Goal: Task Accomplishment & Management: Complete application form

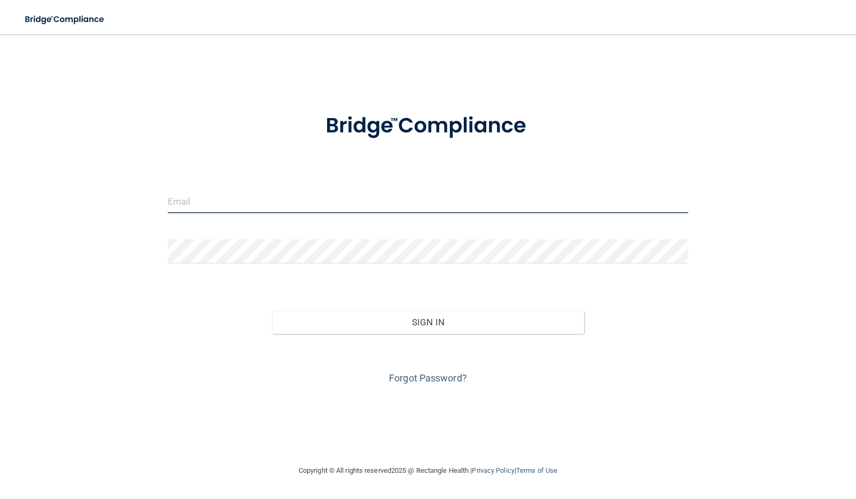
click at [179, 203] on input "email" at bounding box center [428, 201] width 521 height 24
type input "[EMAIL_ADDRESS][DOMAIN_NAME]"
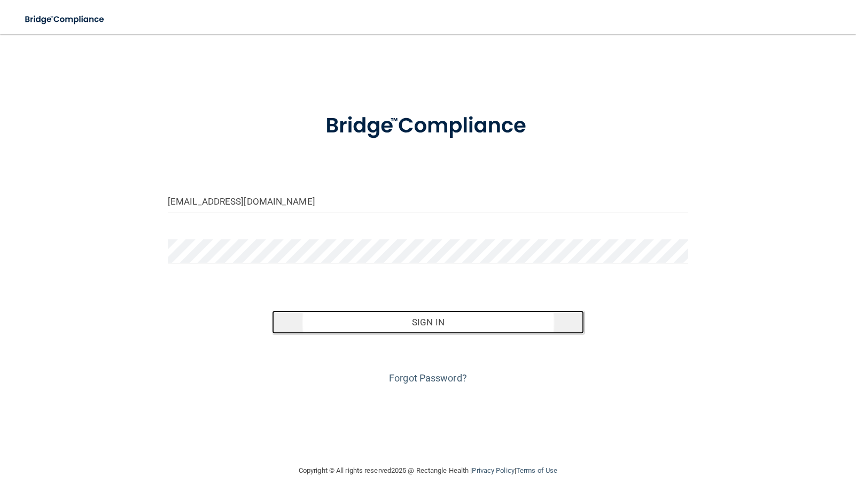
click at [426, 322] on button "Sign In" at bounding box center [428, 323] width 312 height 24
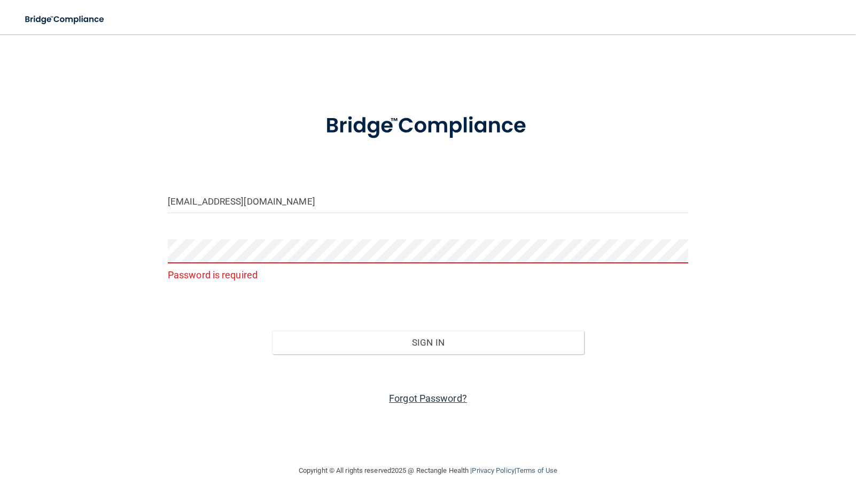
click at [421, 398] on link "Forgot Password?" at bounding box center [428, 398] width 78 height 11
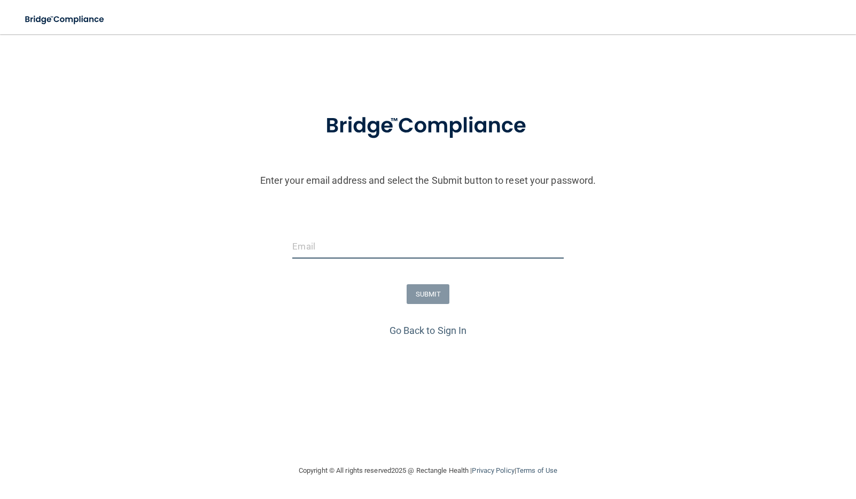
click at [296, 248] on input "email" at bounding box center [427, 247] width 271 height 24
type input "[EMAIL_ADDRESS][DOMAIN_NAME]"
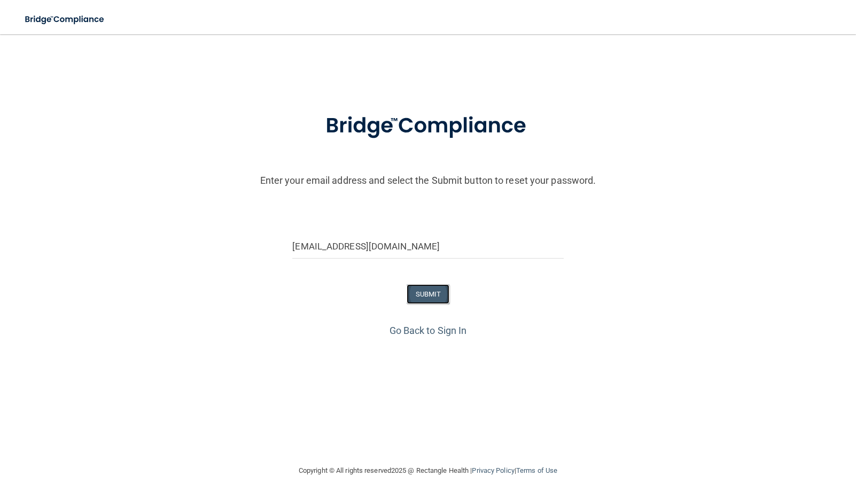
click at [434, 289] on button "SUBMIT" at bounding box center [428, 294] width 43 height 20
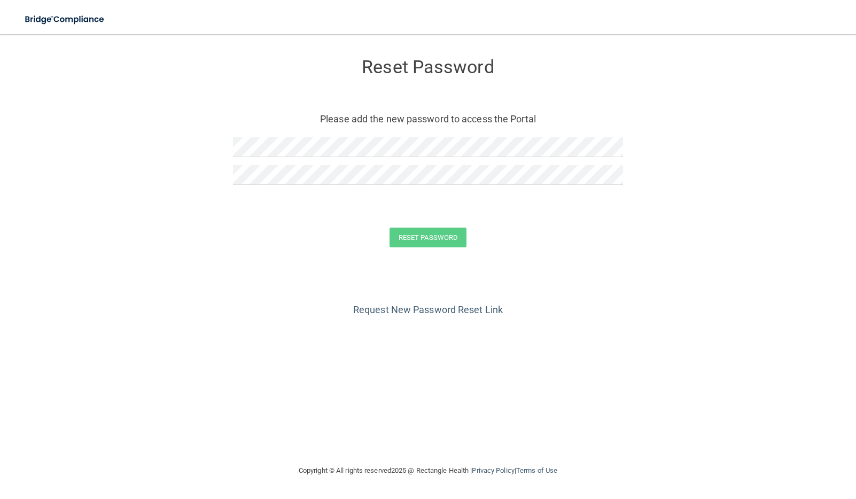
click at [258, 235] on div "Reset Password" at bounding box center [428, 238] width 830 height 20
click at [427, 234] on button "Reset Password" at bounding box center [428, 238] width 77 height 20
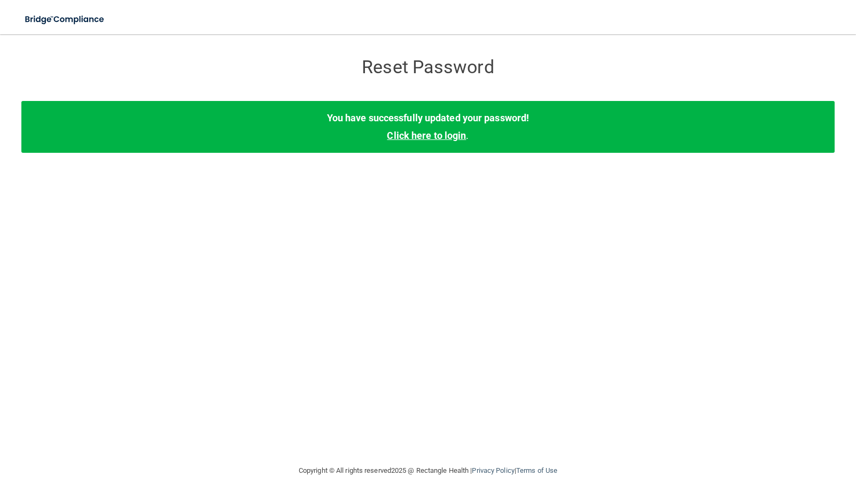
click at [423, 140] on link "Click here to login" at bounding box center [426, 135] width 79 height 11
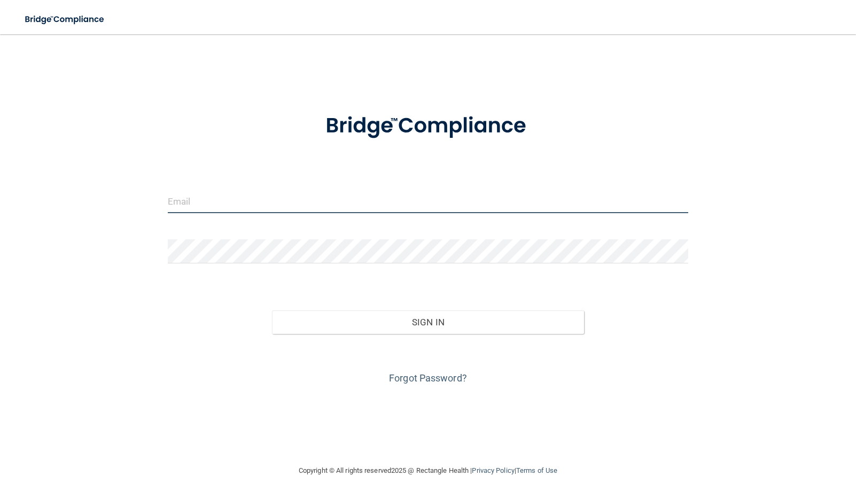
click at [169, 200] on input "email" at bounding box center [428, 201] width 521 height 24
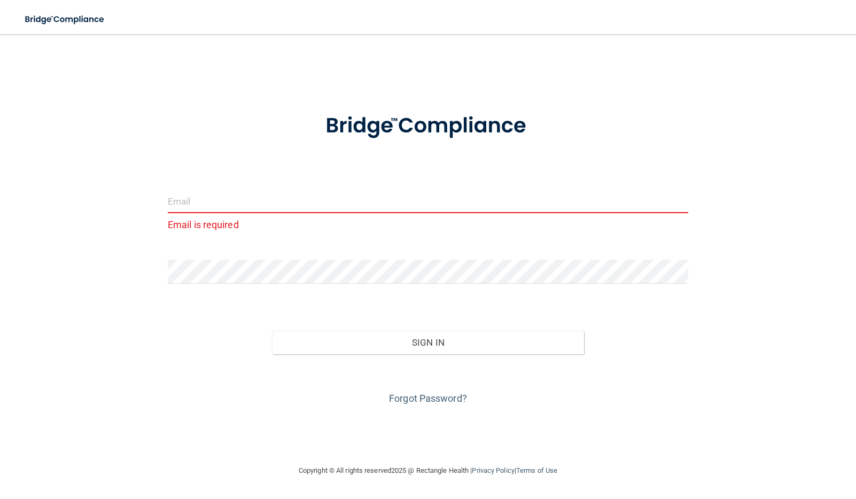
click at [184, 203] on input "email" at bounding box center [428, 201] width 521 height 24
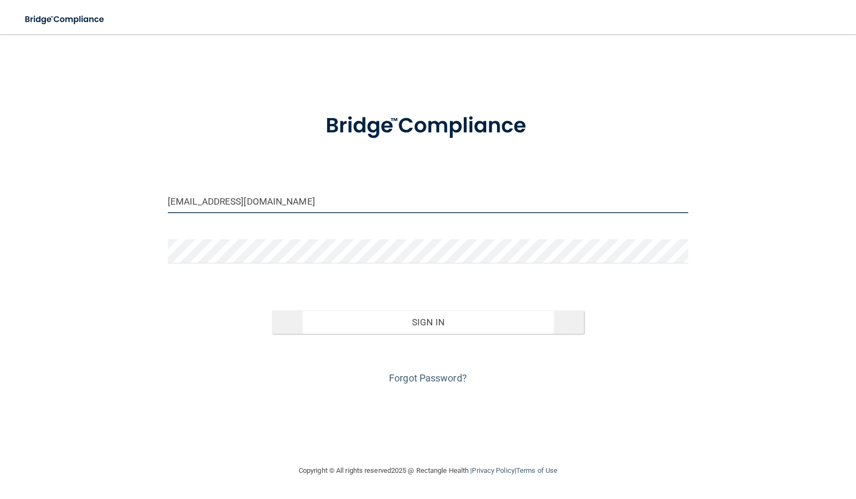
type input "[EMAIL_ADDRESS][DOMAIN_NAME]"
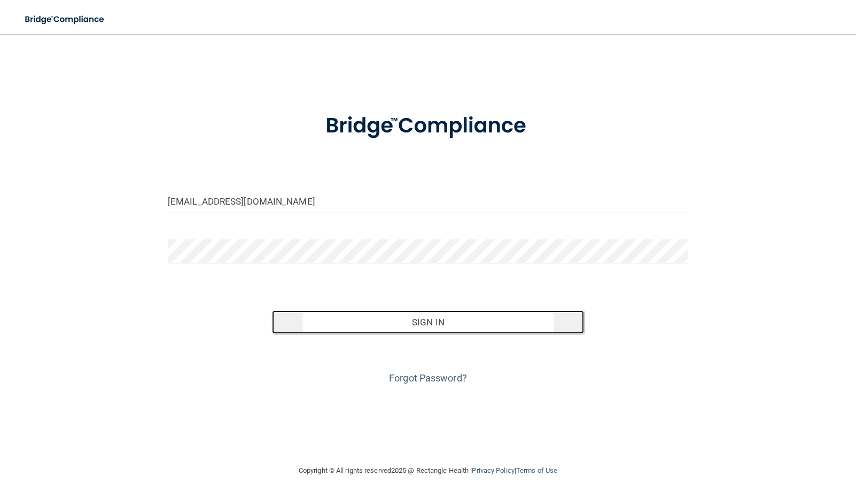
click at [426, 322] on button "Sign In" at bounding box center [428, 323] width 312 height 24
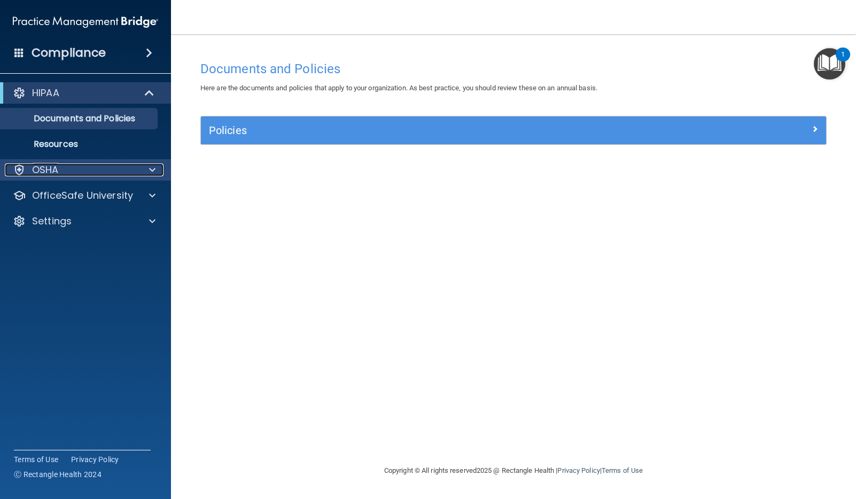
click at [152, 170] on span at bounding box center [152, 170] width 6 height 13
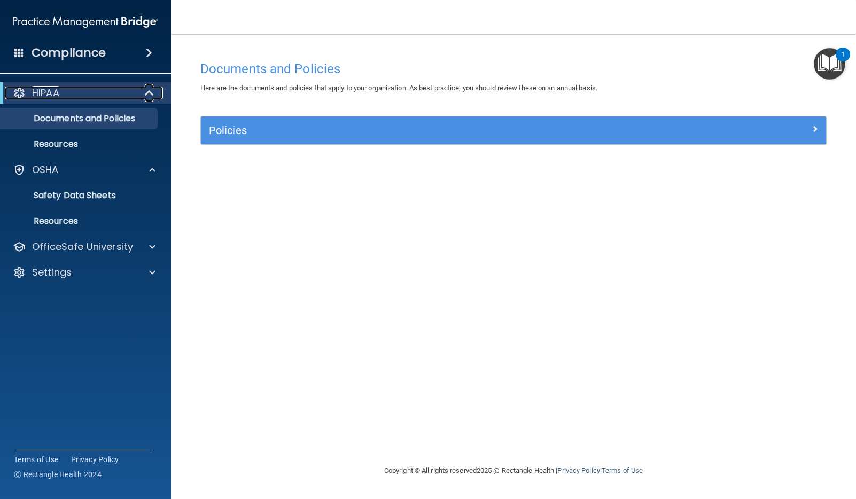
click at [151, 89] on span at bounding box center [150, 93] width 9 height 13
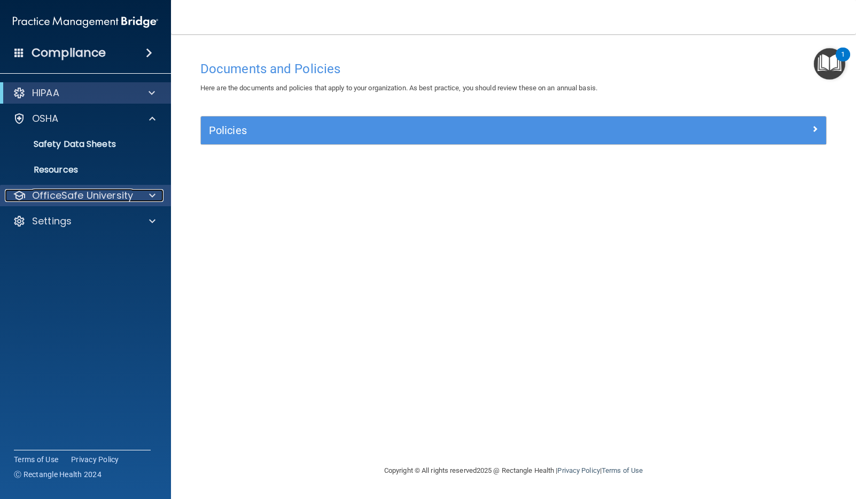
click at [100, 197] on p "OfficeSafe University" at bounding box center [82, 195] width 101 height 13
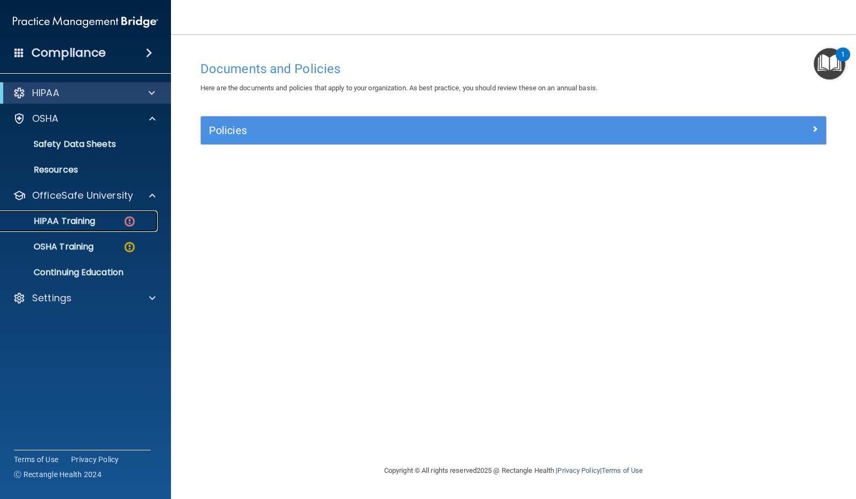
click at [72, 221] on p "HIPAA Training" at bounding box center [51, 221] width 88 height 11
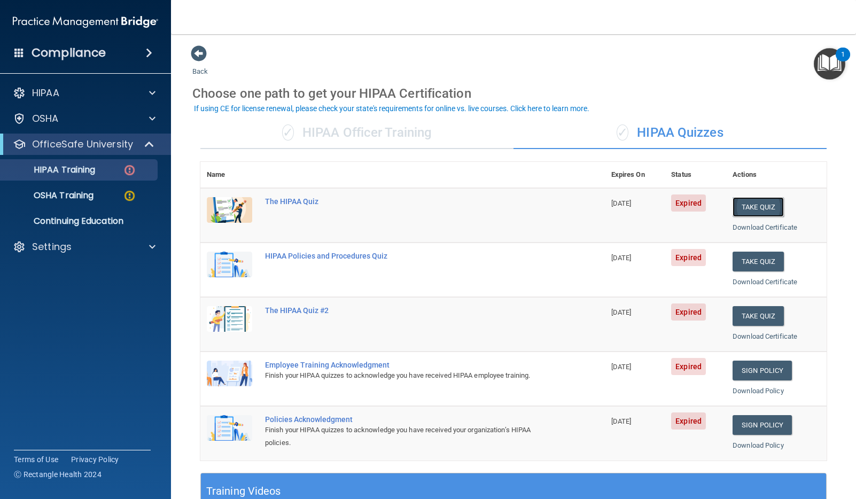
click at [754, 204] on button "Take Quiz" at bounding box center [758, 207] width 51 height 20
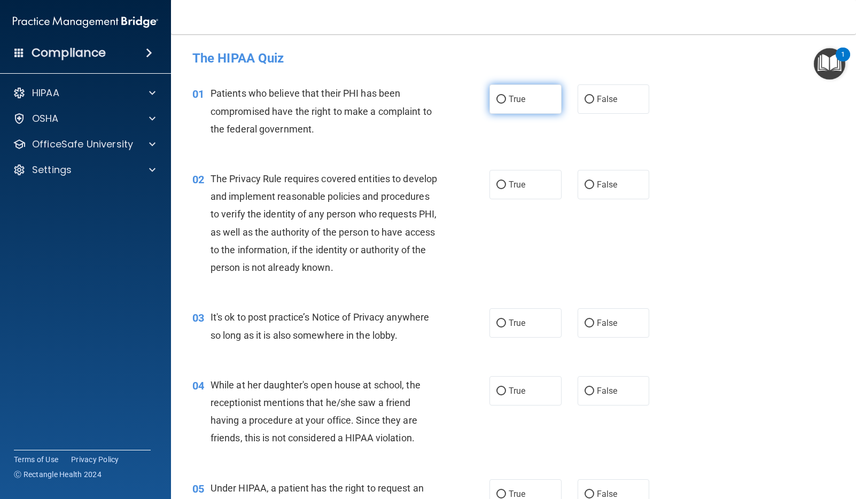
click at [515, 96] on span "True" at bounding box center [517, 99] width 17 height 10
click at [506, 96] on input "True" at bounding box center [502, 100] width 10 height 8
radio input "true"
click at [525, 187] on span "True" at bounding box center [517, 185] width 17 height 10
click at [506, 187] on input "True" at bounding box center [502, 185] width 10 height 8
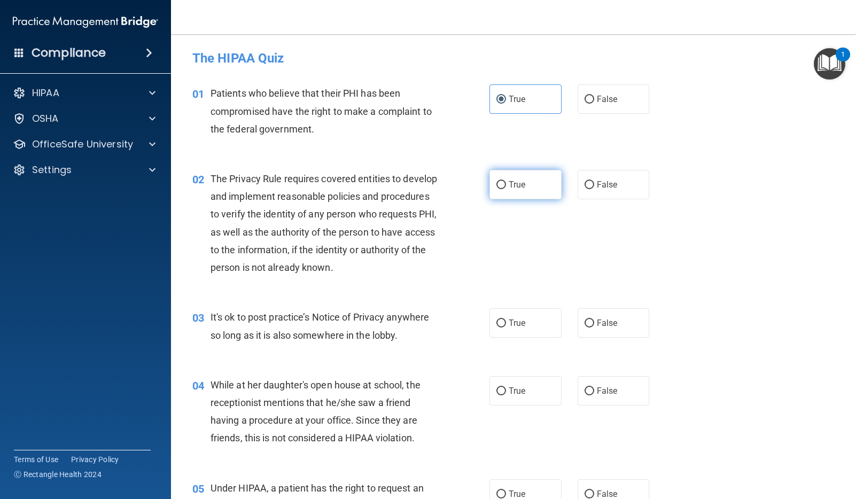
radio input "true"
click at [610, 322] on span "False" at bounding box center [607, 323] width 21 height 10
click at [594, 322] on input "False" at bounding box center [590, 324] width 10 height 8
radio input "true"
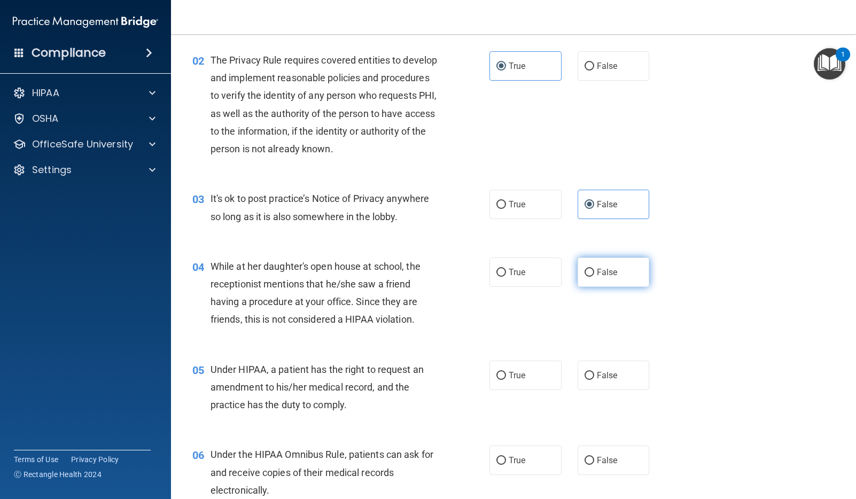
scroll to position [128, 0]
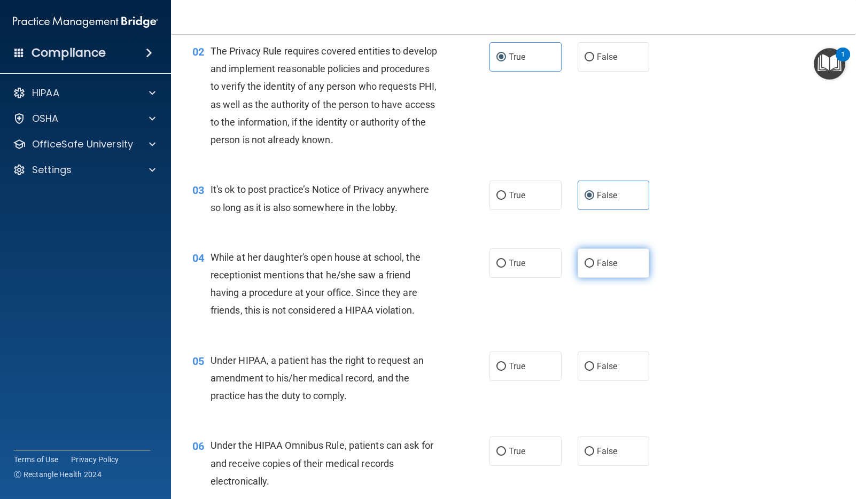
click at [607, 264] on span "False" at bounding box center [607, 263] width 21 height 10
click at [594, 264] on input "False" at bounding box center [590, 264] width 10 height 8
radio input "true"
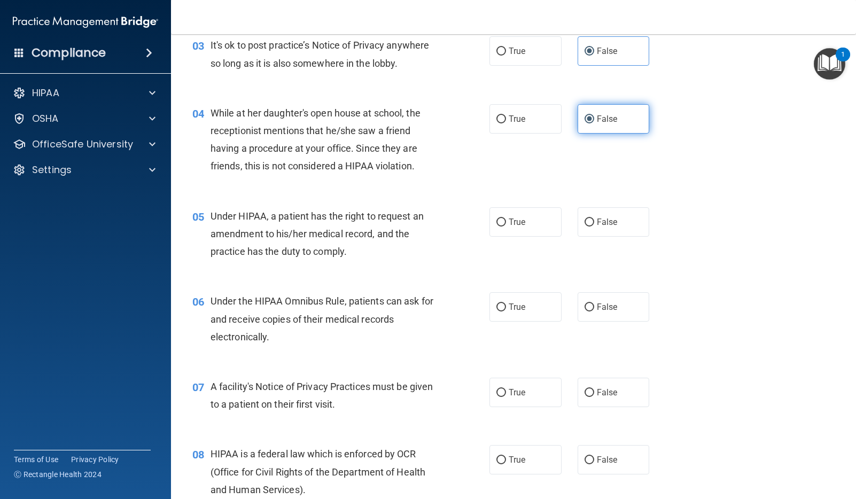
scroll to position [286, 0]
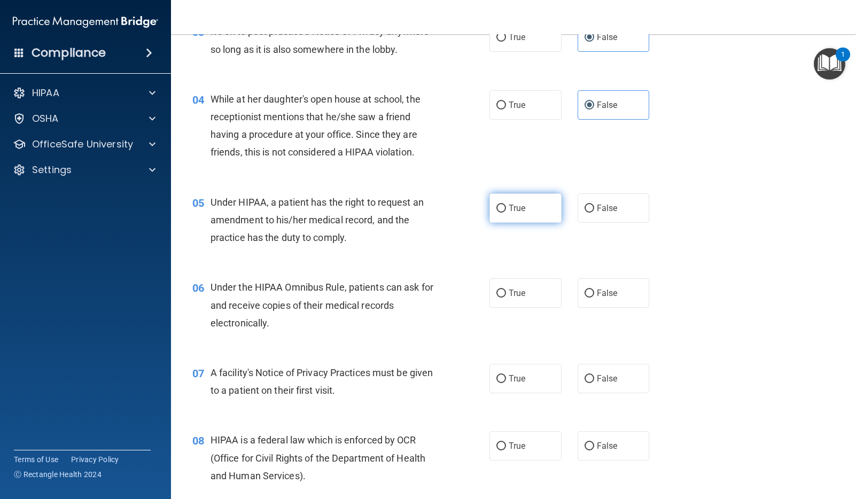
click at [504, 208] on input "True" at bounding box center [502, 209] width 10 height 8
radio input "true"
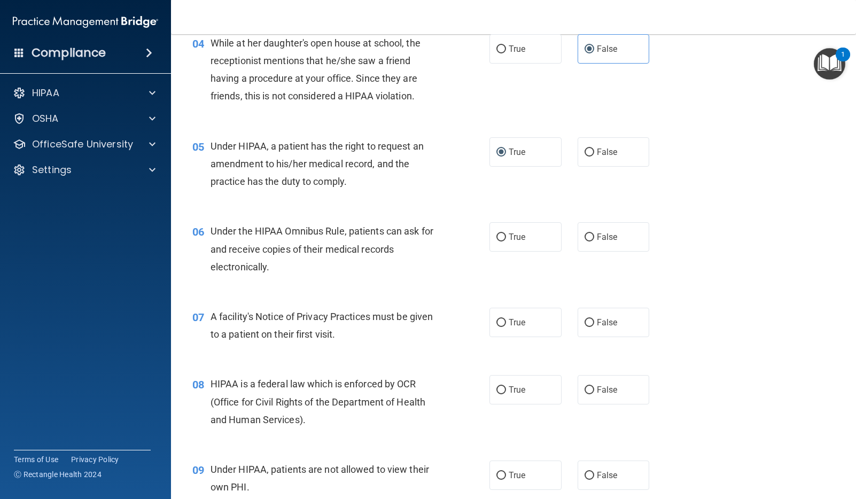
scroll to position [351, 0]
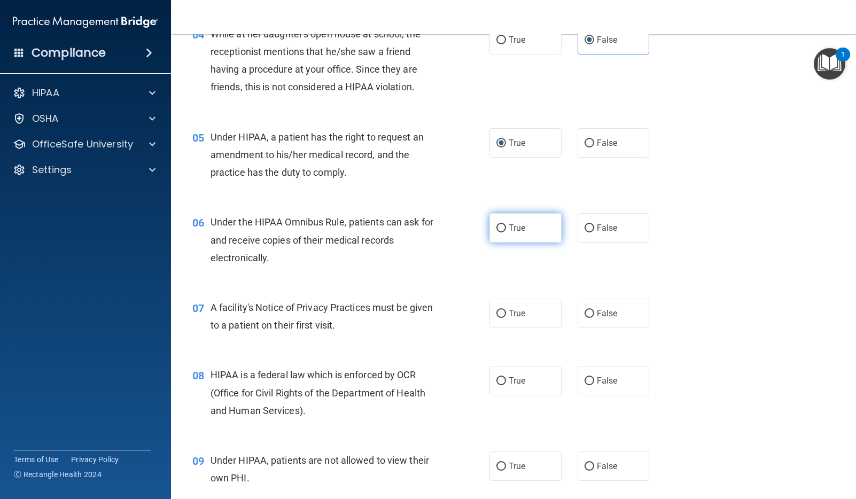
click at [509, 227] on span "True" at bounding box center [517, 228] width 17 height 10
click at [506, 227] on input "True" at bounding box center [502, 229] width 10 height 8
radio input "true"
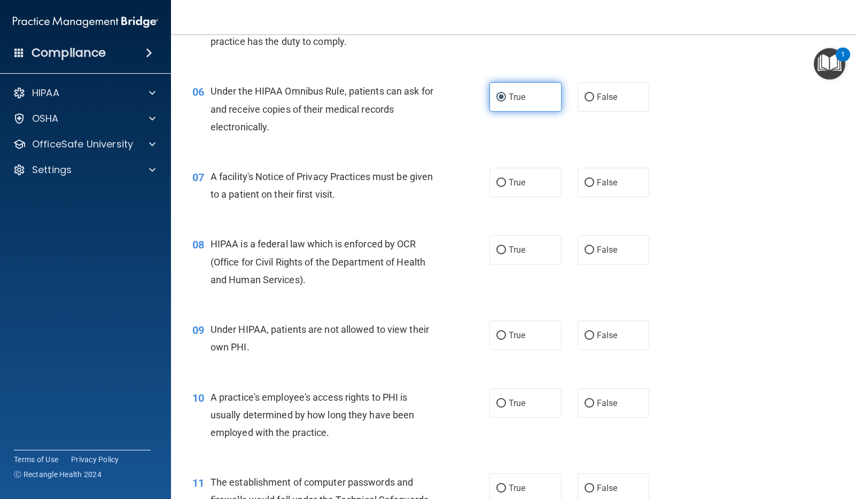
scroll to position [552, 0]
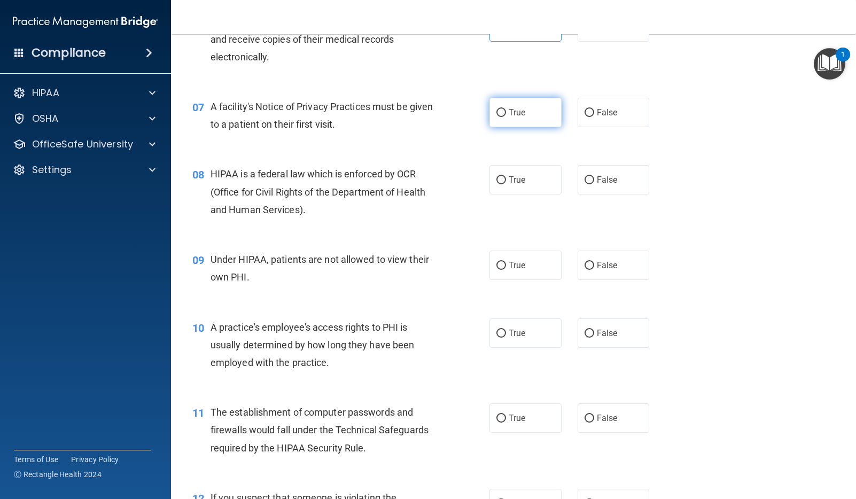
click at [517, 114] on span "True" at bounding box center [517, 112] width 17 height 10
click at [506, 114] on input "True" at bounding box center [502, 113] width 10 height 8
radio input "true"
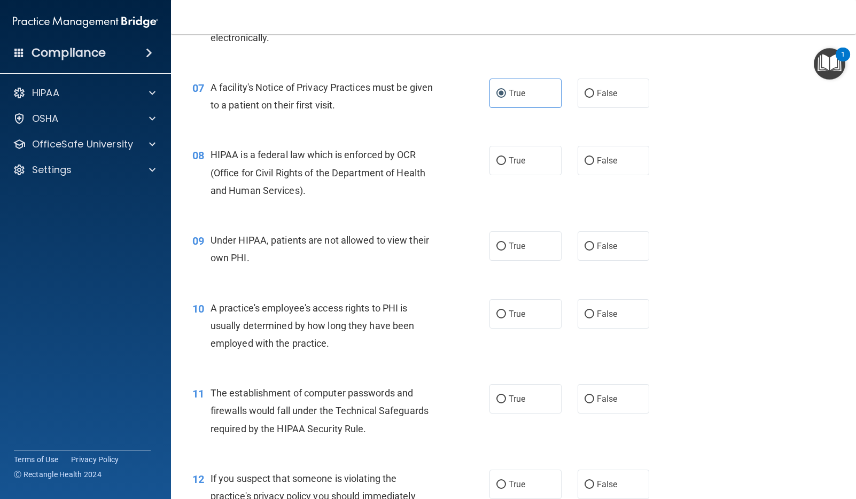
scroll to position [573, 0]
click at [604, 160] on span "False" at bounding box center [607, 159] width 21 height 10
click at [594, 160] on input "False" at bounding box center [590, 160] width 10 height 8
radio input "true"
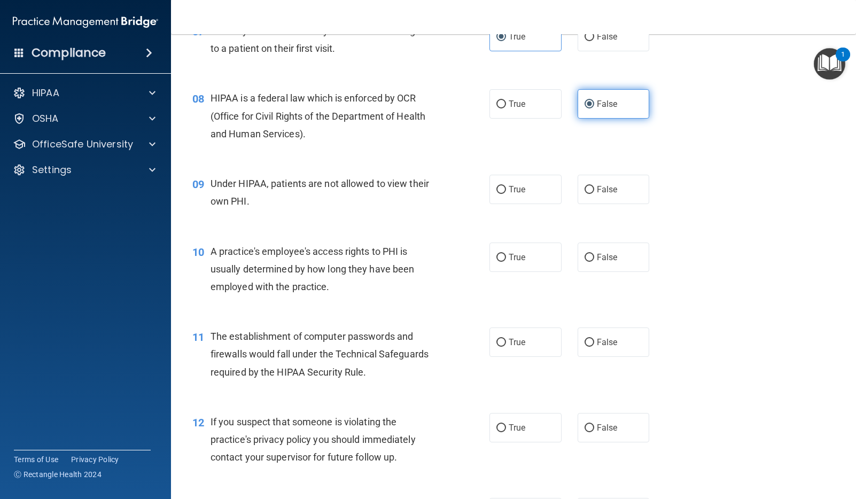
scroll to position [647, 0]
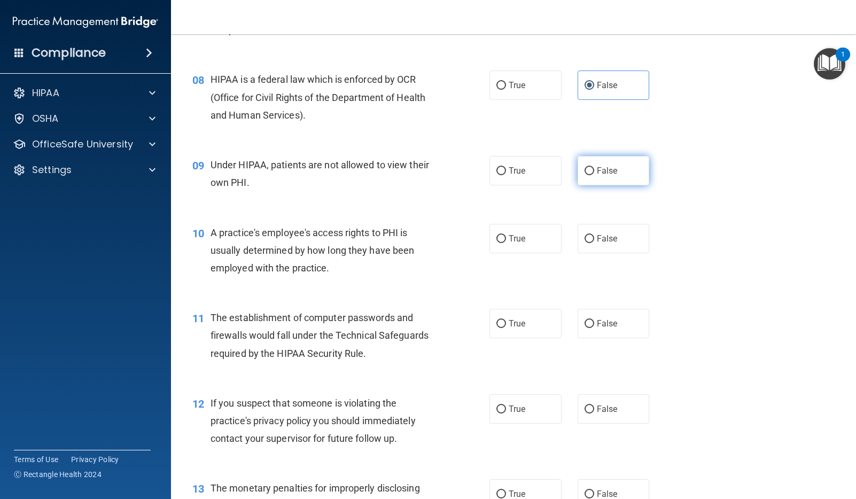
click at [601, 169] on span "False" at bounding box center [607, 171] width 21 height 10
click at [594, 169] on input "False" at bounding box center [590, 171] width 10 height 8
radio input "true"
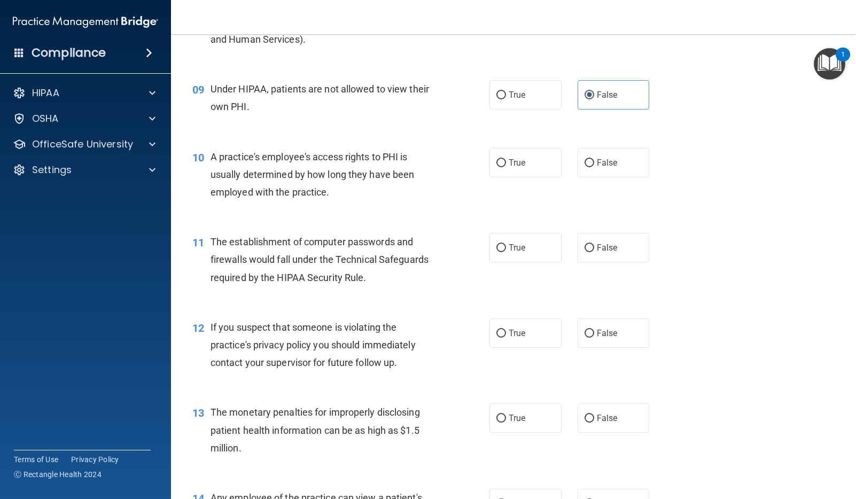
scroll to position [774, 0]
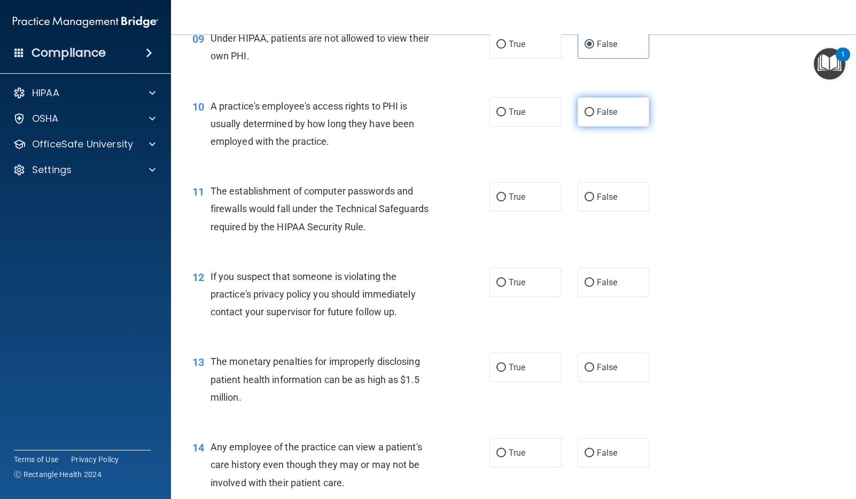
click at [597, 114] on span "False" at bounding box center [607, 112] width 21 height 10
click at [594, 114] on input "False" at bounding box center [590, 113] width 10 height 8
radio input "true"
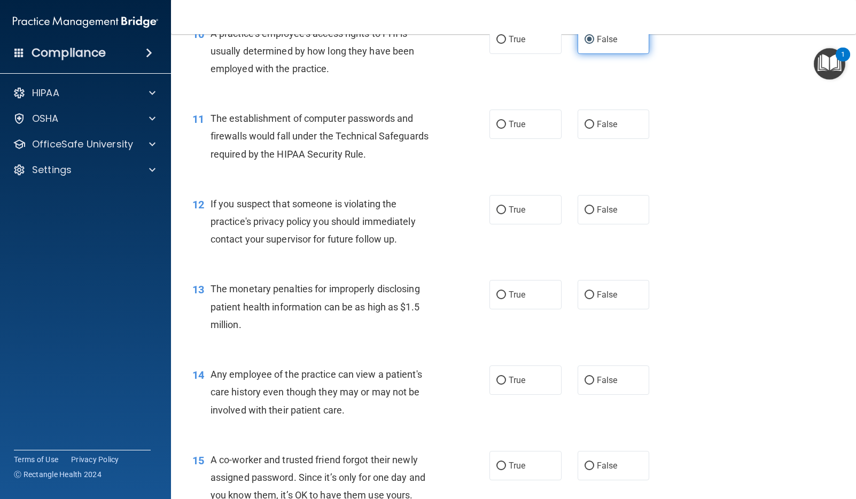
scroll to position [861, 0]
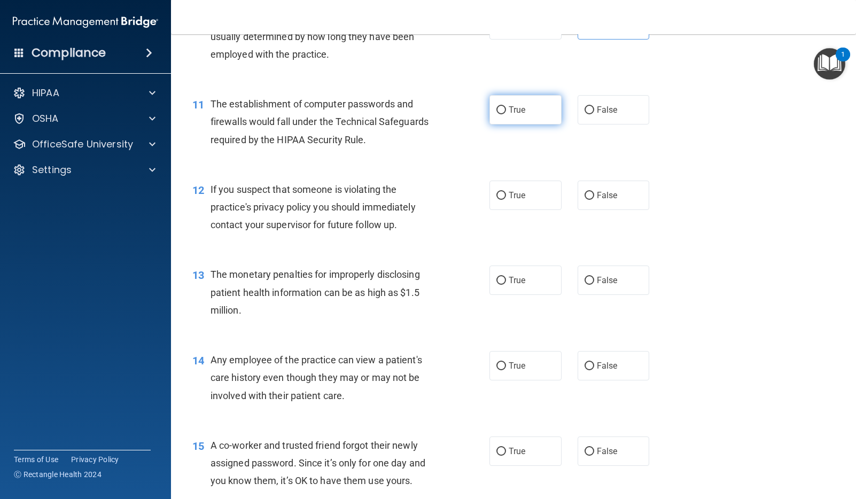
click at [525, 113] on span "True" at bounding box center [517, 110] width 17 height 10
click at [506, 113] on input "True" at bounding box center [502, 110] width 10 height 8
radio input "true"
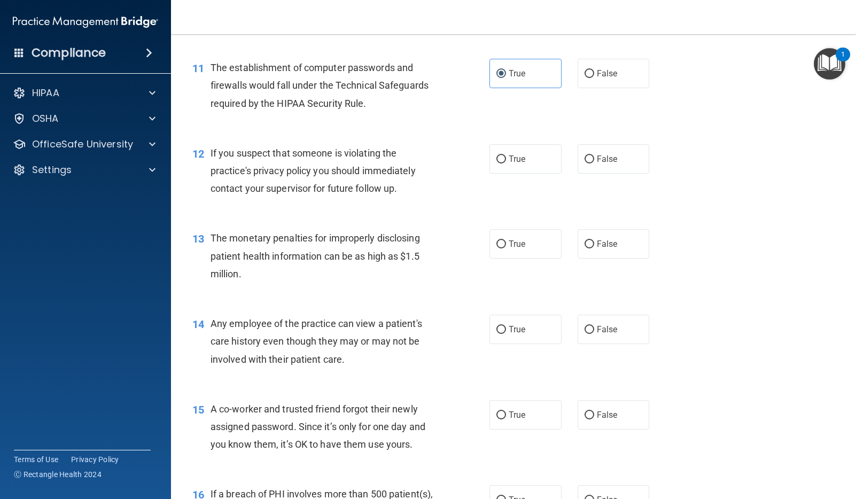
scroll to position [903, 0]
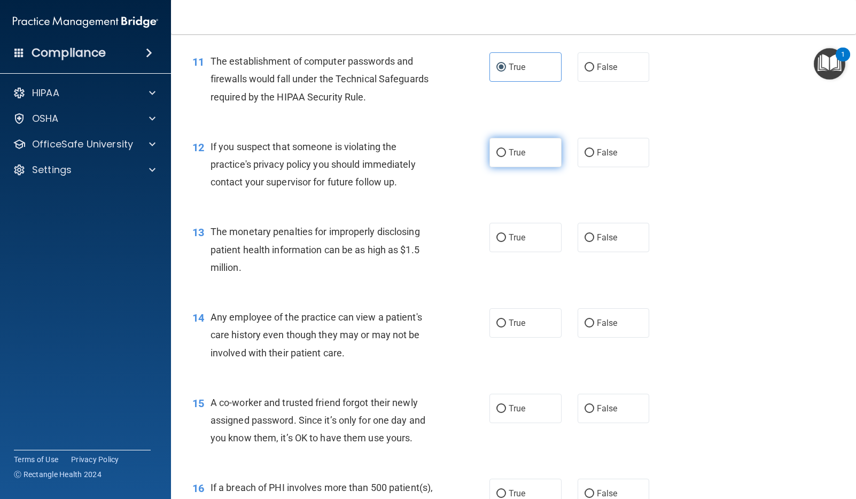
click at [517, 152] on span "True" at bounding box center [517, 153] width 17 height 10
click at [506, 152] on input "True" at bounding box center [502, 153] width 10 height 8
radio input "true"
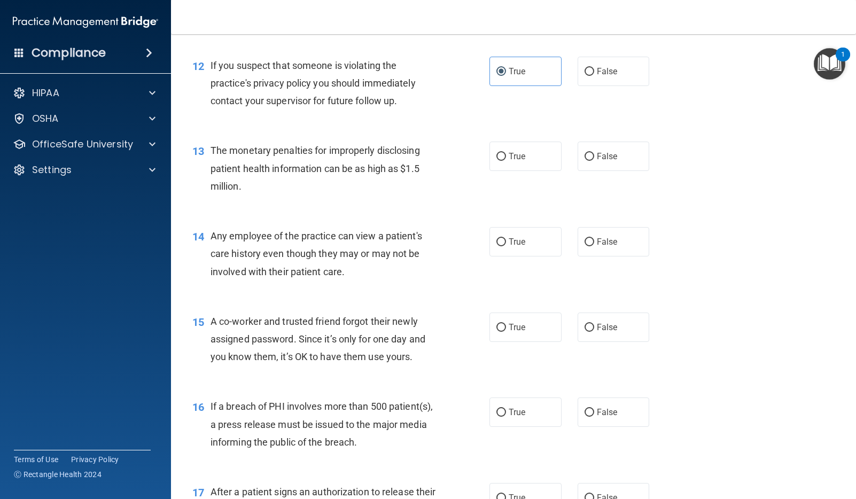
scroll to position [986, 0]
click at [523, 154] on span "True" at bounding box center [517, 155] width 17 height 10
click at [506, 154] on input "True" at bounding box center [502, 156] width 10 height 8
radio input "true"
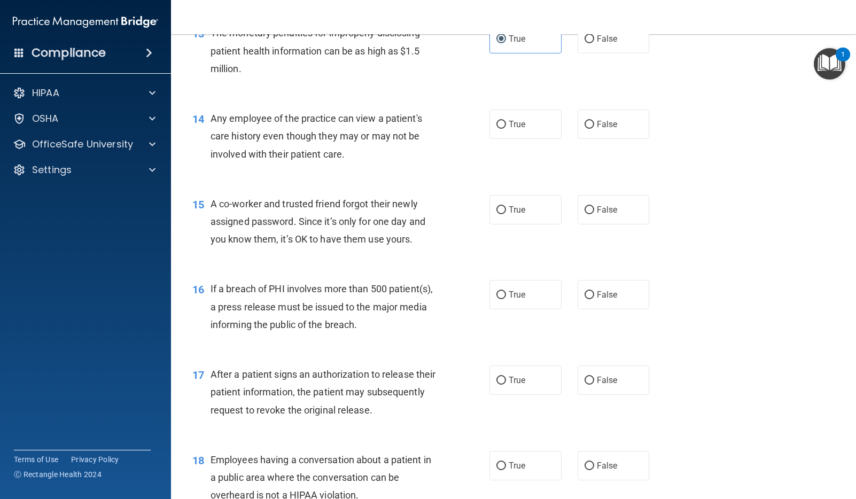
scroll to position [1104, 0]
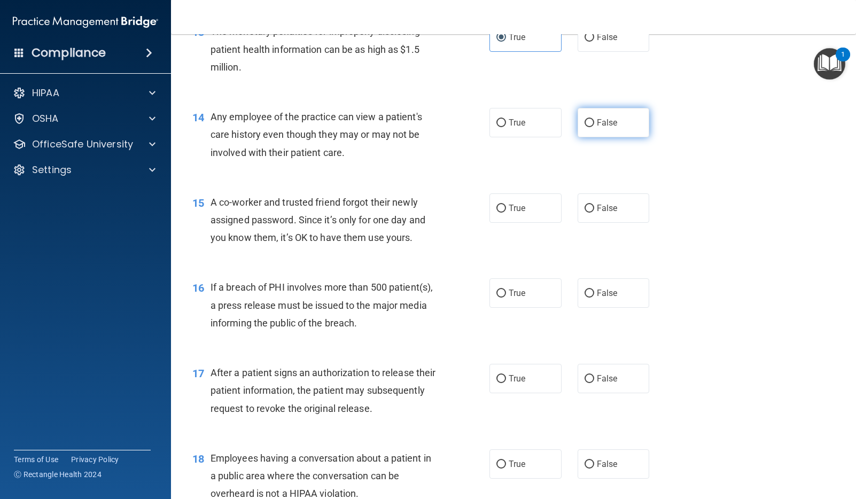
click at [591, 125] on input "False" at bounding box center [590, 123] width 10 height 8
radio input "true"
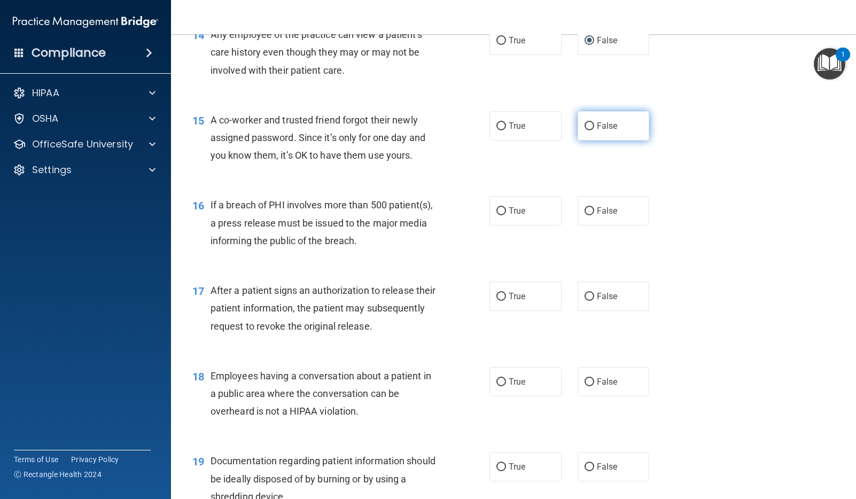
scroll to position [1187, 0]
click at [606, 130] on span "False" at bounding box center [607, 125] width 21 height 10
click at [594, 130] on input "False" at bounding box center [590, 126] width 10 height 8
radio input "true"
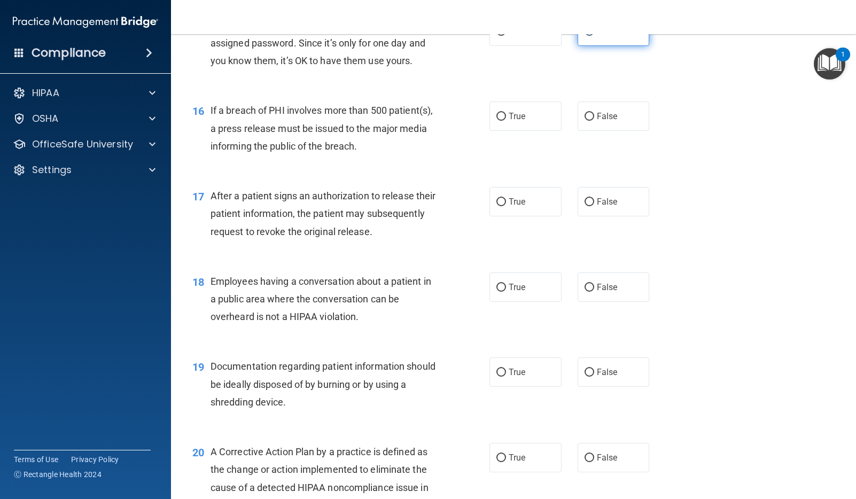
scroll to position [1289, 0]
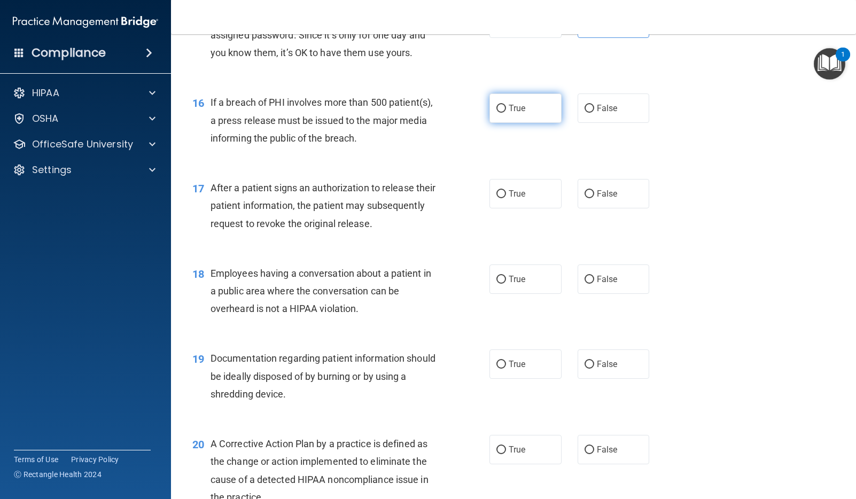
click at [521, 111] on span "True" at bounding box center [517, 108] width 17 height 10
click at [506, 111] on input "True" at bounding box center [502, 109] width 10 height 8
radio input "true"
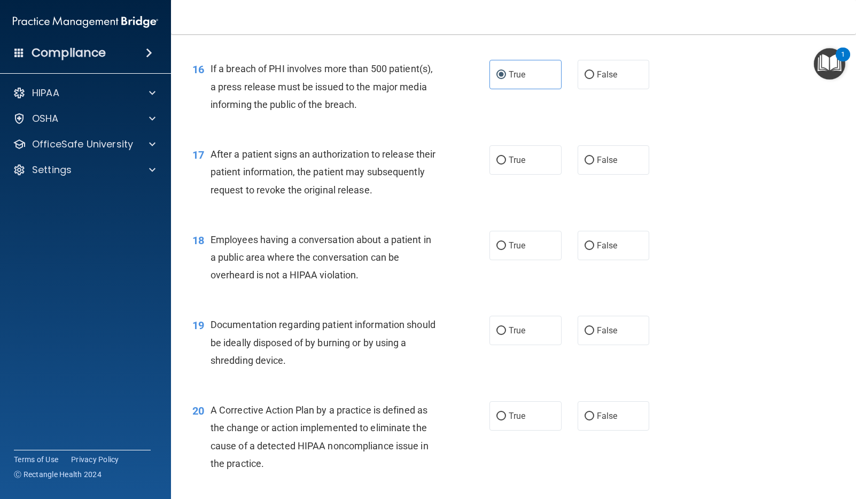
scroll to position [1328, 0]
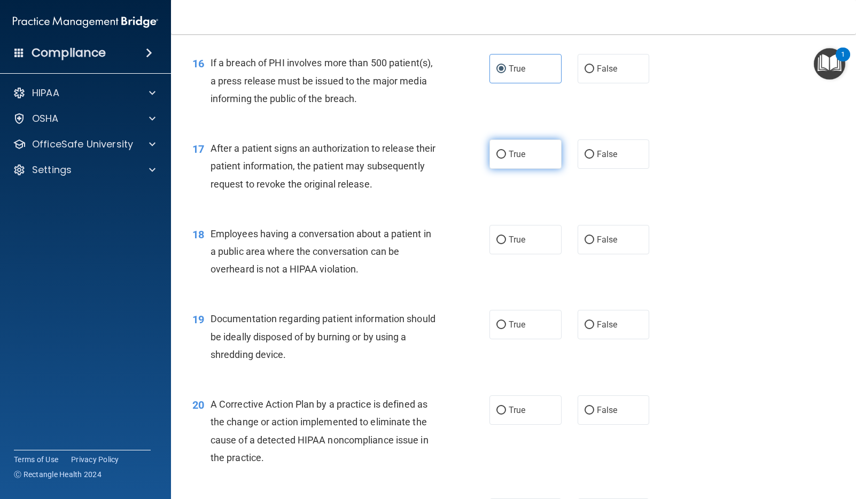
click at [520, 154] on span "True" at bounding box center [517, 154] width 17 height 10
click at [506, 154] on input "True" at bounding box center [502, 155] width 10 height 8
radio input "true"
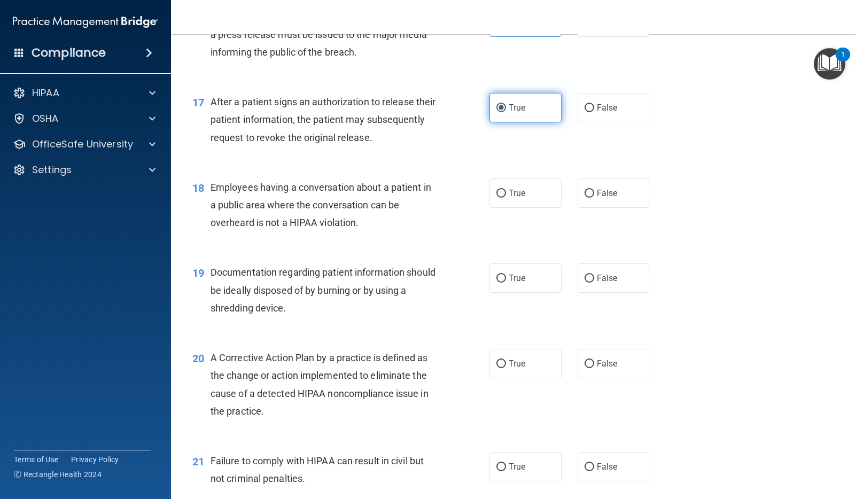
scroll to position [1382, 0]
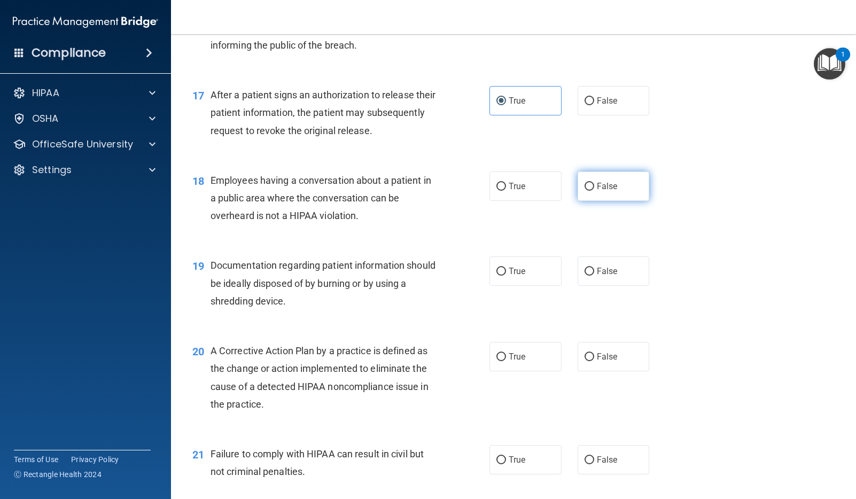
click at [600, 184] on span "False" at bounding box center [607, 186] width 21 height 10
click at [594, 184] on input "False" at bounding box center [590, 187] width 10 height 8
radio input "true"
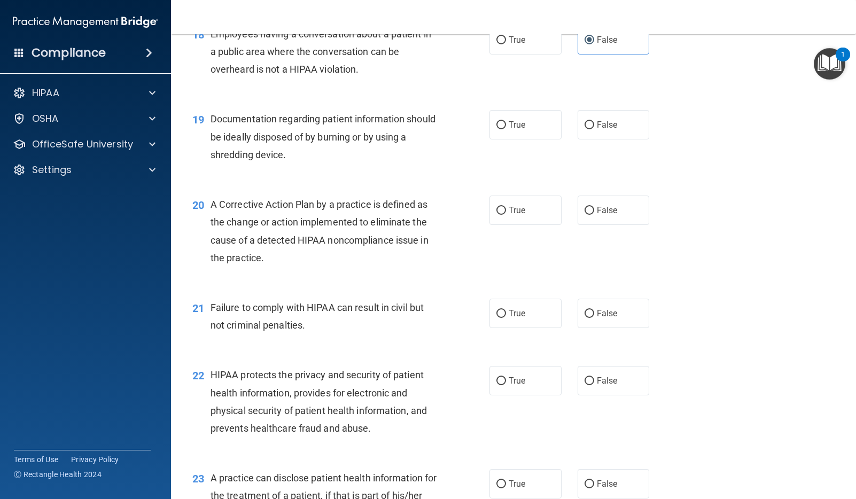
scroll to position [1531, 0]
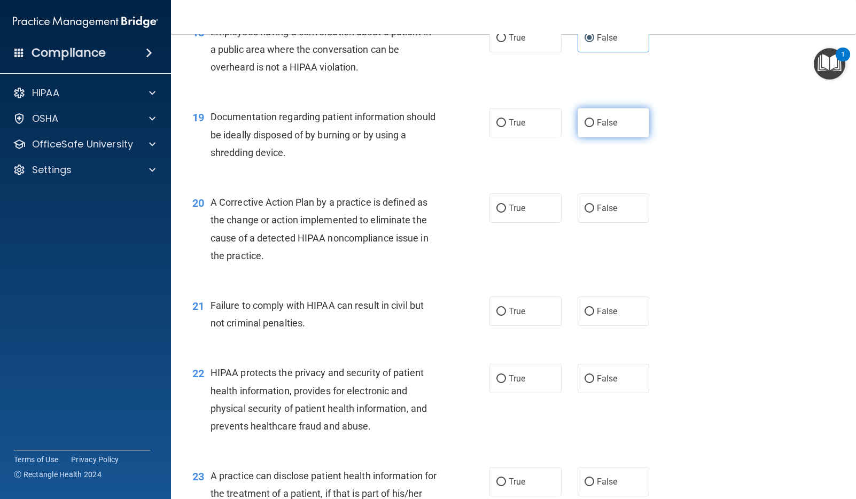
click at [596, 128] on label "False" at bounding box center [614, 122] width 72 height 29
click at [594, 127] on input "False" at bounding box center [590, 123] width 10 height 8
radio input "true"
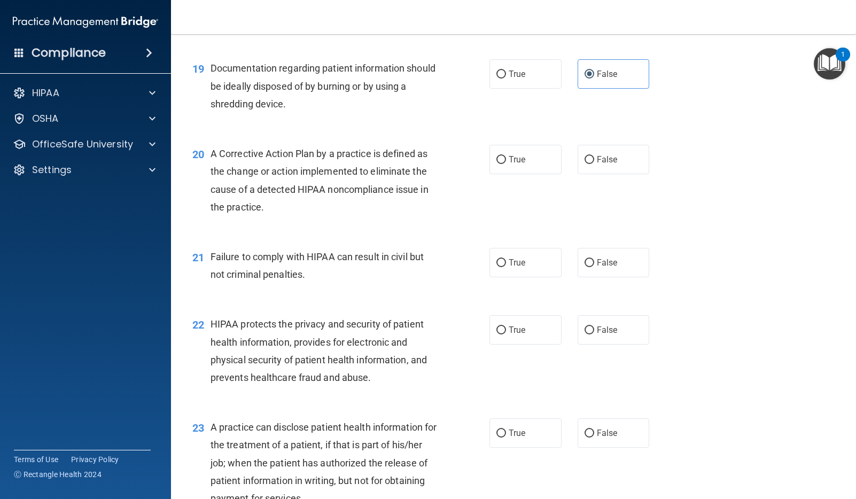
scroll to position [1575, 0]
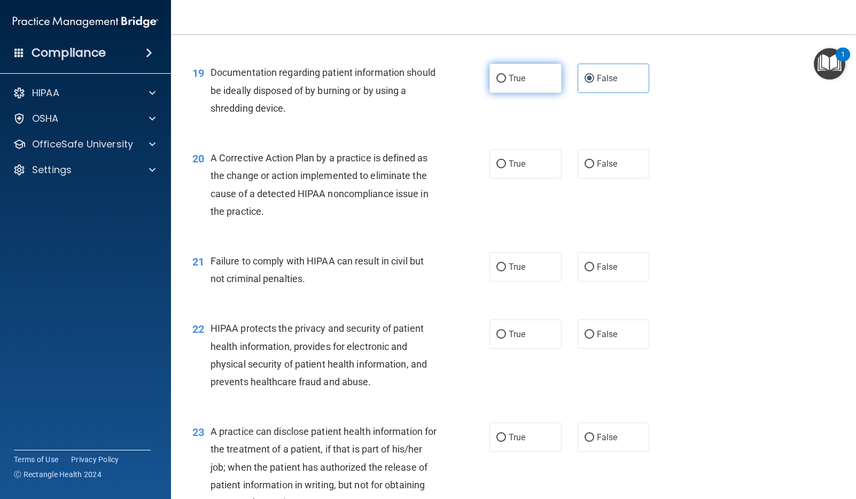
click at [500, 78] on input "True" at bounding box center [502, 79] width 10 height 8
radio input "true"
radio input "false"
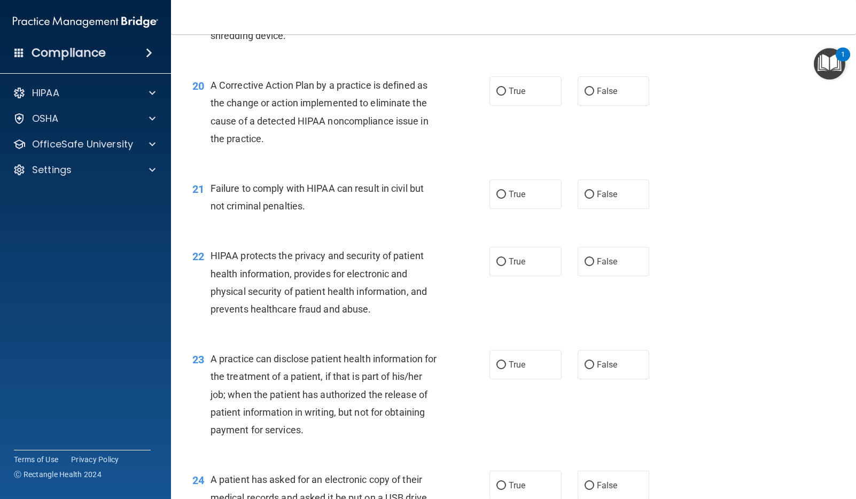
scroll to position [1649, 0]
click at [516, 90] on span "True" at bounding box center [517, 90] width 17 height 10
click at [506, 90] on input "True" at bounding box center [502, 91] width 10 height 8
radio input "true"
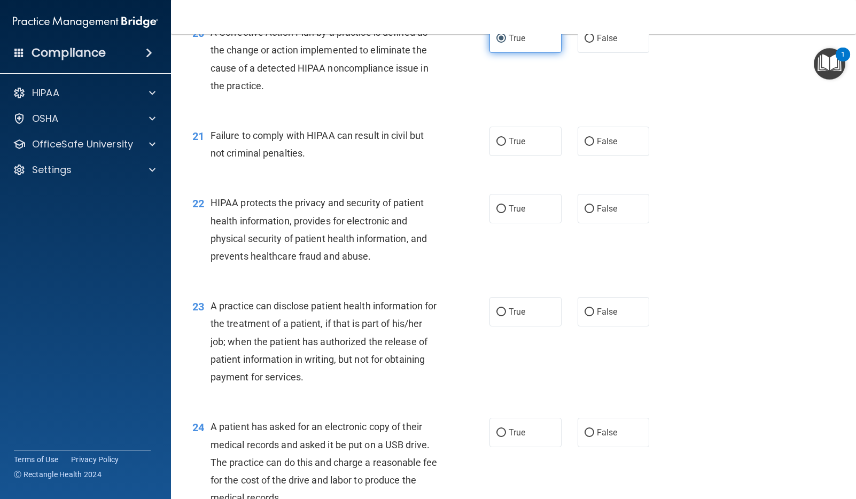
scroll to position [1709, 0]
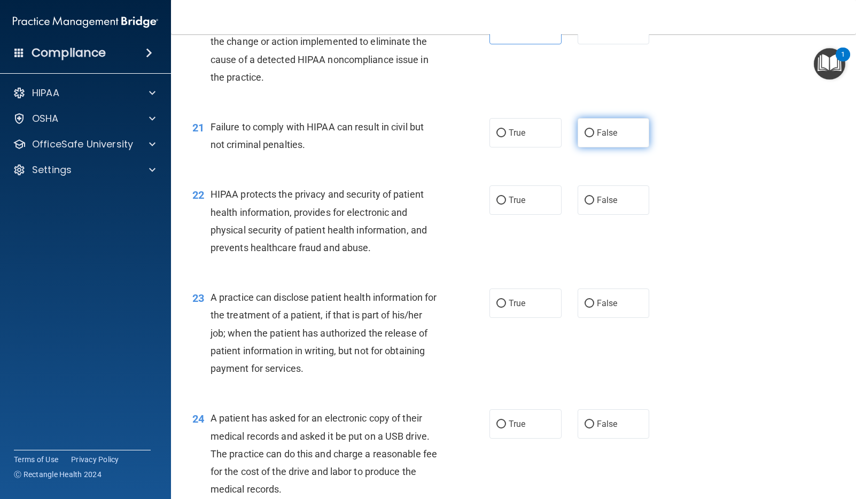
click at [600, 129] on span "False" at bounding box center [607, 133] width 21 height 10
click at [594, 129] on input "False" at bounding box center [590, 133] width 10 height 8
radio input "true"
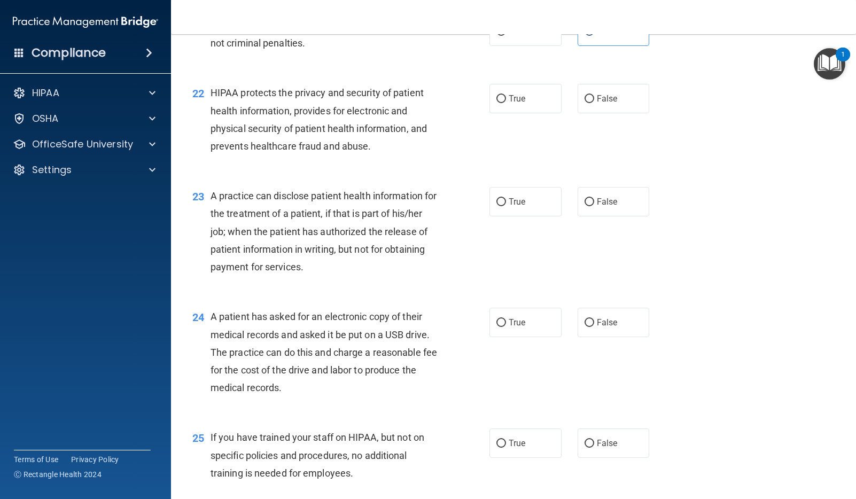
scroll to position [1813, 0]
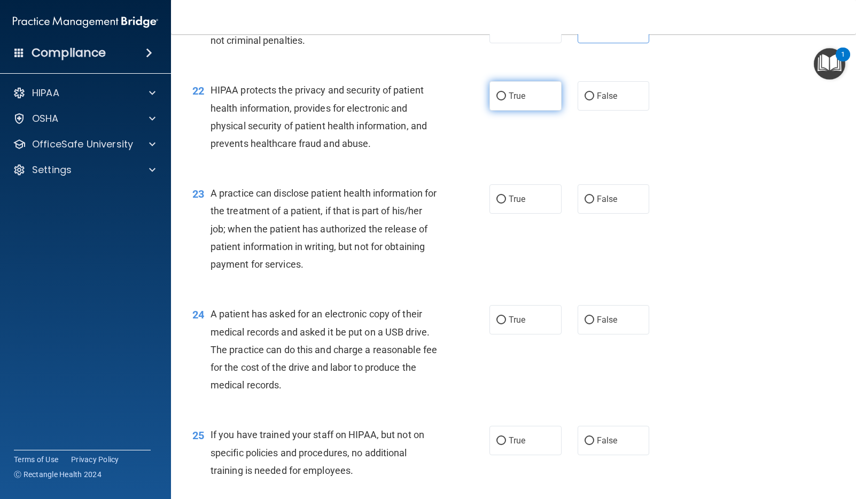
click at [500, 100] on input "True" at bounding box center [502, 96] width 10 height 8
radio input "true"
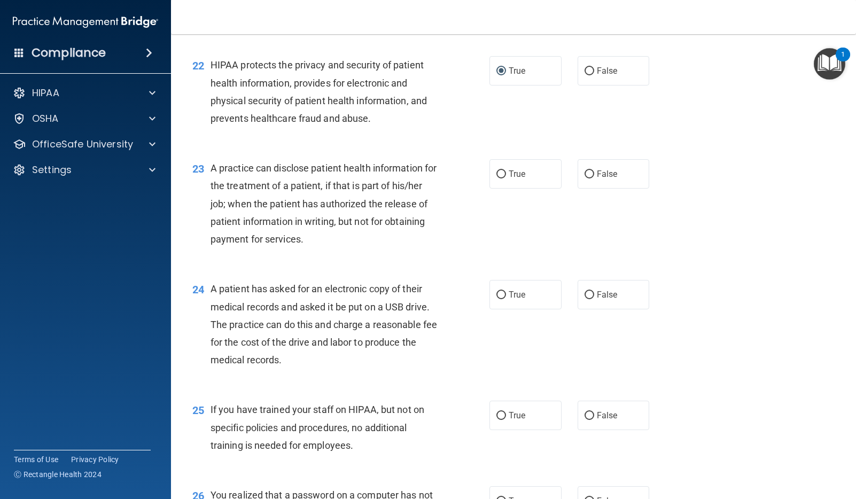
scroll to position [1839, 0]
click at [501, 176] on input "True" at bounding box center [502, 174] width 10 height 8
radio input "true"
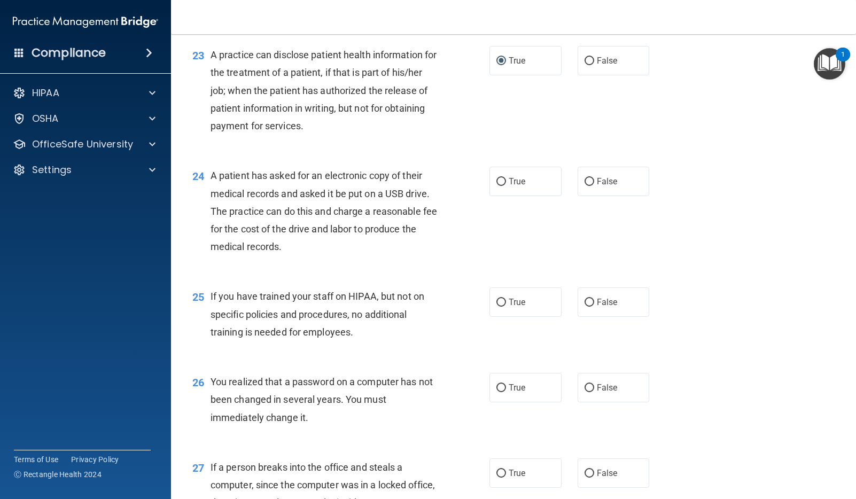
scroll to position [1957, 0]
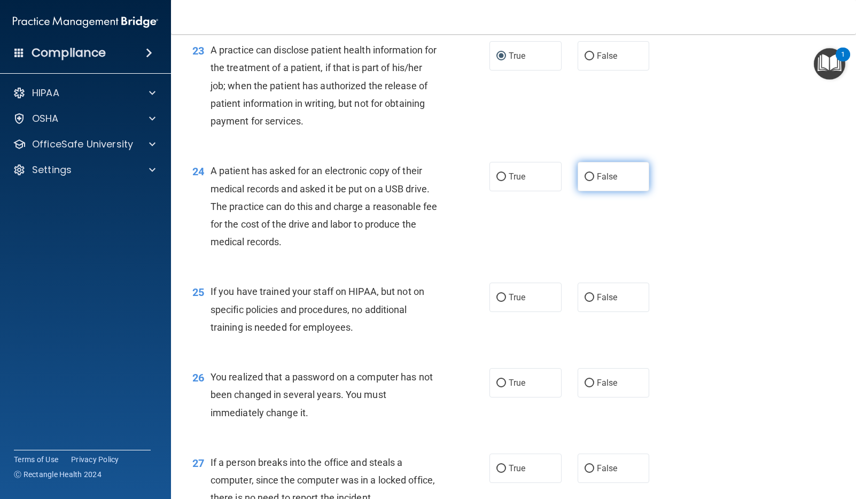
click at [593, 179] on input "False" at bounding box center [590, 177] width 10 height 8
radio input "true"
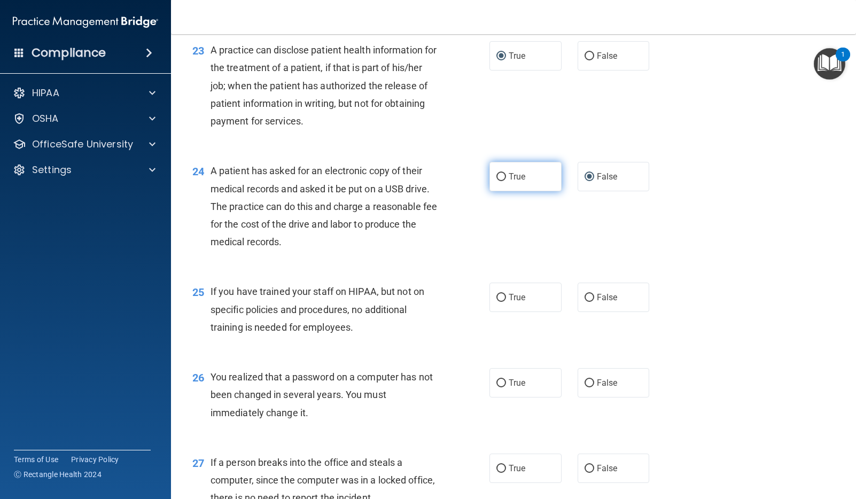
click at [499, 176] on input "True" at bounding box center [502, 177] width 10 height 8
radio input "true"
radio input "false"
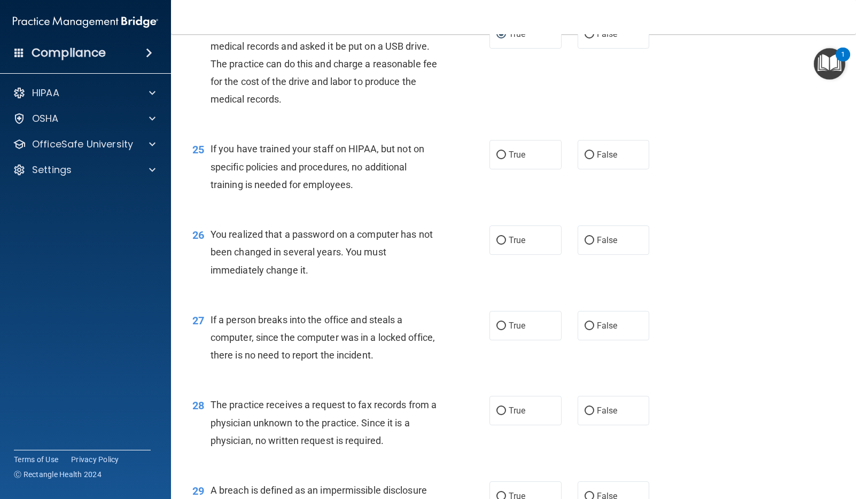
scroll to position [2105, 0]
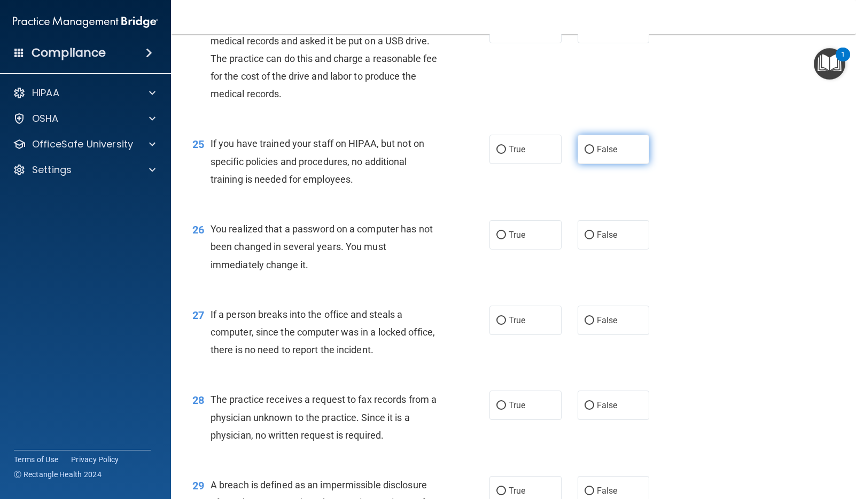
click at [594, 146] on input "False" at bounding box center [590, 150] width 10 height 8
radio input "true"
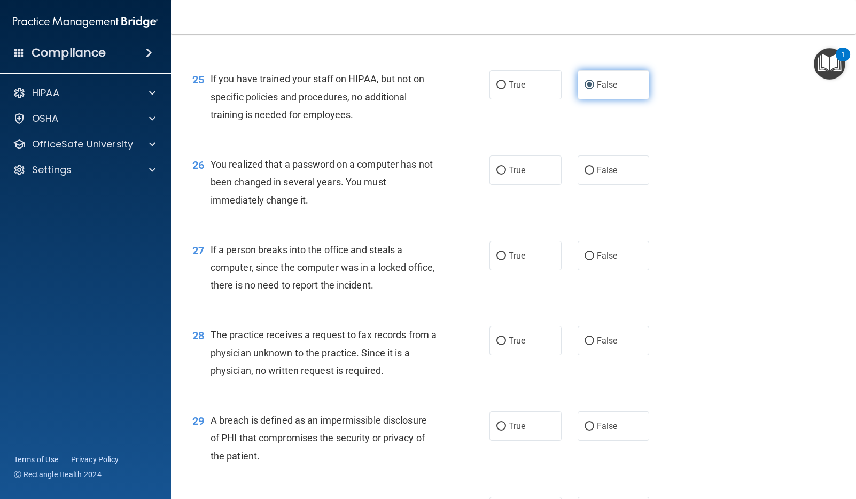
scroll to position [2190, 0]
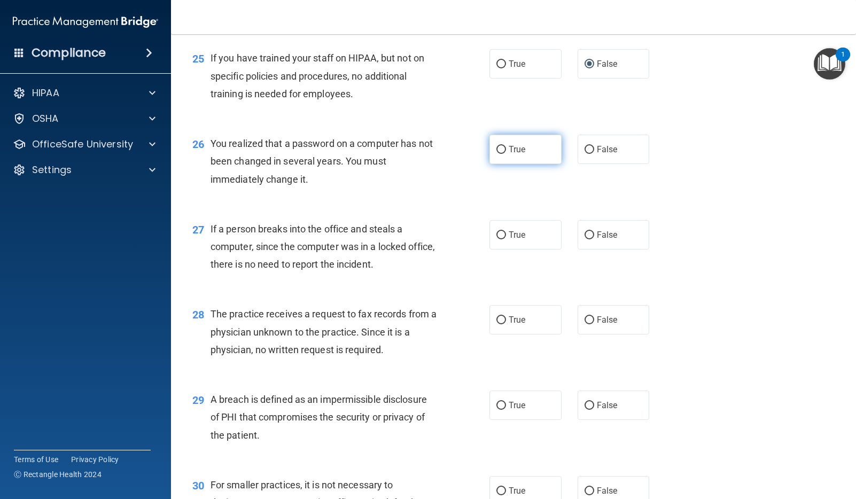
click at [523, 153] on span "True" at bounding box center [517, 149] width 17 height 10
click at [506, 153] on input "True" at bounding box center [502, 150] width 10 height 8
radio input "true"
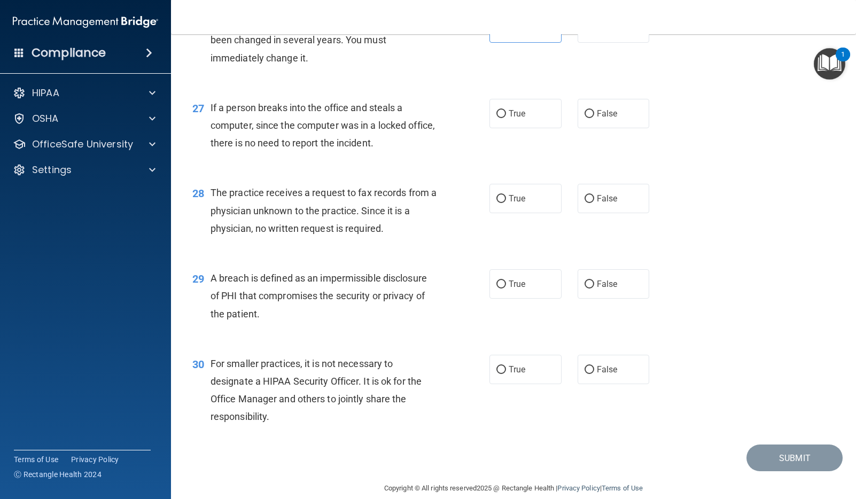
scroll to position [2313, 0]
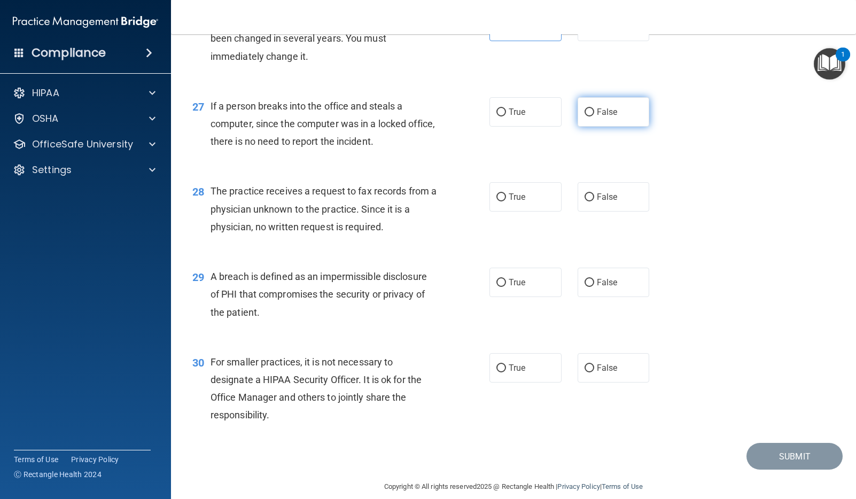
click at [590, 114] on input "False" at bounding box center [590, 113] width 10 height 8
radio input "true"
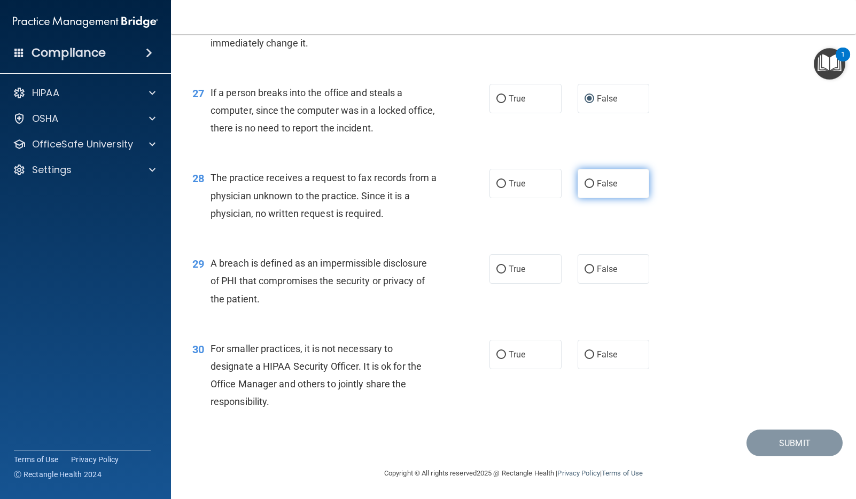
click at [592, 186] on input "False" at bounding box center [590, 184] width 10 height 8
radio input "true"
click at [498, 271] on input "True" at bounding box center [502, 270] width 10 height 8
radio input "true"
click at [506, 357] on input "True" at bounding box center [502, 355] width 10 height 8
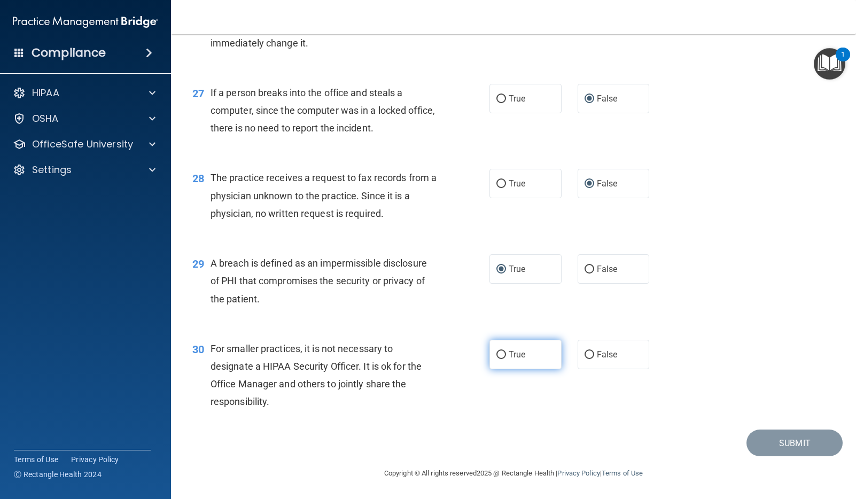
radio input "true"
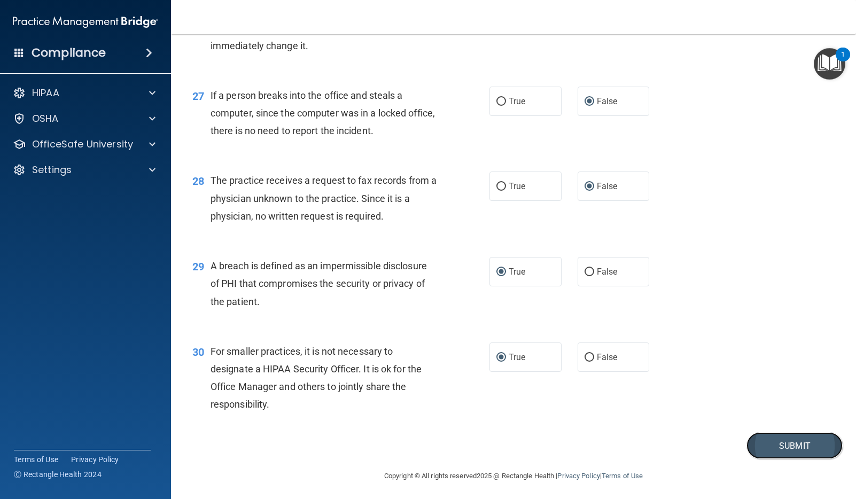
click at [777, 444] on button "Submit" at bounding box center [795, 445] width 96 height 27
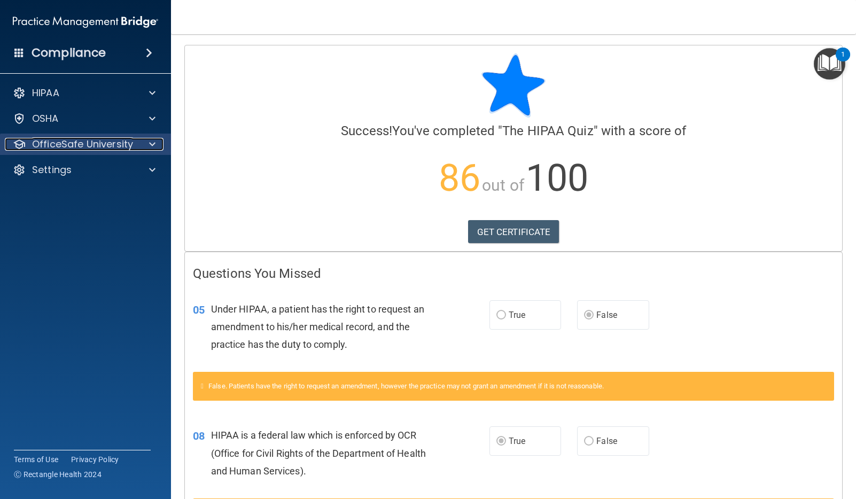
click at [76, 140] on p "OfficeSafe University" at bounding box center [82, 144] width 101 height 13
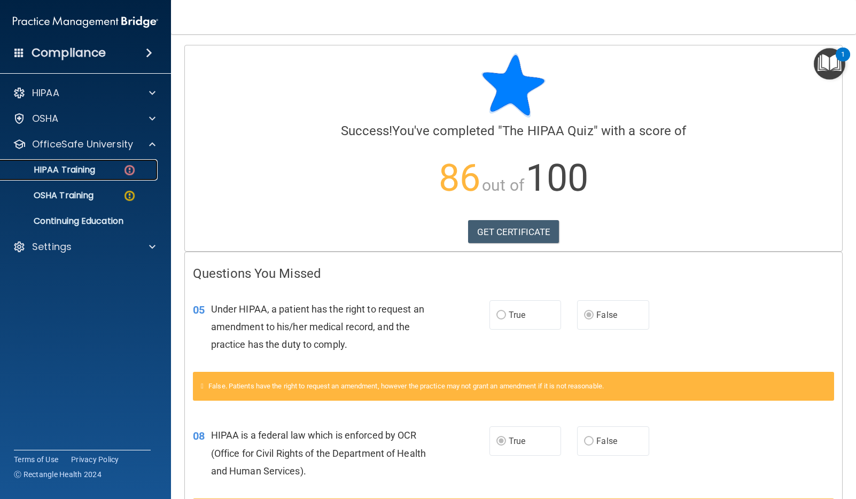
click at [76, 168] on p "HIPAA Training" at bounding box center [51, 170] width 88 height 11
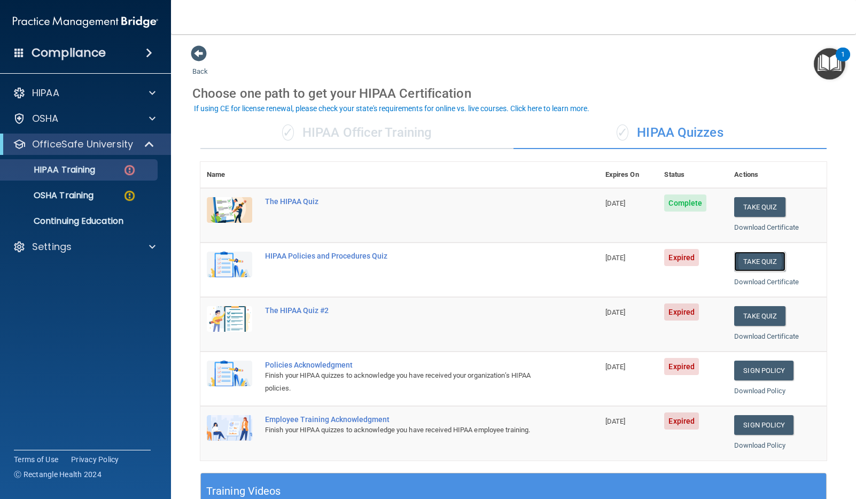
click at [760, 262] on button "Take Quiz" at bounding box center [760, 262] width 51 height 20
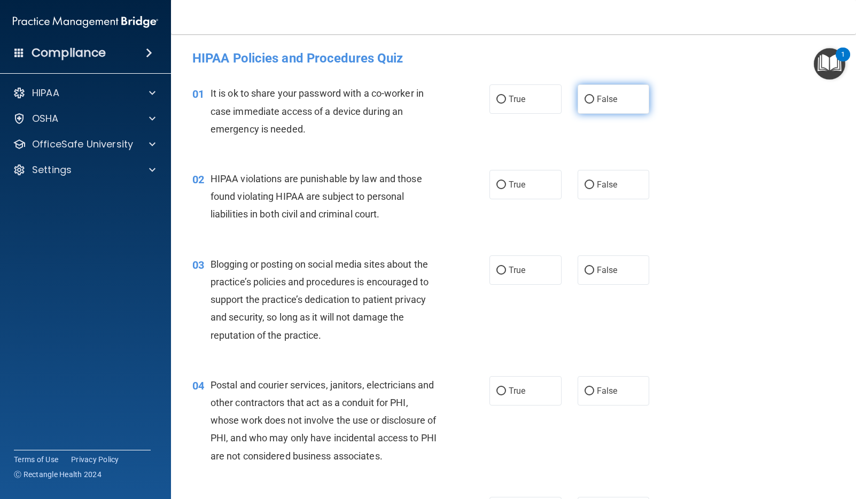
click at [592, 99] on input "False" at bounding box center [590, 100] width 10 height 8
radio input "true"
click at [500, 184] on input "True" at bounding box center [502, 185] width 10 height 8
radio input "true"
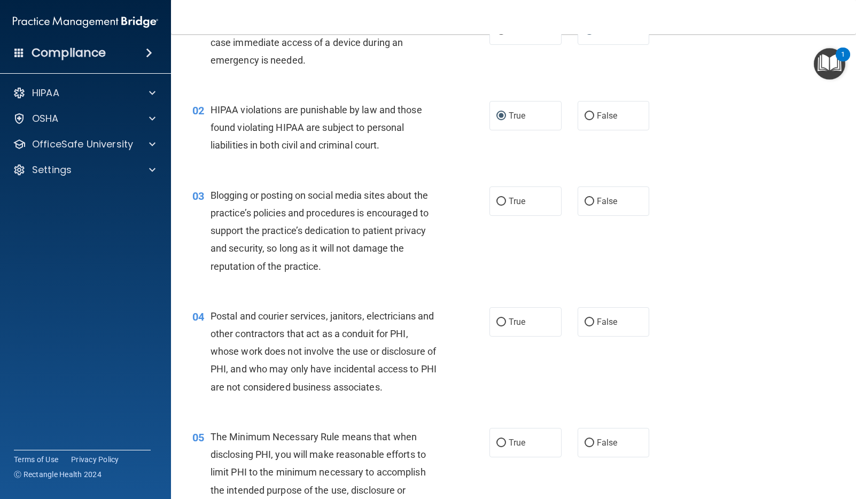
scroll to position [71, 0]
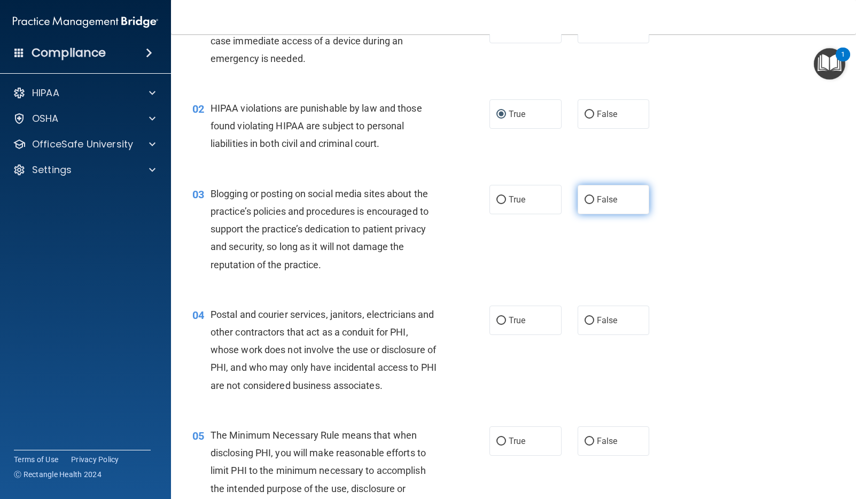
click at [593, 199] on input "False" at bounding box center [590, 200] width 10 height 8
radio input "true"
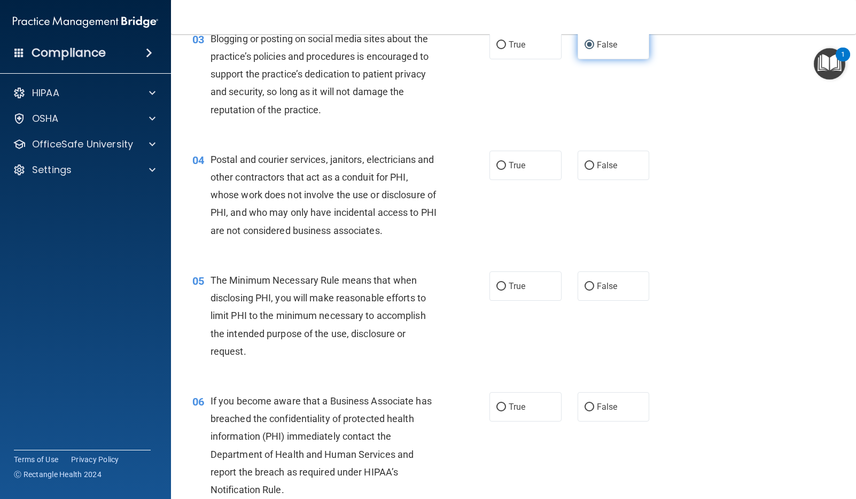
scroll to position [226, 0]
click at [501, 163] on input "True" at bounding box center [502, 165] width 10 height 8
radio input "true"
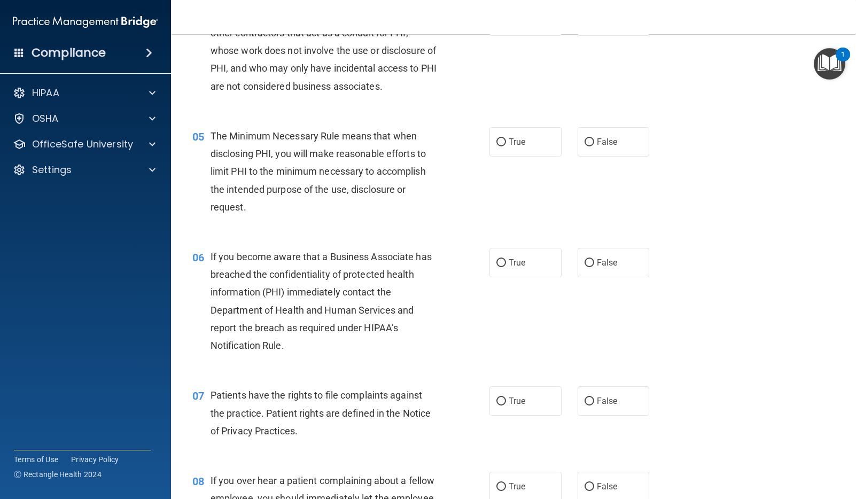
scroll to position [373, 0]
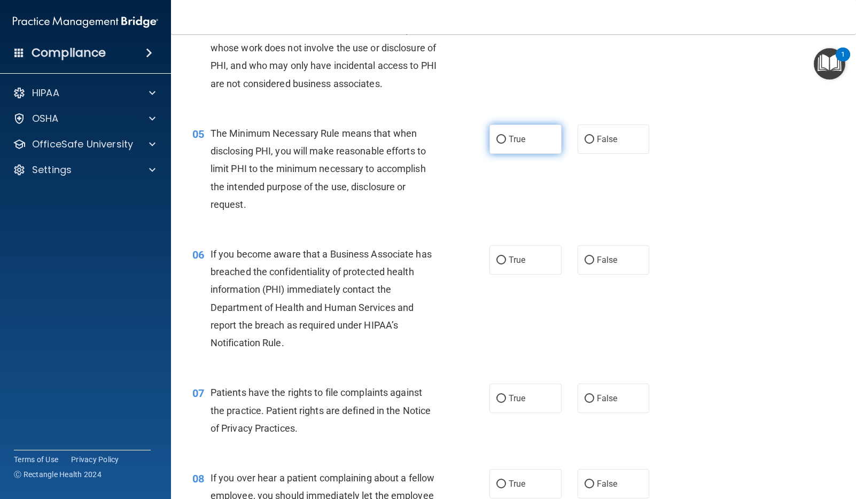
click at [500, 140] on input "True" at bounding box center [502, 140] width 10 height 8
radio input "true"
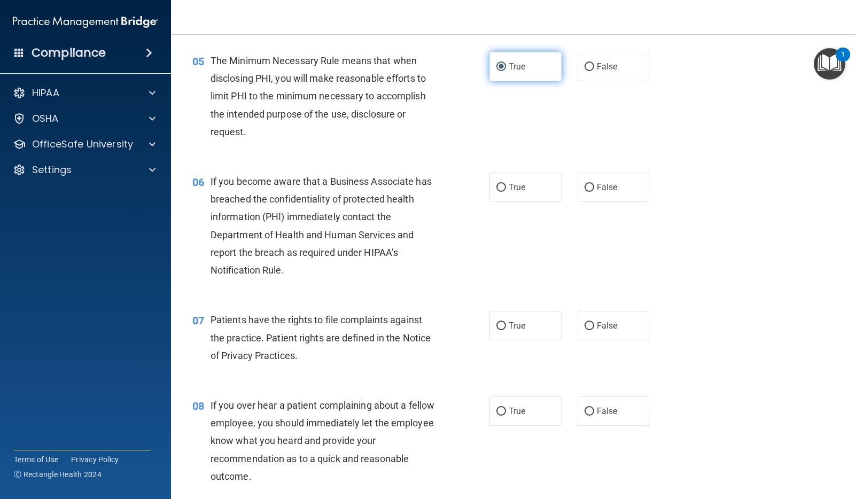
scroll to position [452, 0]
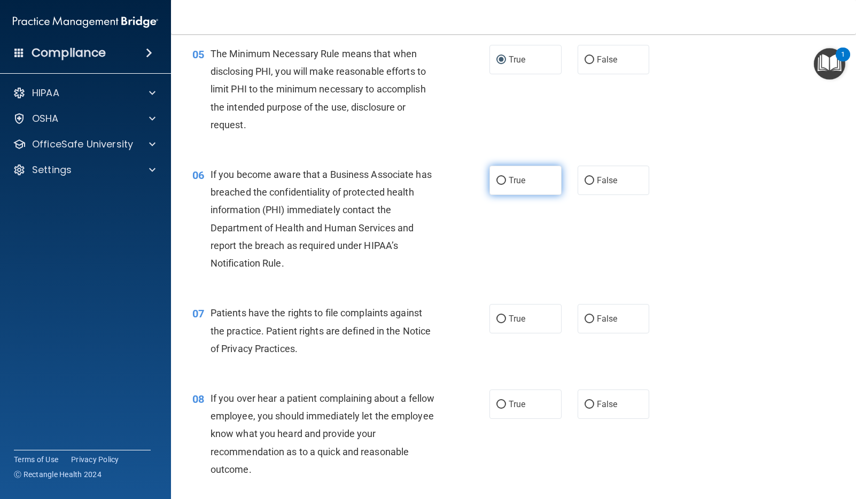
click at [504, 180] on input "True" at bounding box center [502, 181] width 10 height 8
radio input "true"
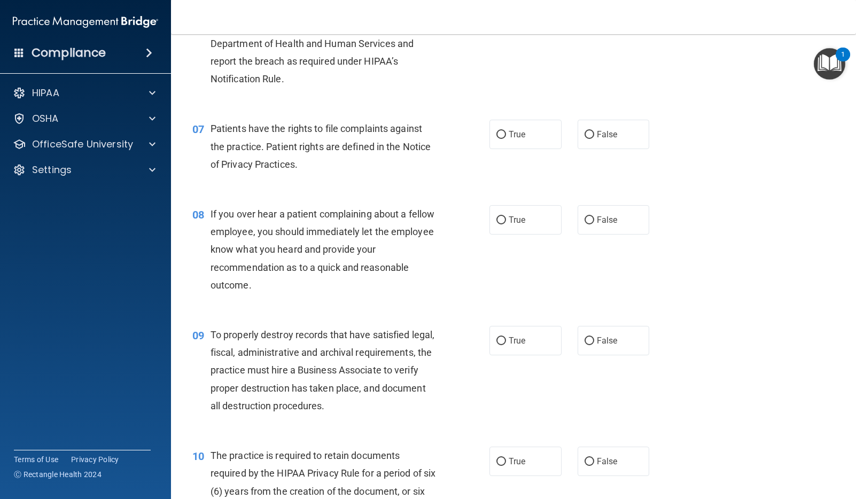
scroll to position [655, 0]
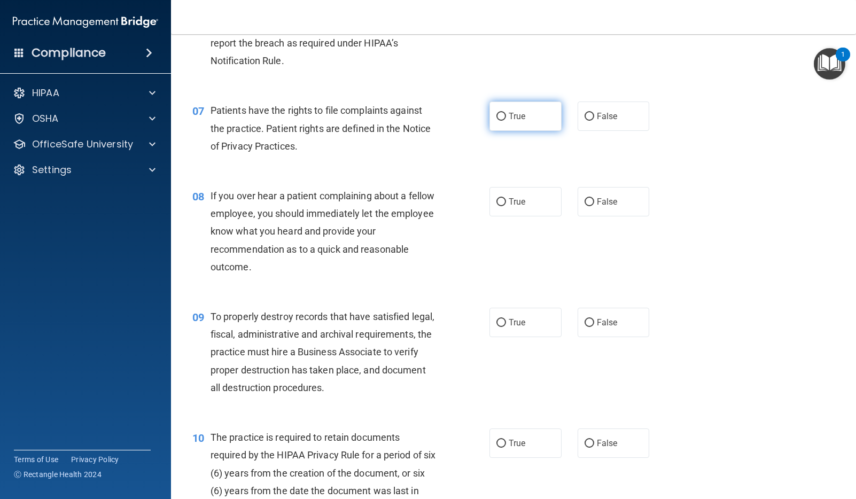
click at [503, 116] on input "True" at bounding box center [502, 117] width 10 height 8
radio input "true"
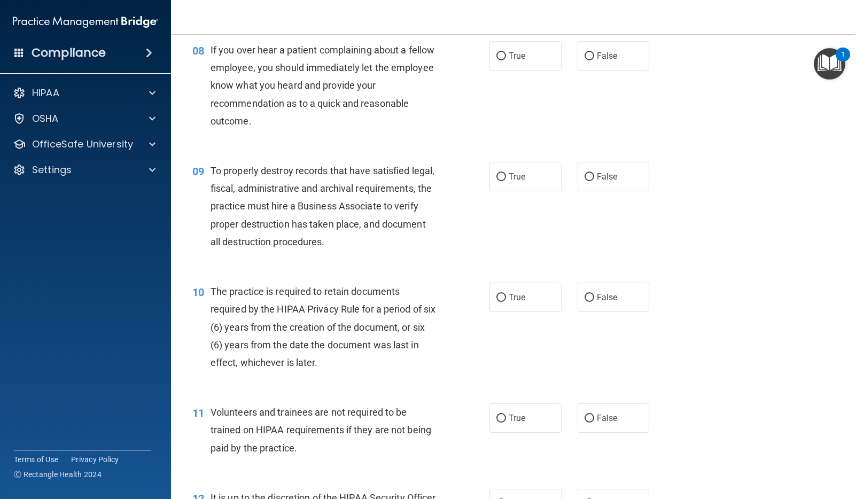
scroll to position [795, 0]
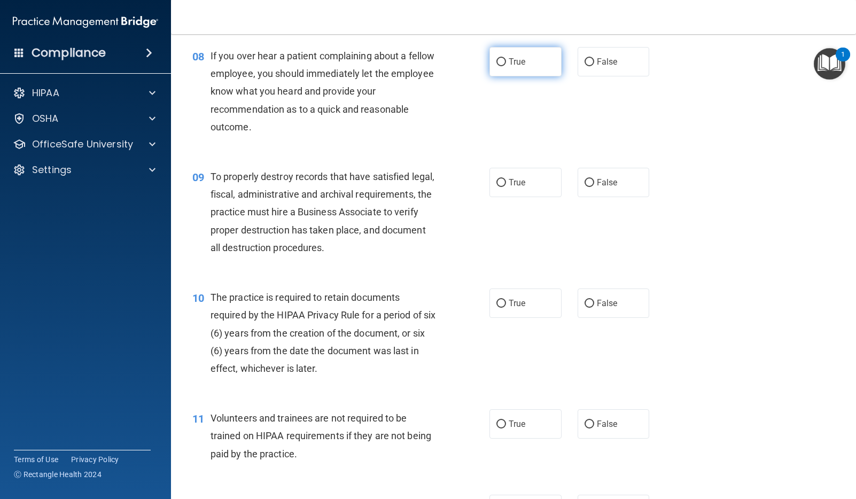
click at [503, 62] on input "True" at bounding box center [502, 62] width 10 height 8
radio input "true"
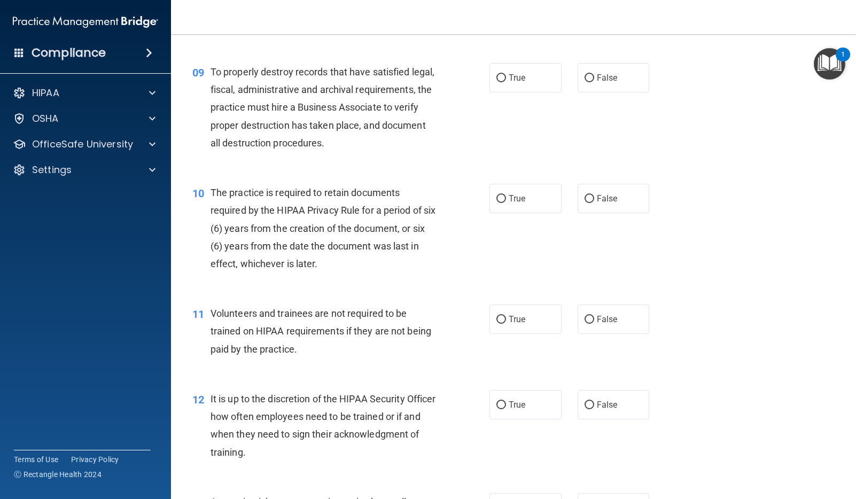
scroll to position [911, 0]
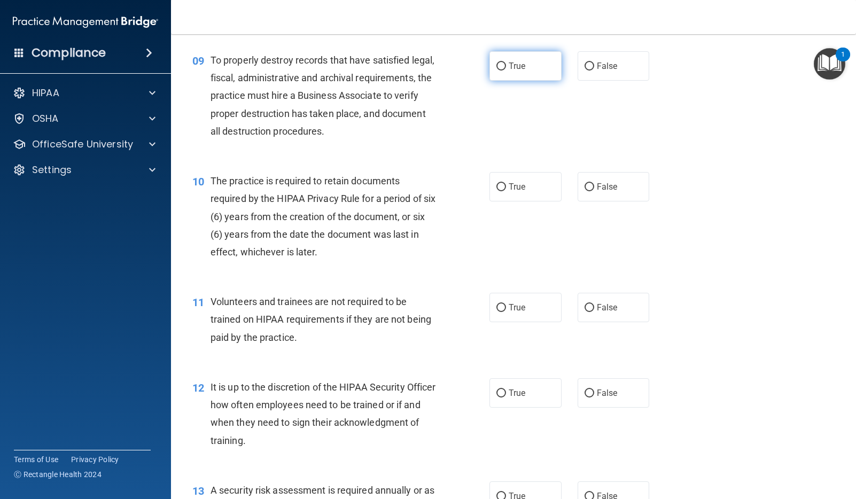
click at [501, 67] on input "True" at bounding box center [502, 67] width 10 height 8
radio input "true"
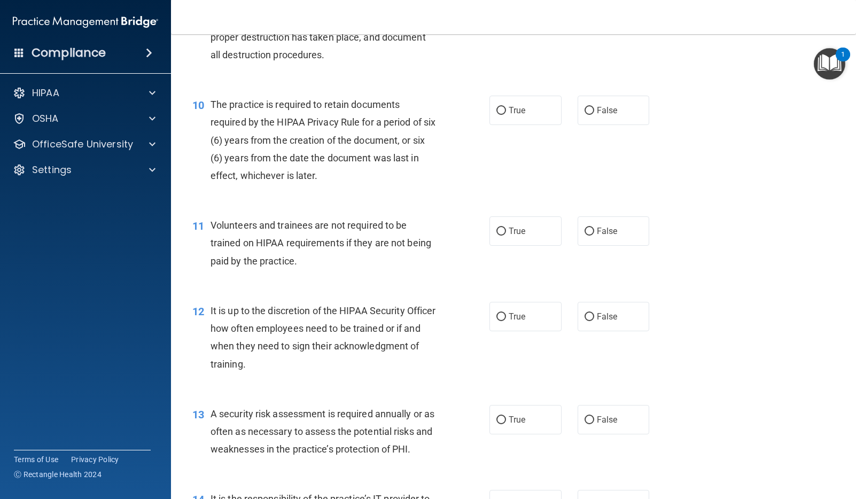
scroll to position [998, 0]
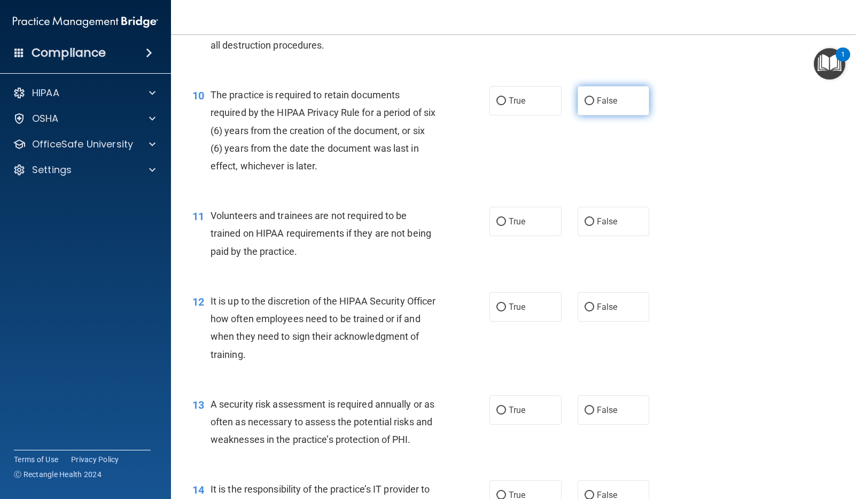
click at [591, 102] on input "False" at bounding box center [590, 101] width 10 height 8
radio input "true"
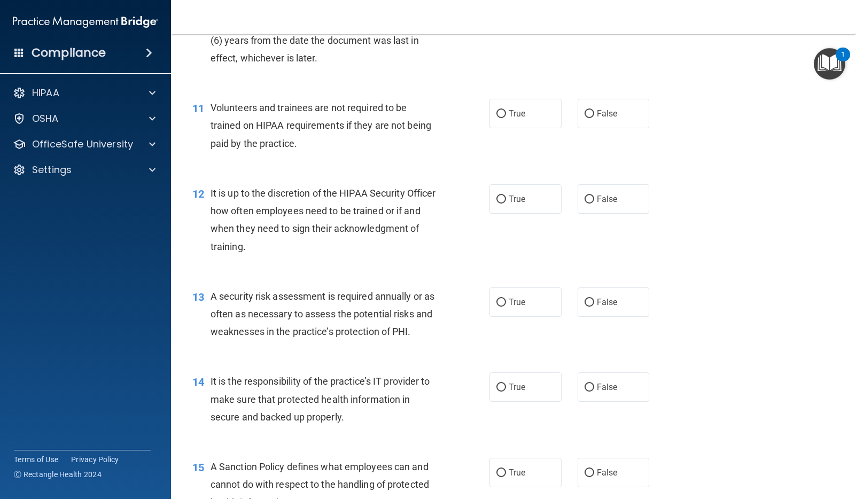
scroll to position [1106, 0]
click at [590, 114] on input "False" at bounding box center [590, 114] width 10 height 8
radio input "true"
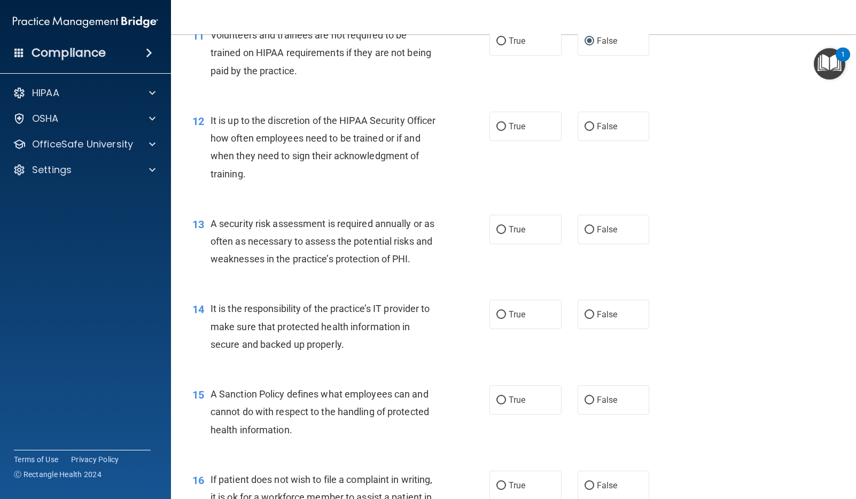
scroll to position [1183, 0]
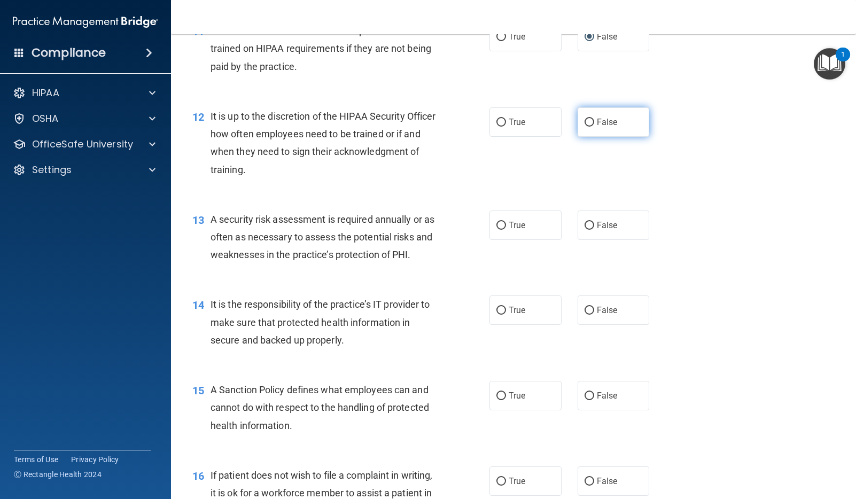
click at [590, 123] on input "False" at bounding box center [590, 123] width 10 height 8
radio input "true"
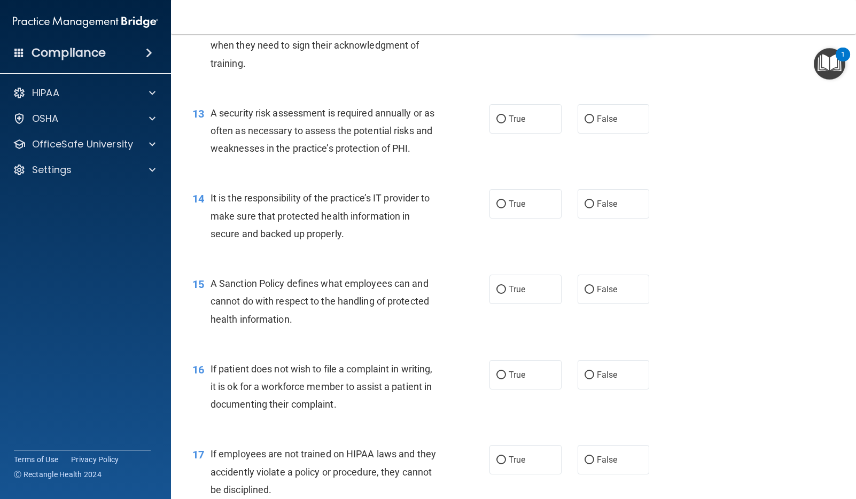
scroll to position [1293, 0]
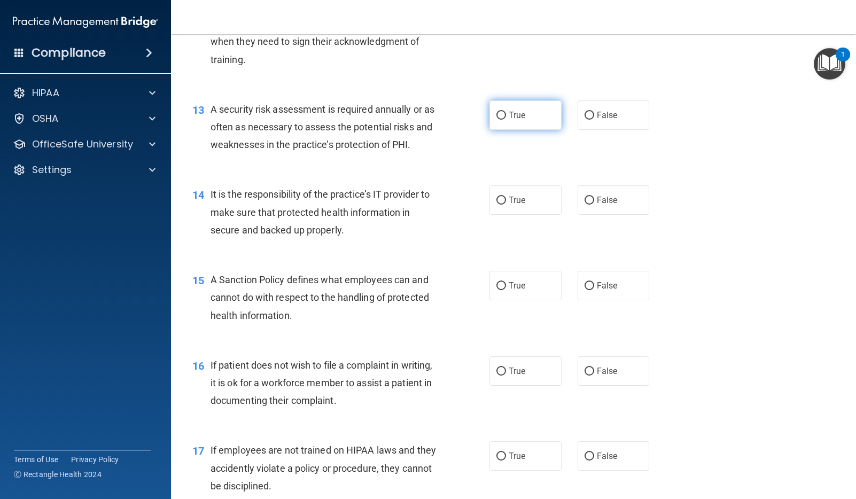
click at [504, 117] on input "True" at bounding box center [502, 116] width 10 height 8
radio input "true"
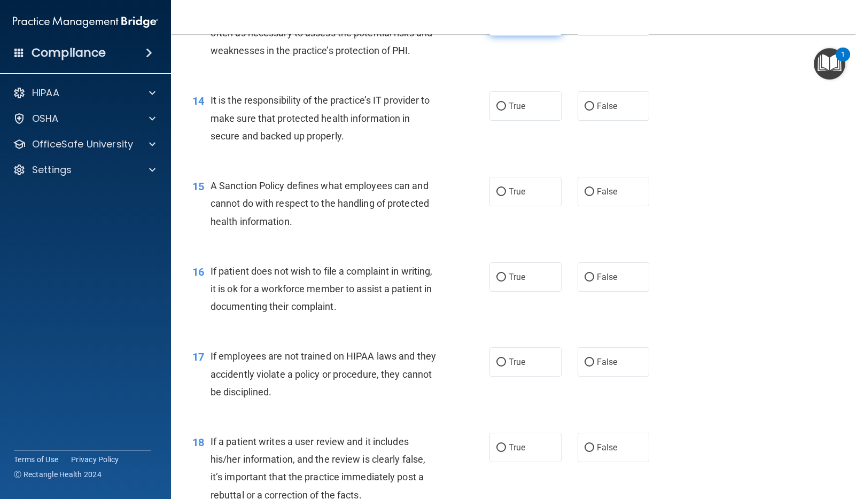
scroll to position [1387, 0]
click at [500, 109] on input "True" at bounding box center [502, 106] width 10 height 8
radio input "true"
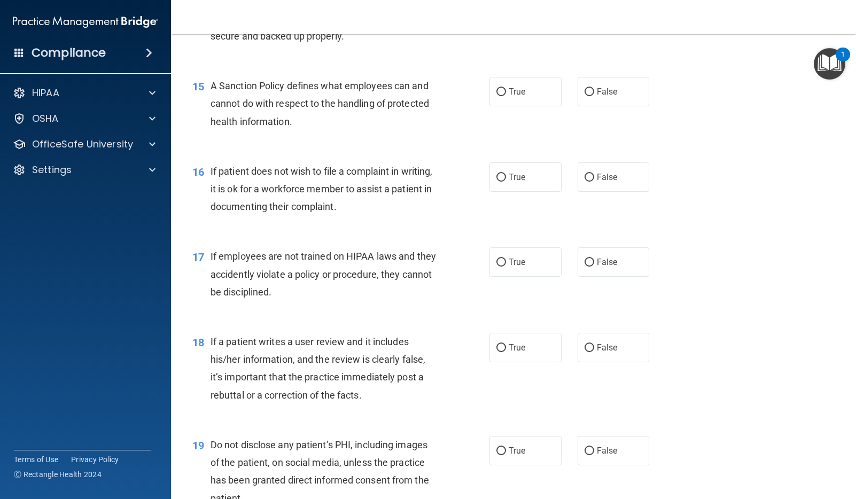
scroll to position [1497, 0]
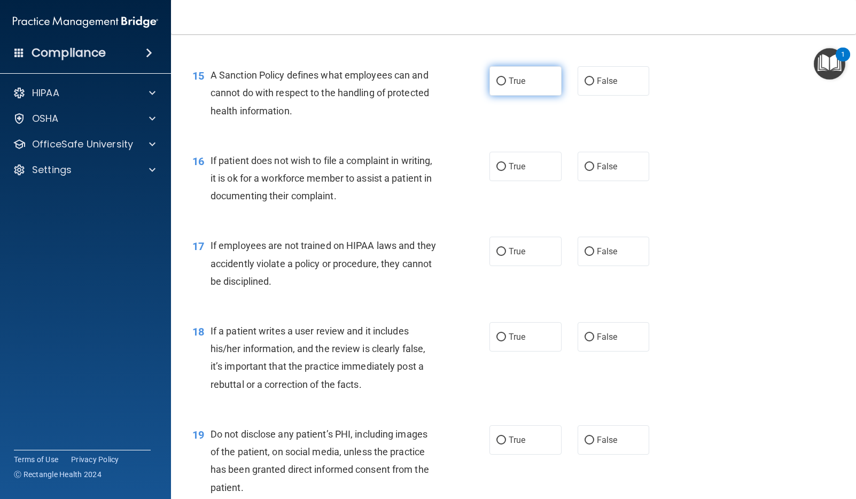
click at [503, 82] on input "True" at bounding box center [502, 82] width 10 height 8
radio input "true"
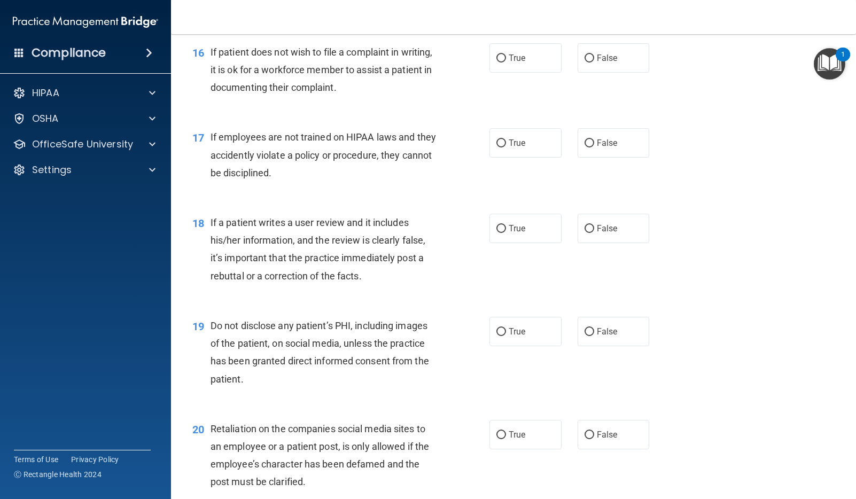
scroll to position [1608, 0]
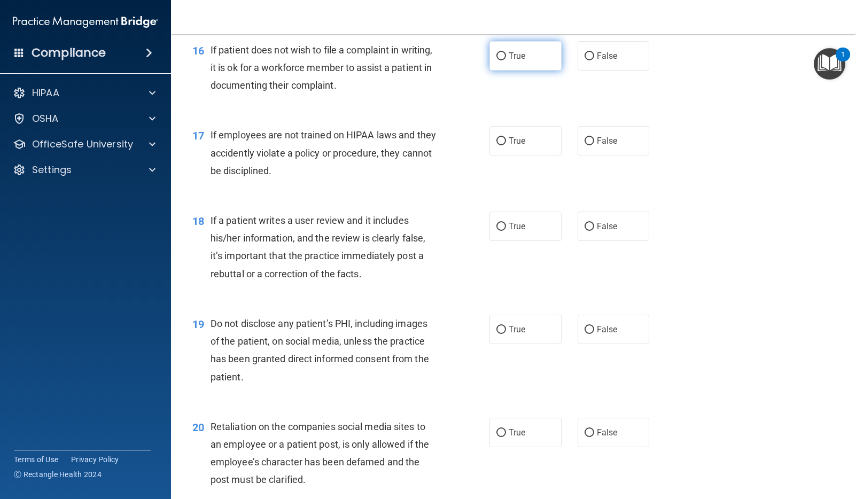
click at [502, 55] on input "True" at bounding box center [502, 56] width 10 height 8
radio input "true"
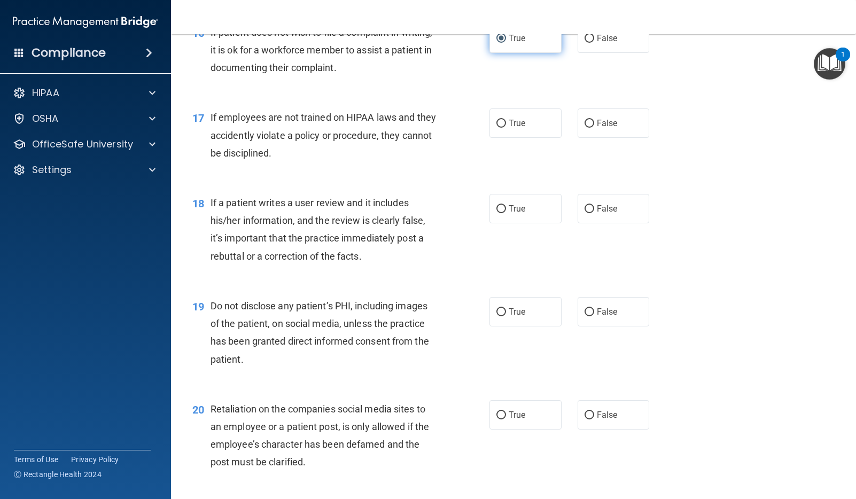
scroll to position [1627, 0]
click at [590, 121] on input "False" at bounding box center [590, 123] width 10 height 8
radio input "true"
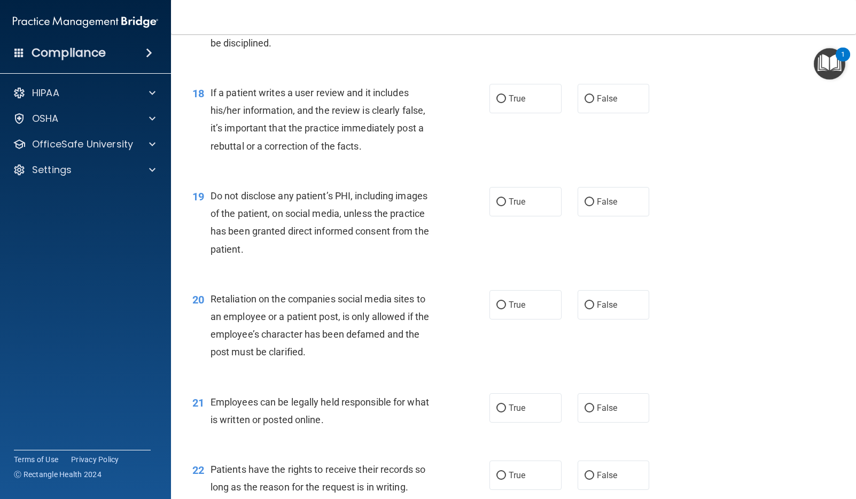
scroll to position [1736, 0]
click at [502, 97] on input "True" at bounding box center [502, 99] width 10 height 8
radio input "true"
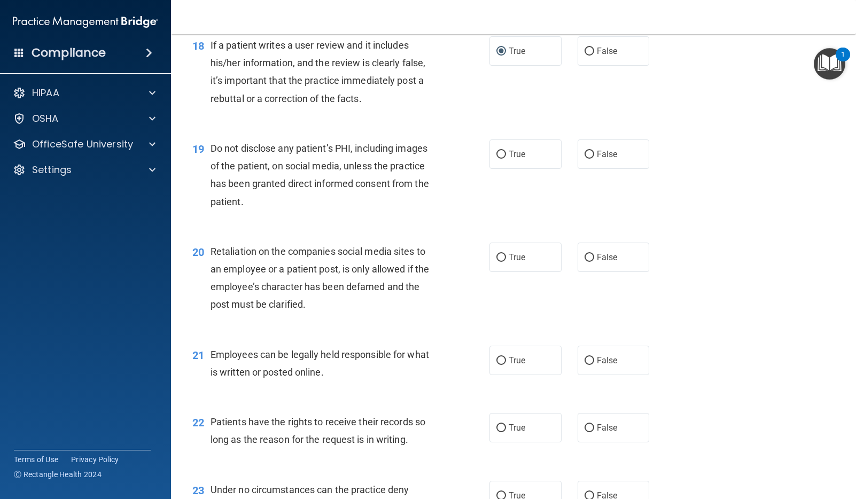
scroll to position [1788, 0]
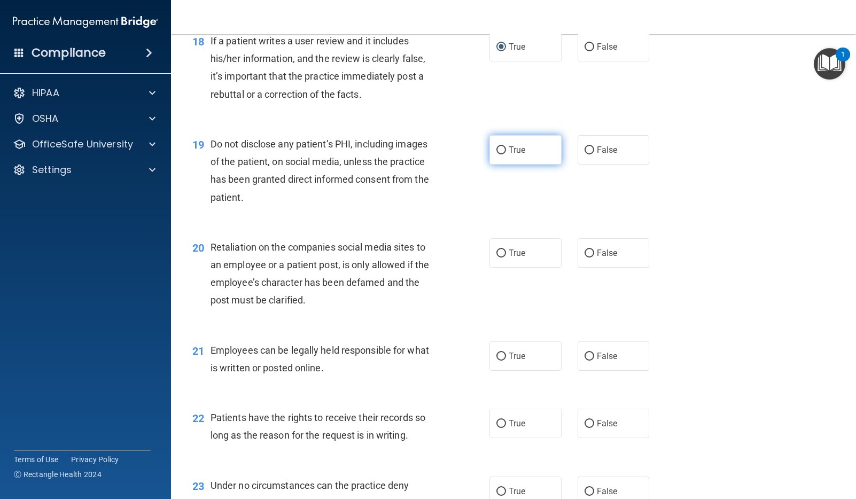
click at [500, 149] on input "True" at bounding box center [502, 150] width 10 height 8
radio input "true"
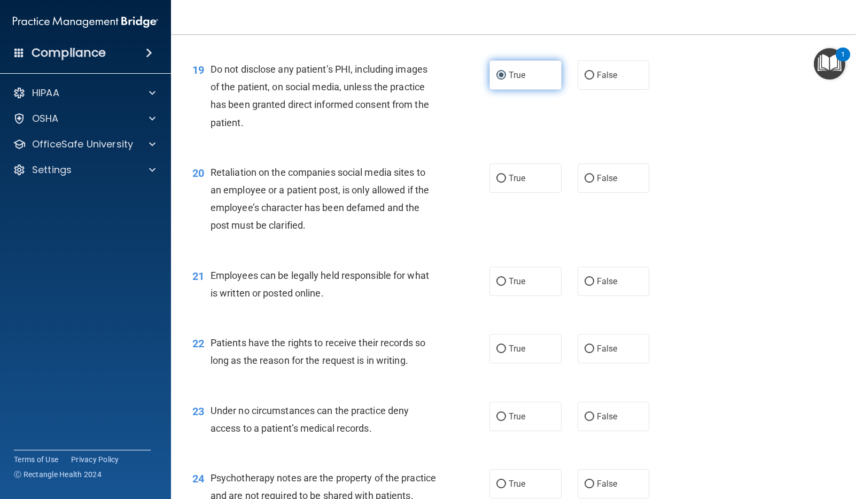
scroll to position [1903, 0]
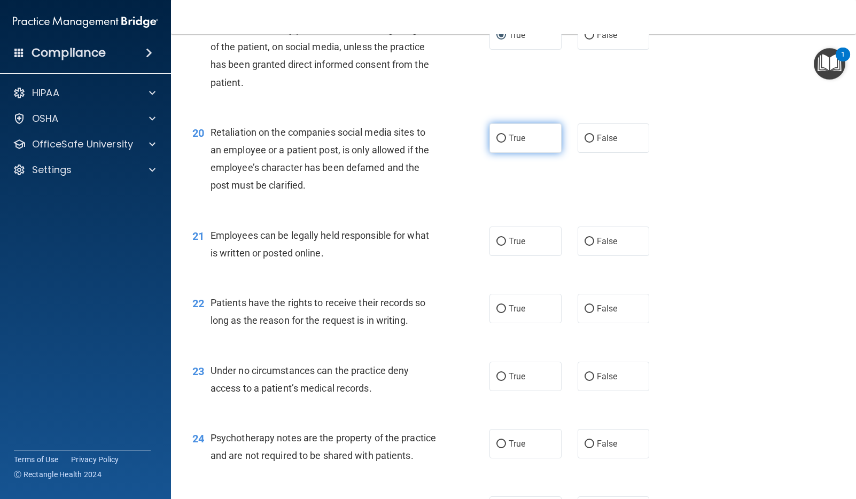
click at [504, 138] on input "True" at bounding box center [502, 139] width 10 height 8
radio input "true"
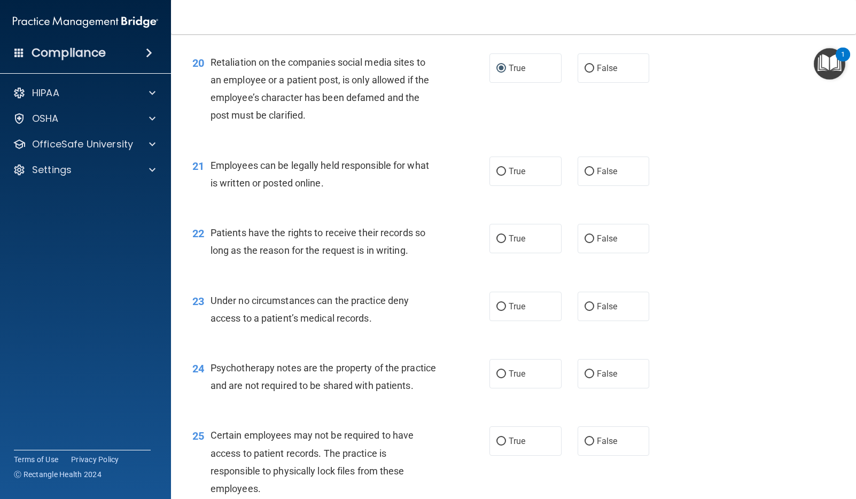
scroll to position [1985, 0]
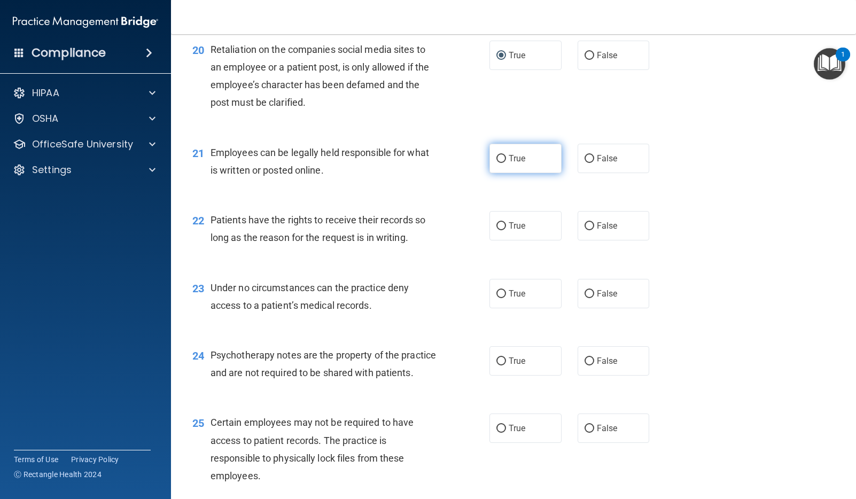
click at [503, 156] on input "True" at bounding box center [502, 159] width 10 height 8
radio input "true"
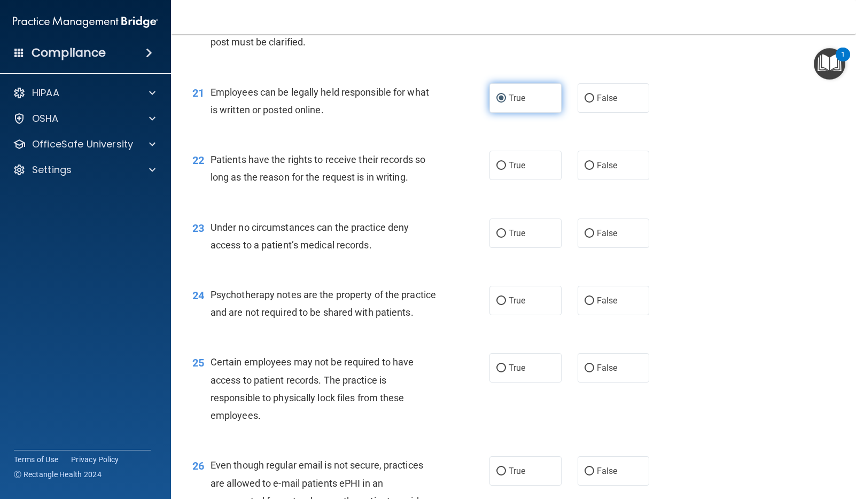
scroll to position [2061, 0]
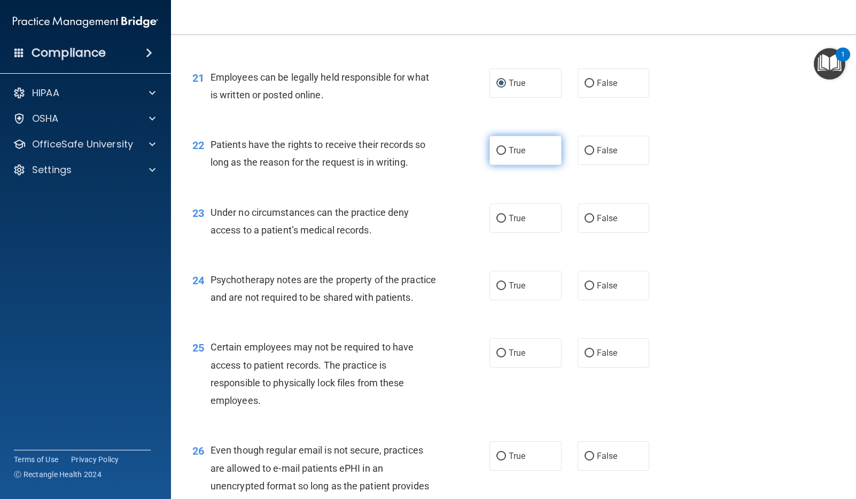
click at [501, 152] on input "True" at bounding box center [502, 151] width 10 height 8
radio input "true"
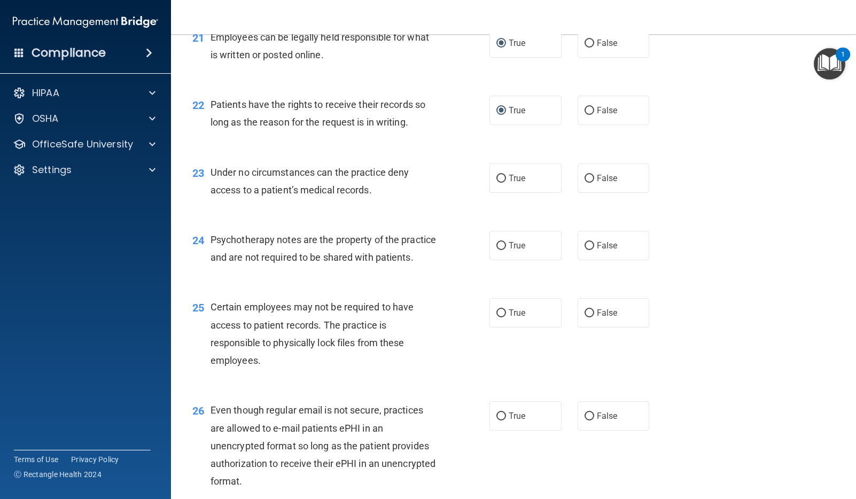
scroll to position [2102, 0]
click at [592, 177] on input "False" at bounding box center [590, 178] width 10 height 8
radio input "true"
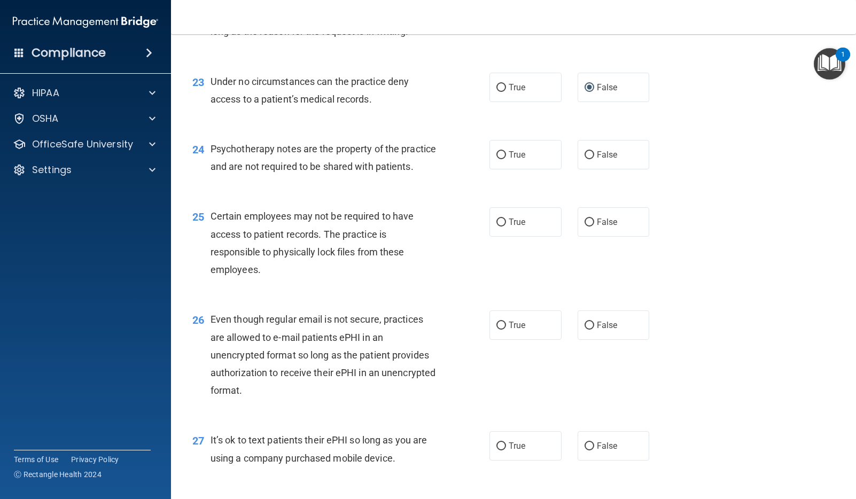
scroll to position [2194, 0]
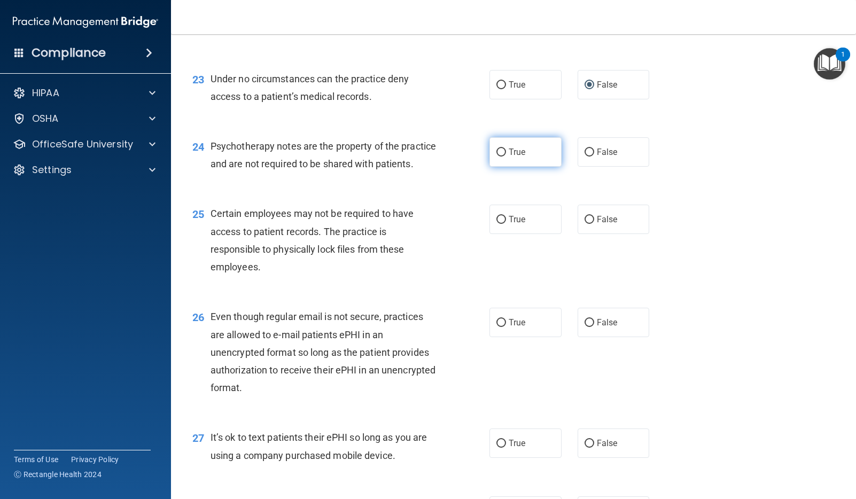
click at [499, 153] on input "True" at bounding box center [502, 153] width 10 height 8
radio input "true"
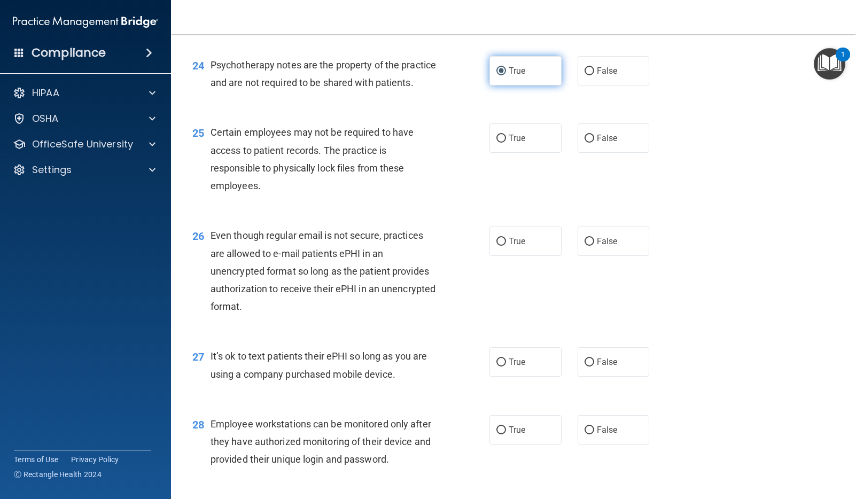
scroll to position [2306, 0]
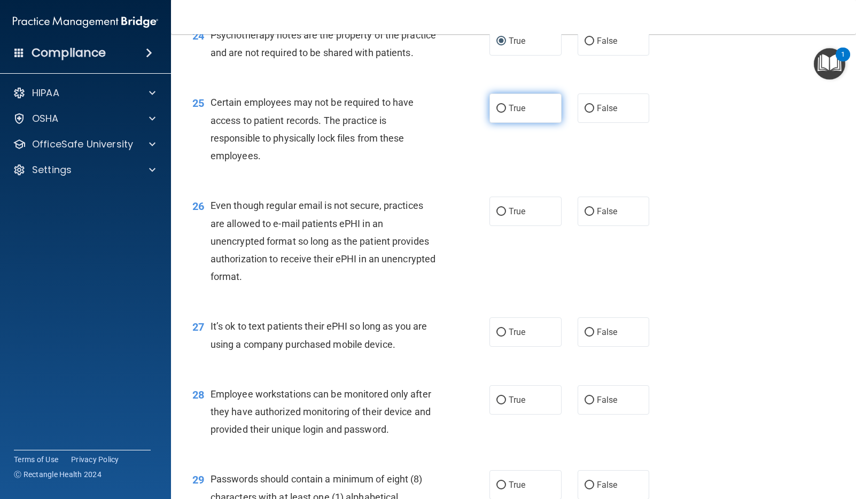
click at [501, 105] on input "True" at bounding box center [502, 109] width 10 height 8
radio input "true"
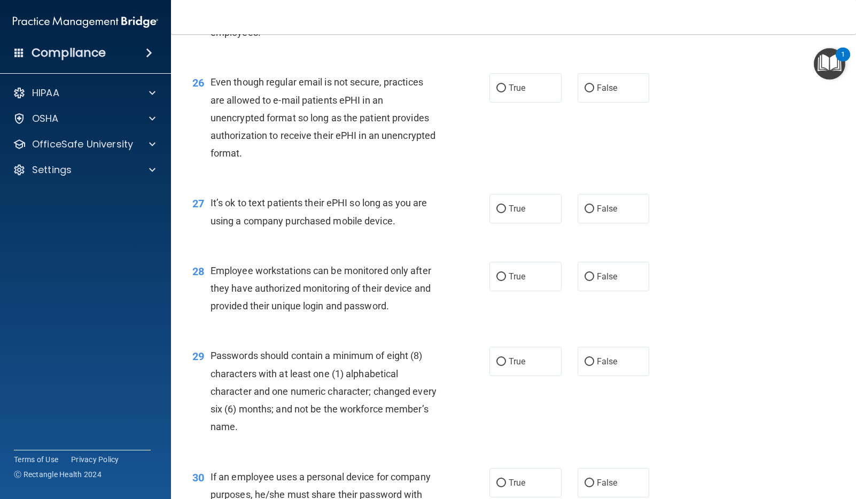
scroll to position [2428, 0]
click at [590, 86] on input "False" at bounding box center [590, 90] width 10 height 8
radio input "true"
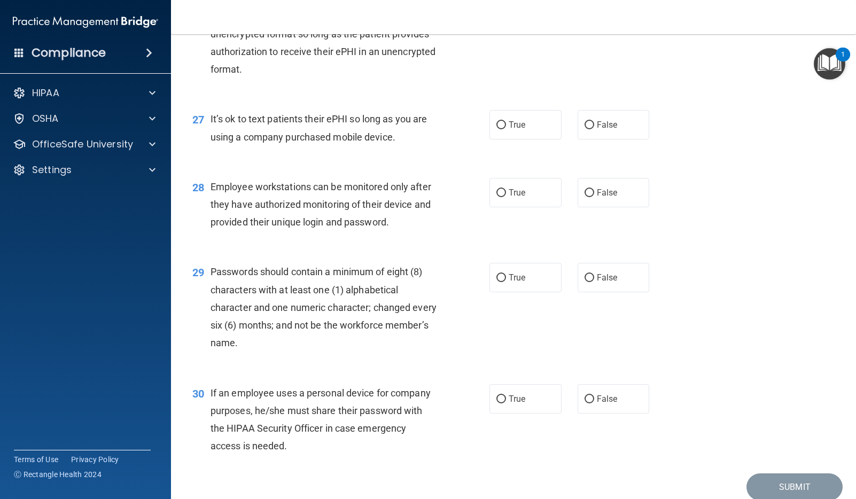
scroll to position [2518, 0]
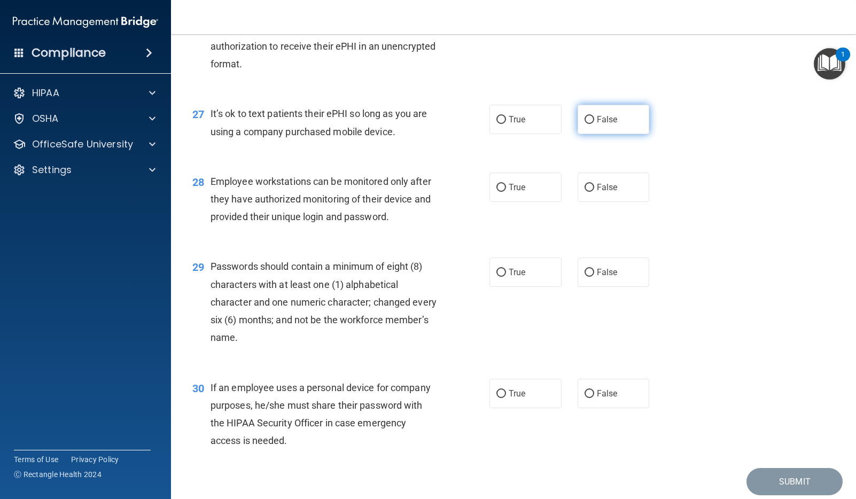
click at [591, 120] on input "False" at bounding box center [590, 120] width 10 height 8
radio input "true"
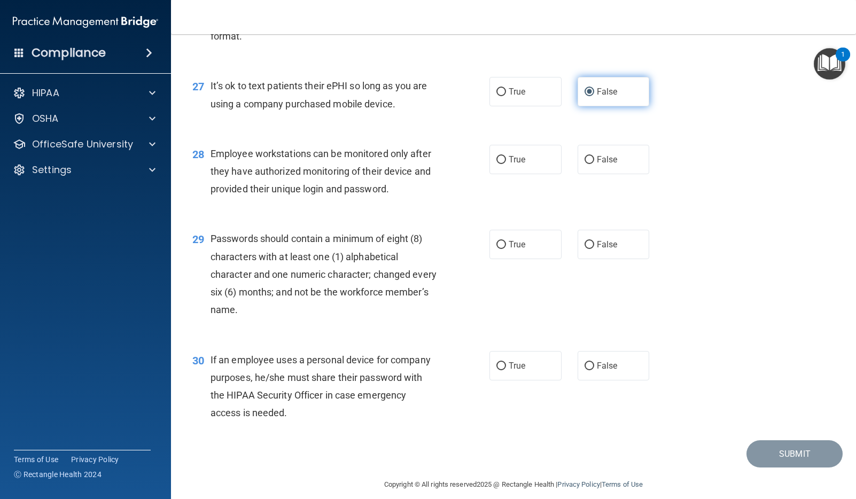
scroll to position [2550, 0]
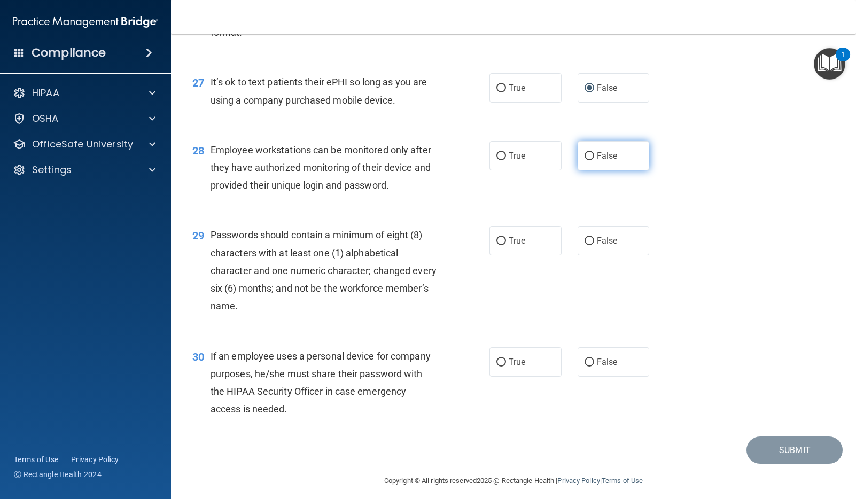
click at [592, 154] on input "False" at bounding box center [590, 156] width 10 height 8
radio input "true"
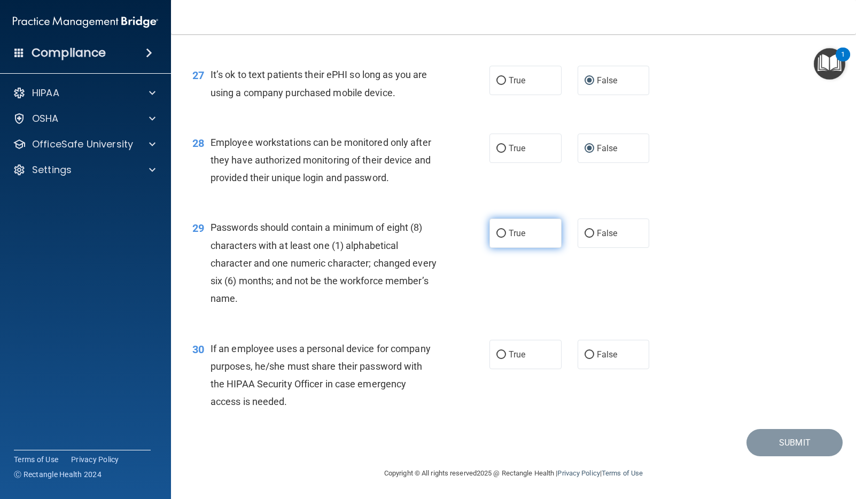
click at [501, 231] on input "True" at bounding box center [502, 234] width 10 height 8
radio input "true"
click at [502, 356] on input "True" at bounding box center [502, 355] width 10 height 8
radio input "true"
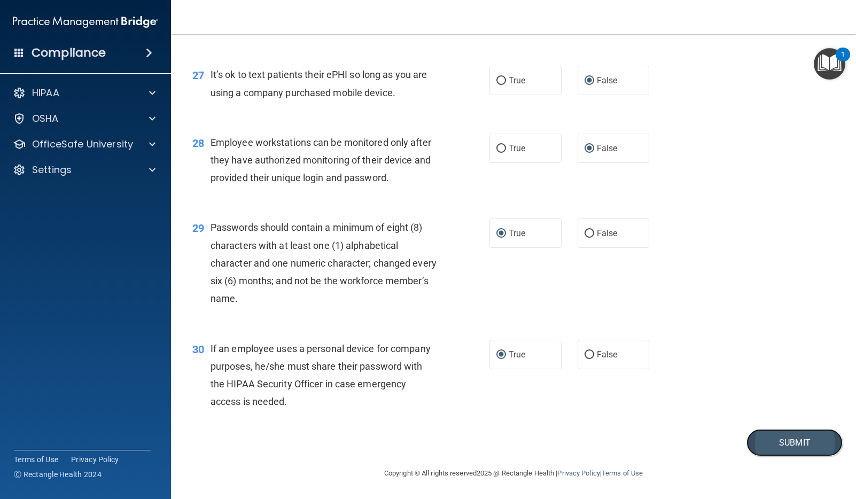
click at [803, 442] on button "Submit" at bounding box center [795, 442] width 96 height 27
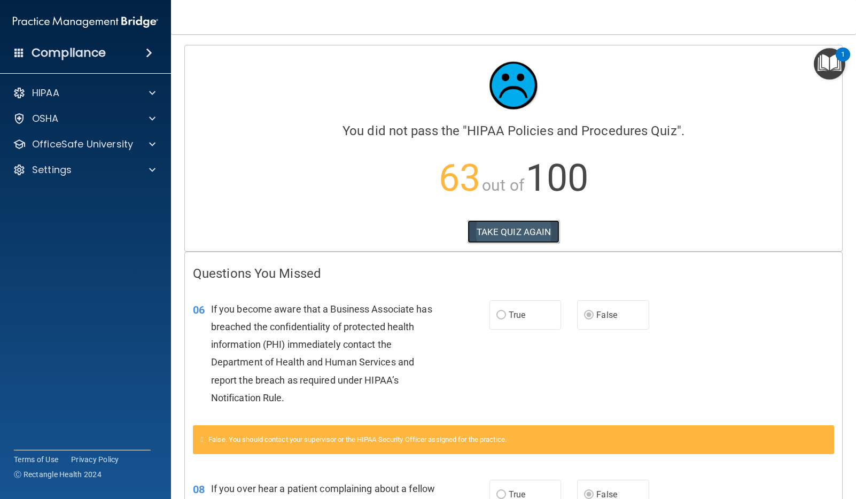
click at [507, 232] on button "TAKE QUIZ AGAIN" at bounding box center [514, 232] width 92 height 24
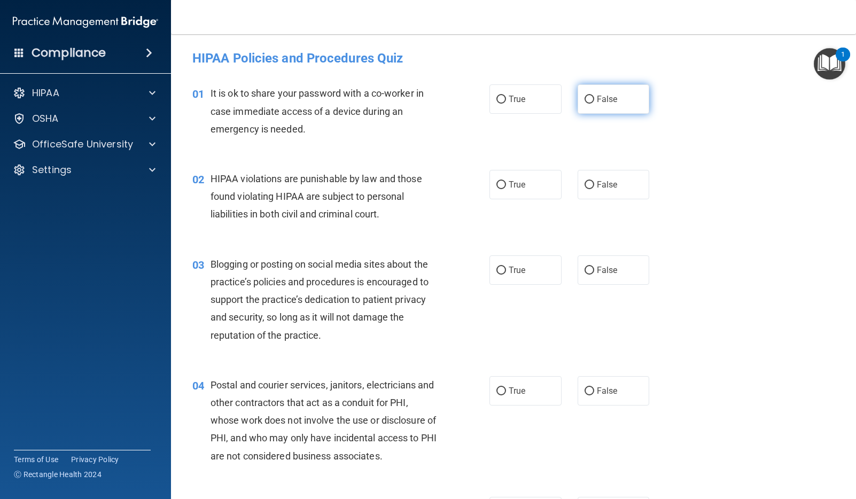
click at [588, 99] on input "False" at bounding box center [590, 100] width 10 height 8
radio input "true"
click at [500, 183] on input "True" at bounding box center [502, 185] width 10 height 8
radio input "true"
click at [590, 270] on input "False" at bounding box center [590, 271] width 10 height 8
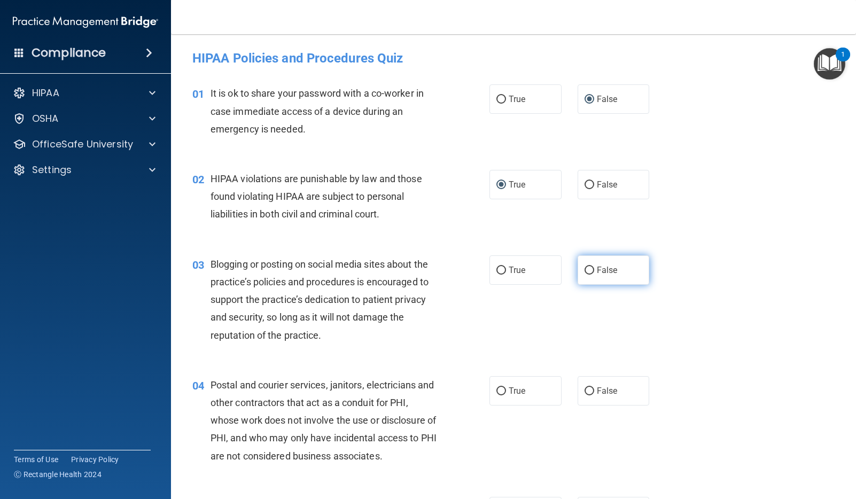
radio input "true"
click at [504, 396] on label "True" at bounding box center [526, 390] width 72 height 29
click at [504, 396] on input "True" at bounding box center [502, 392] width 10 height 8
radio input "true"
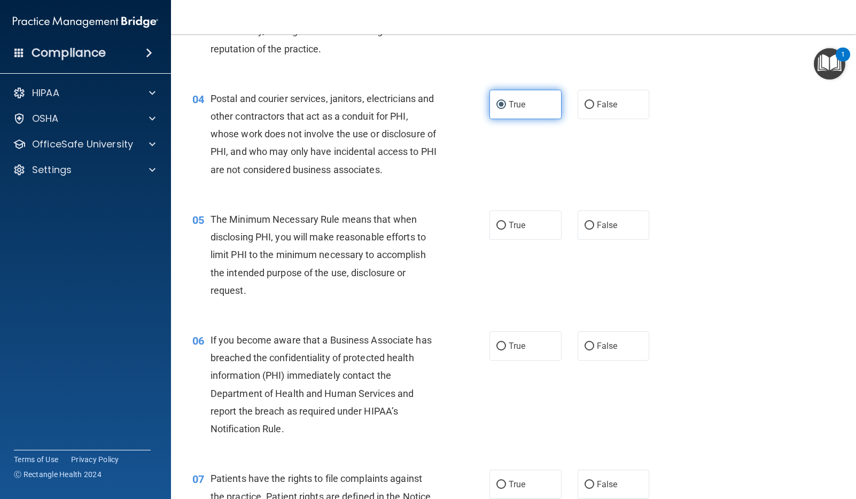
scroll to position [289, 0]
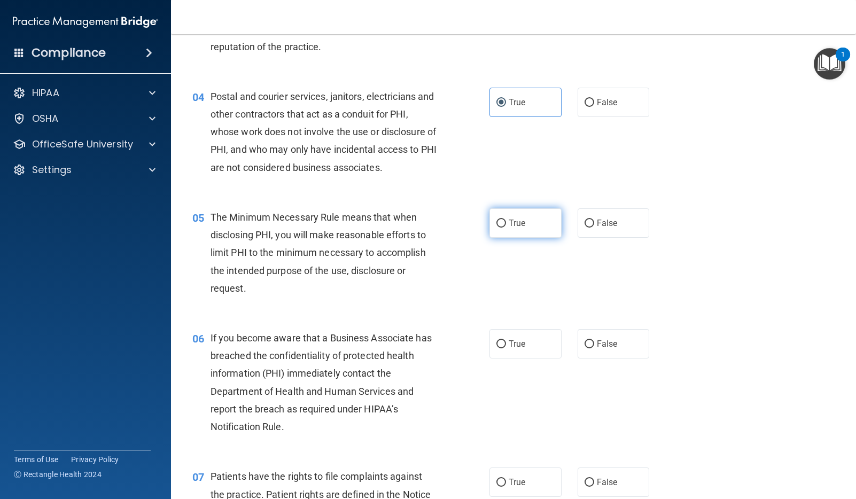
click at [500, 222] on input "True" at bounding box center [502, 224] width 10 height 8
radio input "true"
click at [592, 341] on input "False" at bounding box center [590, 345] width 10 height 8
radio input "true"
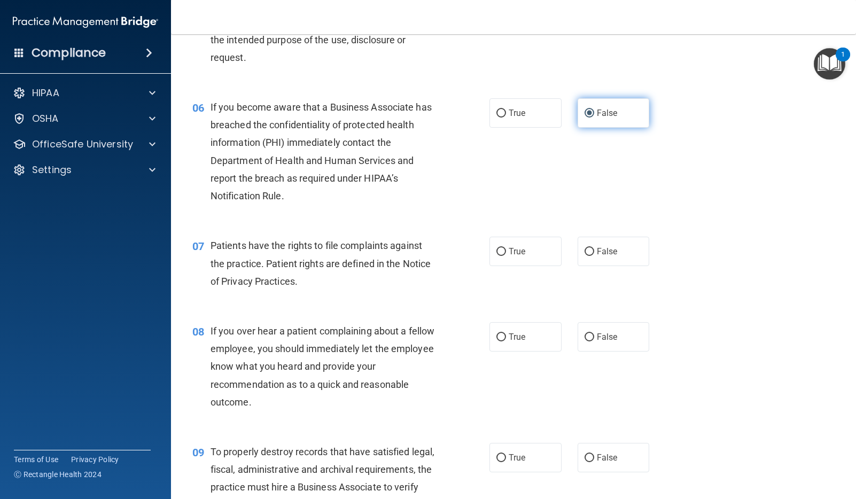
scroll to position [526, 0]
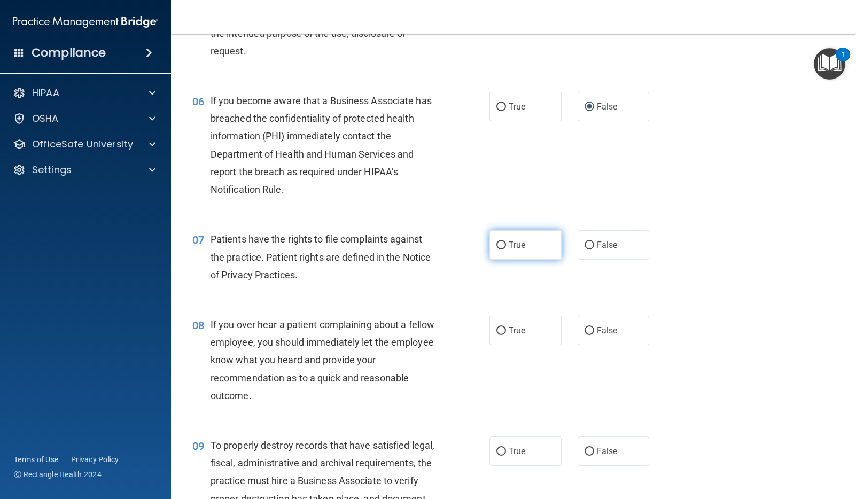
click at [499, 242] on input "True" at bounding box center [502, 246] width 10 height 8
radio input "true"
click at [587, 329] on input "False" at bounding box center [590, 331] width 10 height 8
radio input "true"
click at [591, 448] on input "False" at bounding box center [590, 452] width 10 height 8
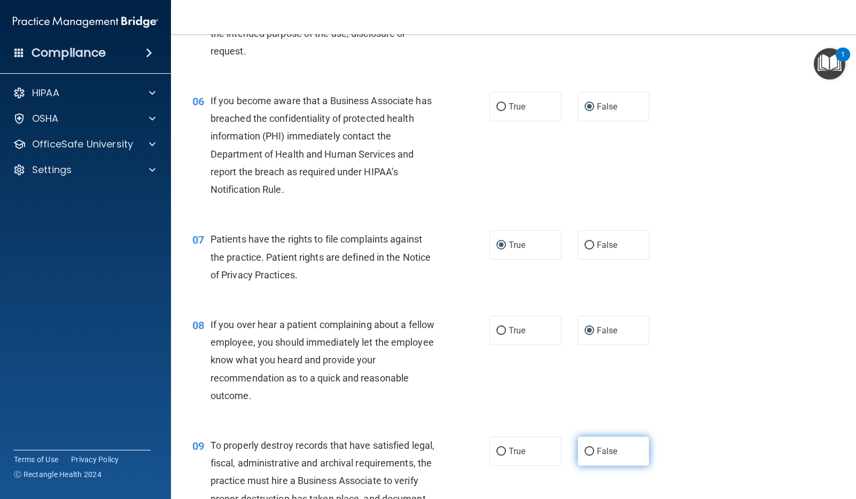
radio input "true"
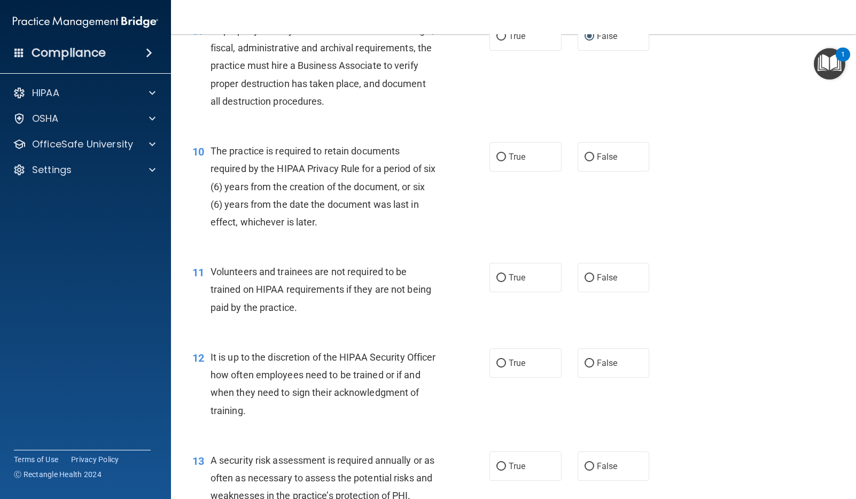
scroll to position [945, 0]
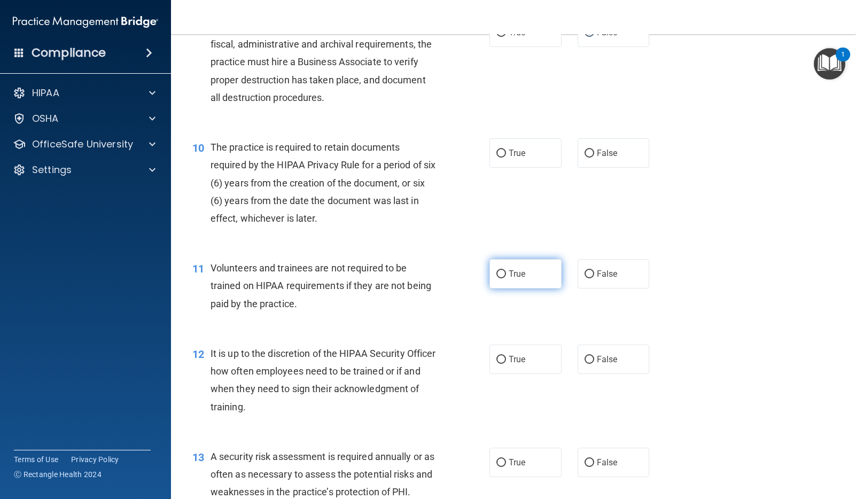
click at [501, 273] on input "True" at bounding box center [502, 275] width 10 height 8
radio input "true"
click at [501, 155] on input "True" at bounding box center [502, 154] width 10 height 8
radio input "true"
click at [589, 275] on input "False" at bounding box center [590, 275] width 10 height 8
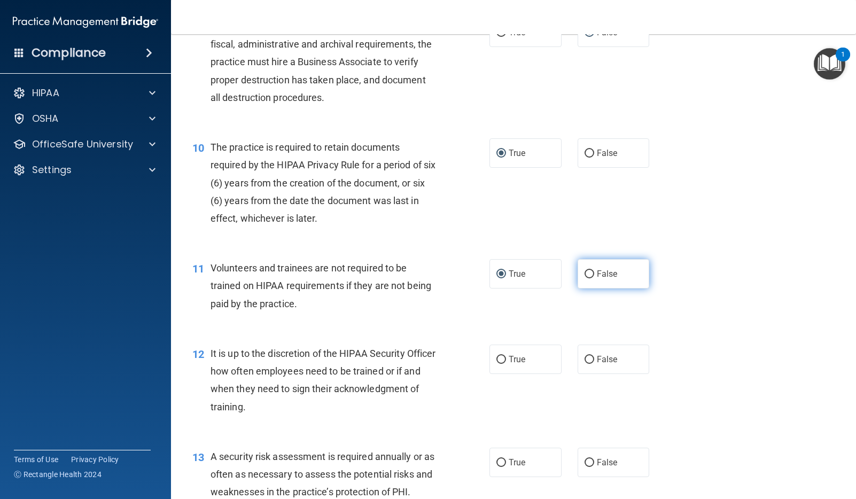
radio input "true"
radio input "false"
click at [593, 361] on input "False" at bounding box center [590, 360] width 10 height 8
radio input "true"
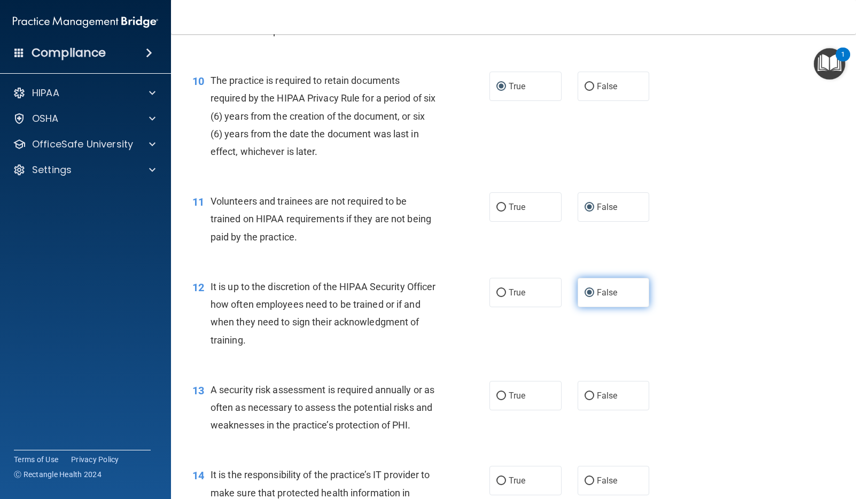
scroll to position [1018, 0]
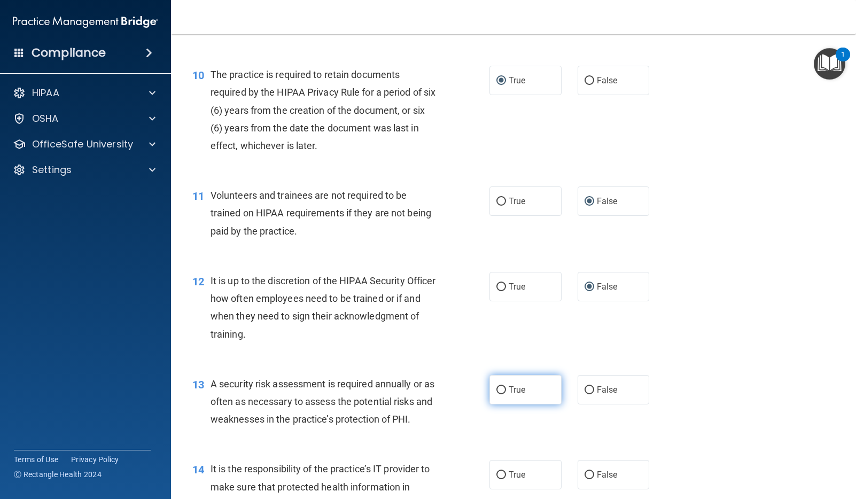
click at [503, 392] on input "True" at bounding box center [502, 391] width 10 height 8
radio input "true"
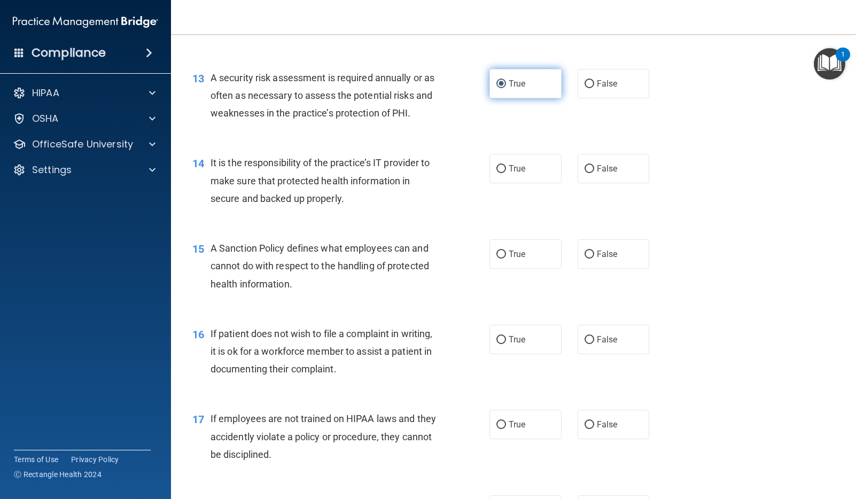
scroll to position [1326, 0]
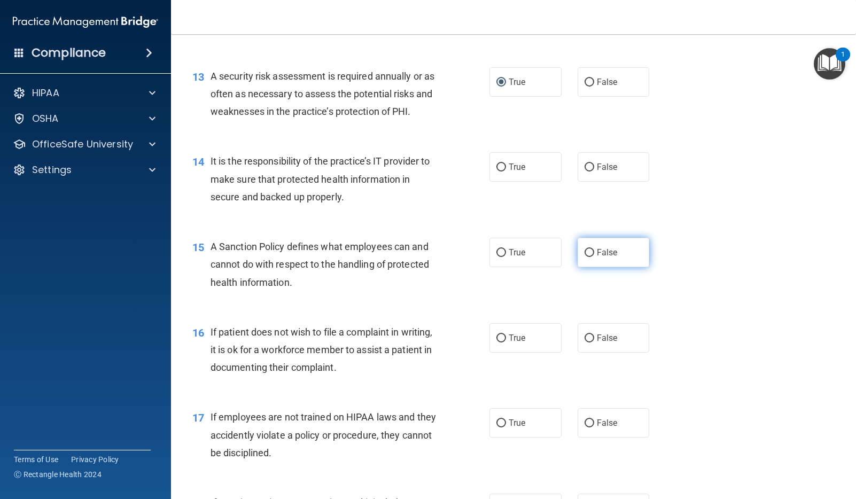
click at [592, 251] on input "False" at bounding box center [590, 253] width 10 height 8
radio input "true"
click at [589, 164] on input "False" at bounding box center [590, 168] width 10 height 8
radio input "true"
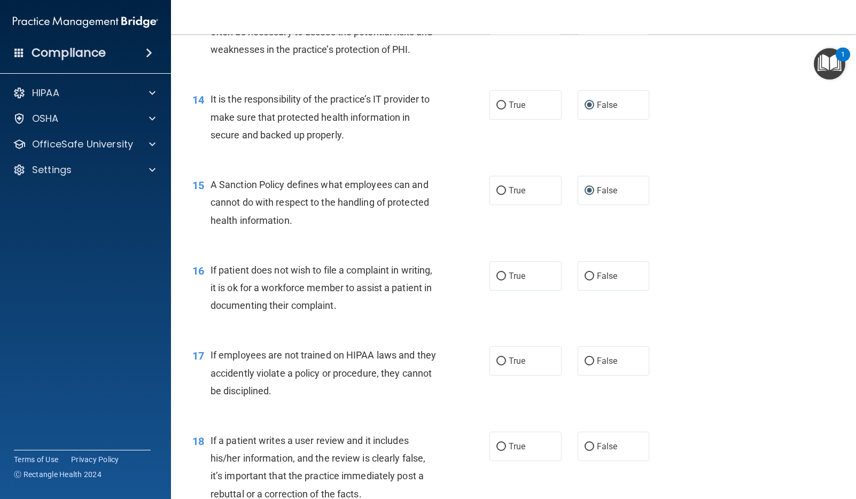
scroll to position [1391, 0]
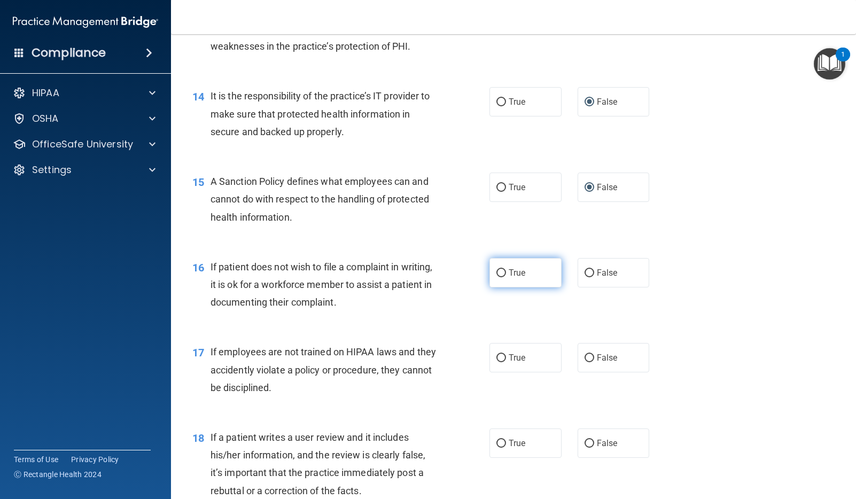
click at [504, 271] on input "True" at bounding box center [502, 273] width 10 height 8
radio input "true"
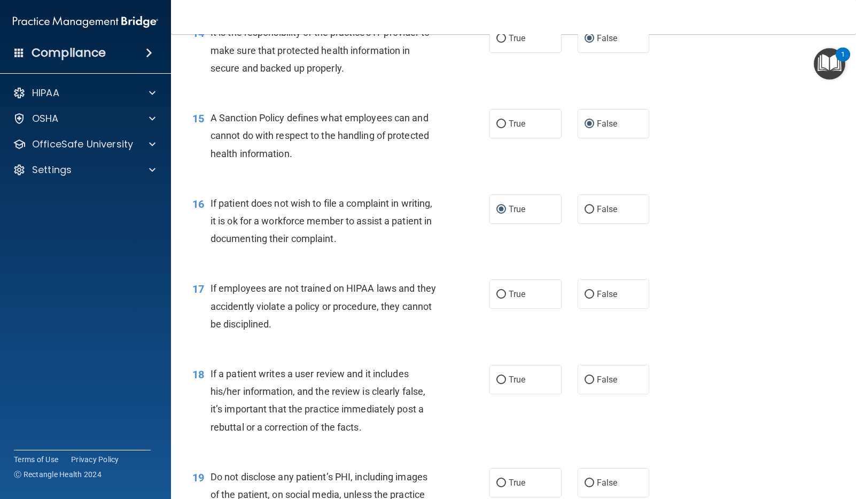
scroll to position [1514, 0]
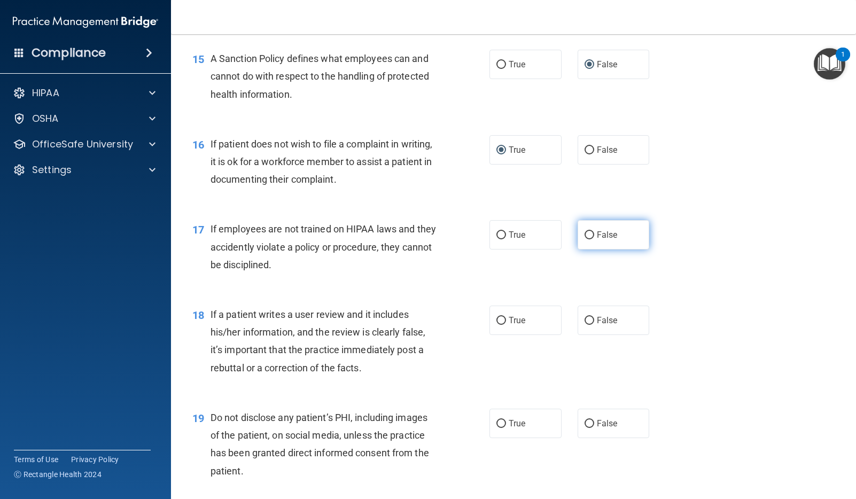
click at [592, 231] on input "False" at bounding box center [590, 235] width 10 height 8
radio input "true"
click at [588, 321] on input "False" at bounding box center [590, 321] width 10 height 8
radio input "true"
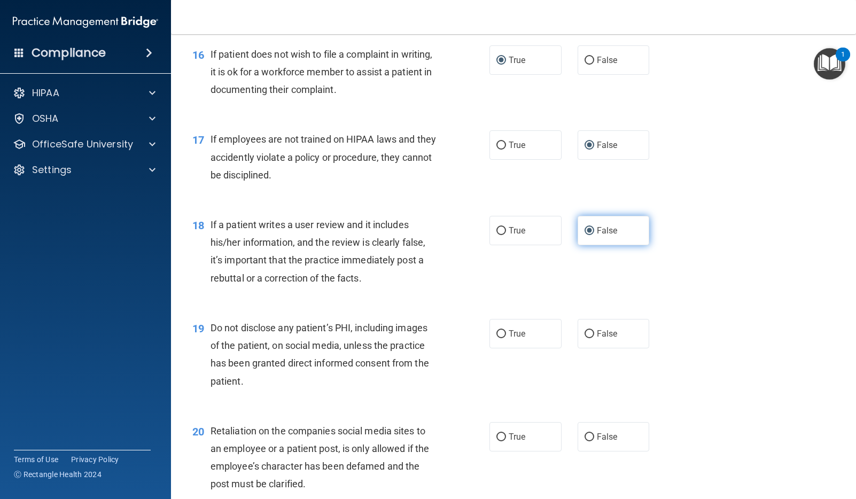
scroll to position [1649, 0]
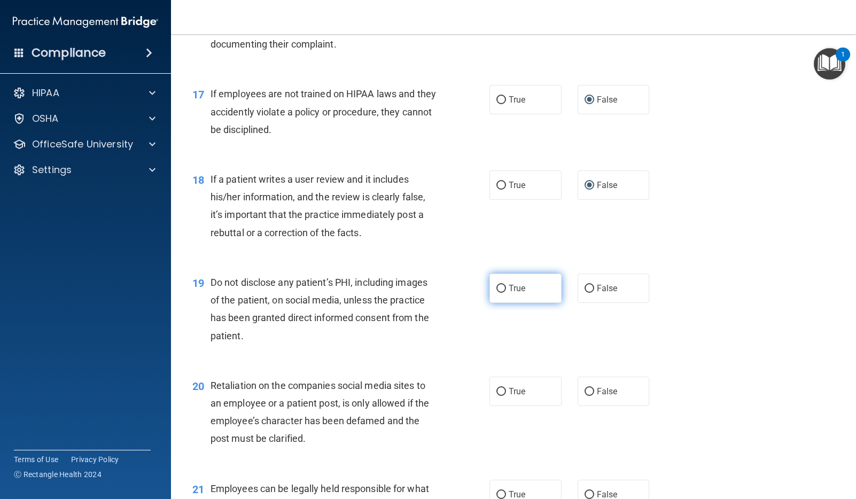
click at [504, 287] on input "True" at bounding box center [502, 289] width 10 height 8
radio input "true"
click at [592, 389] on input "False" at bounding box center [590, 392] width 10 height 8
radio input "true"
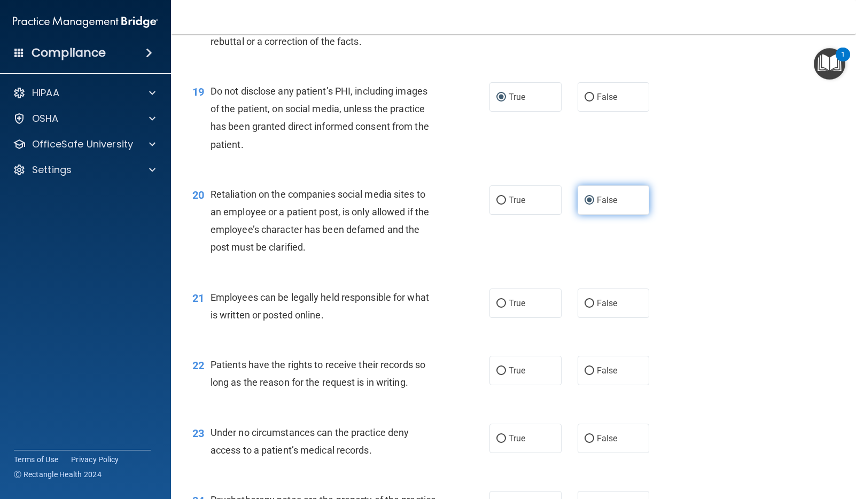
scroll to position [1842, 0]
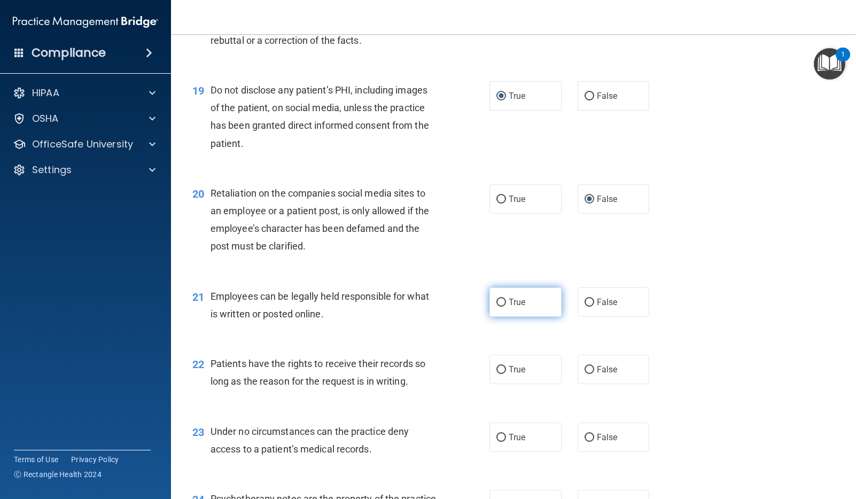
click at [503, 301] on input "True" at bounding box center [502, 303] width 10 height 8
radio input "true"
click at [594, 367] on input "False" at bounding box center [590, 370] width 10 height 8
radio input "true"
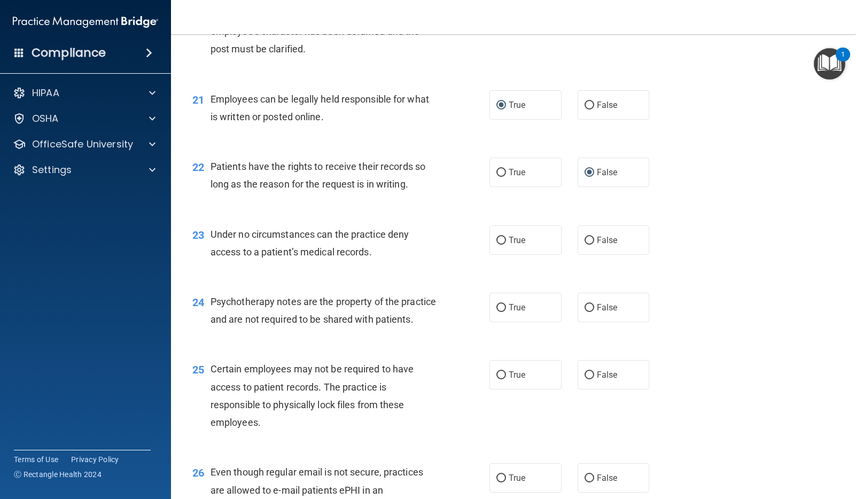
scroll to position [2051, 0]
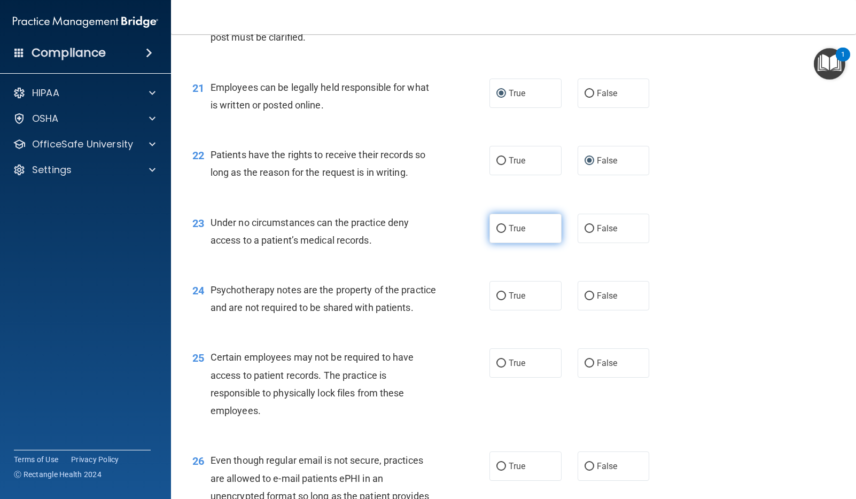
click at [504, 228] on input "True" at bounding box center [502, 229] width 10 height 8
radio input "true"
click at [504, 298] on input "True" at bounding box center [502, 296] width 10 height 8
radio input "true"
click at [501, 360] on input "True" at bounding box center [502, 364] width 10 height 8
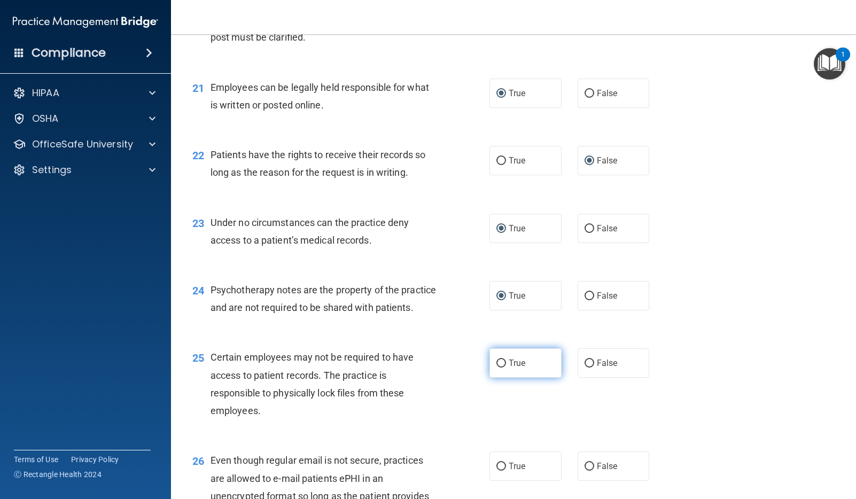
radio input "true"
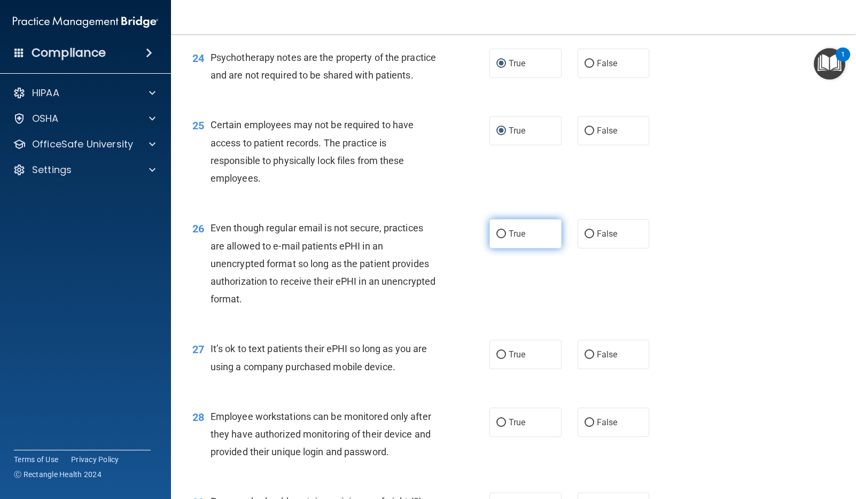
scroll to position [2306, 0]
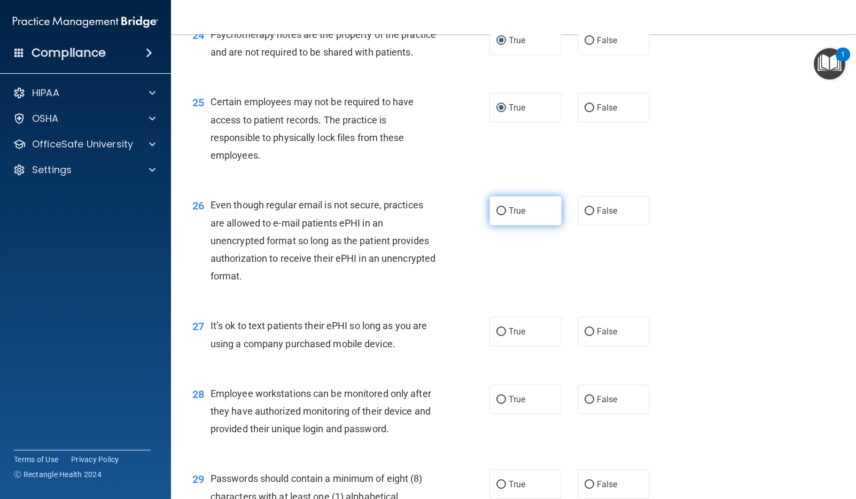
click at [501, 211] on input "True" at bounding box center [502, 211] width 10 height 8
radio input "true"
click at [592, 338] on label "False" at bounding box center [614, 331] width 72 height 29
click at [592, 336] on input "False" at bounding box center [590, 332] width 10 height 8
radio input "true"
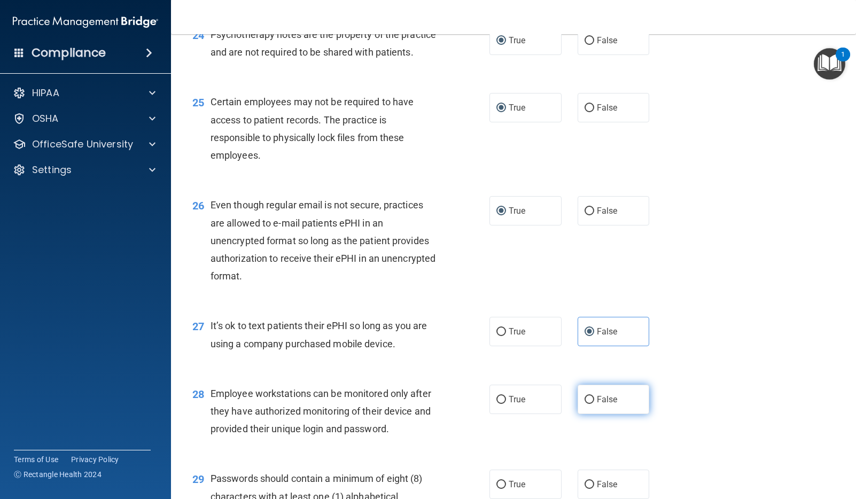
click at [594, 395] on label "False" at bounding box center [614, 399] width 72 height 29
click at [594, 396] on input "False" at bounding box center [590, 400] width 10 height 8
radio input "true"
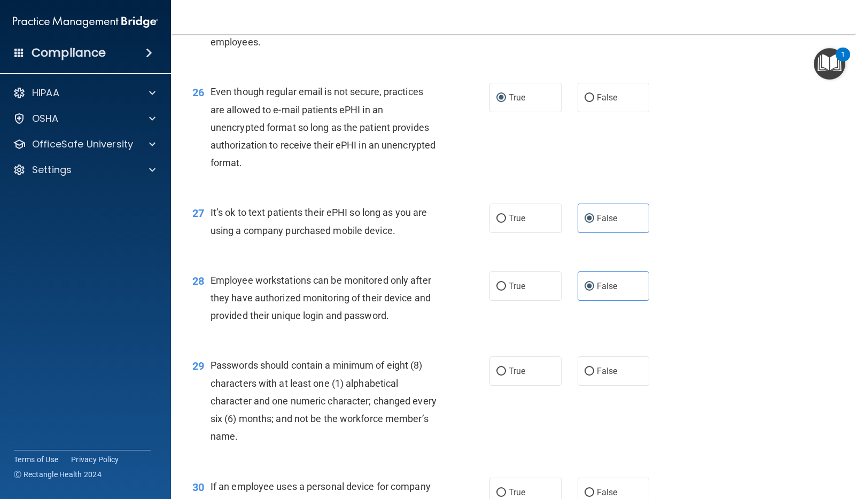
scroll to position [2482, 0]
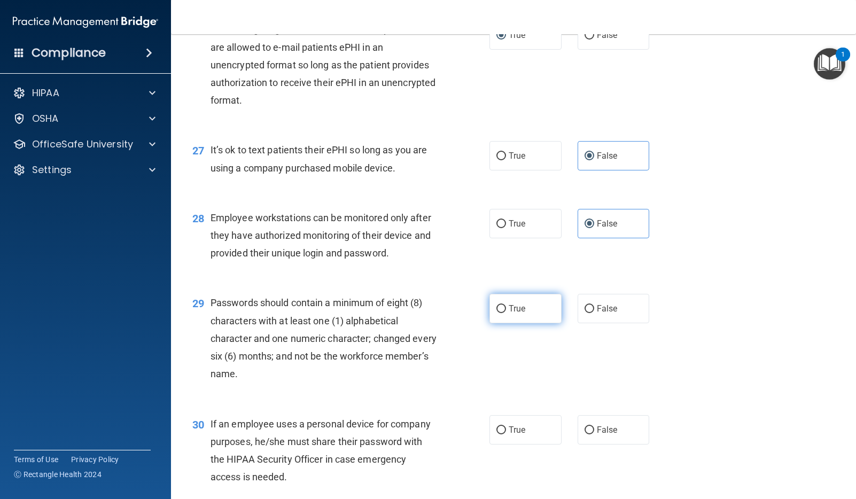
click at [498, 307] on input "True" at bounding box center [502, 309] width 10 height 8
radio input "true"
click at [589, 429] on input "False" at bounding box center [590, 431] width 10 height 8
radio input "true"
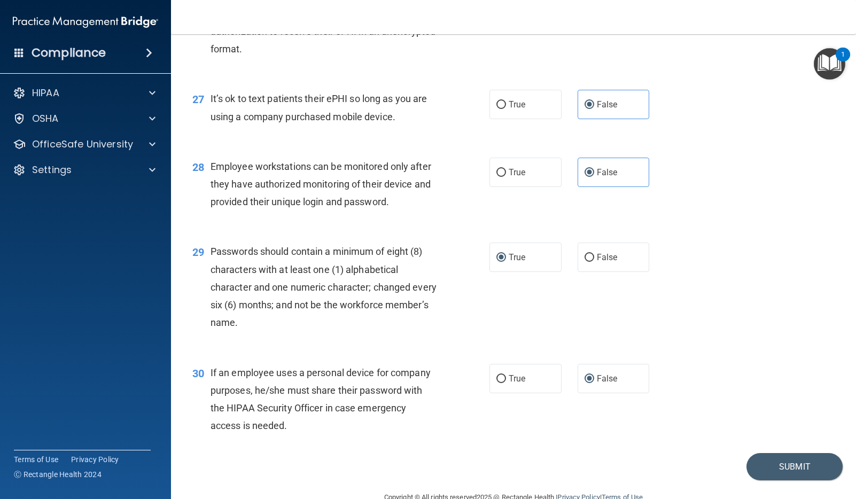
scroll to position [2557, 0]
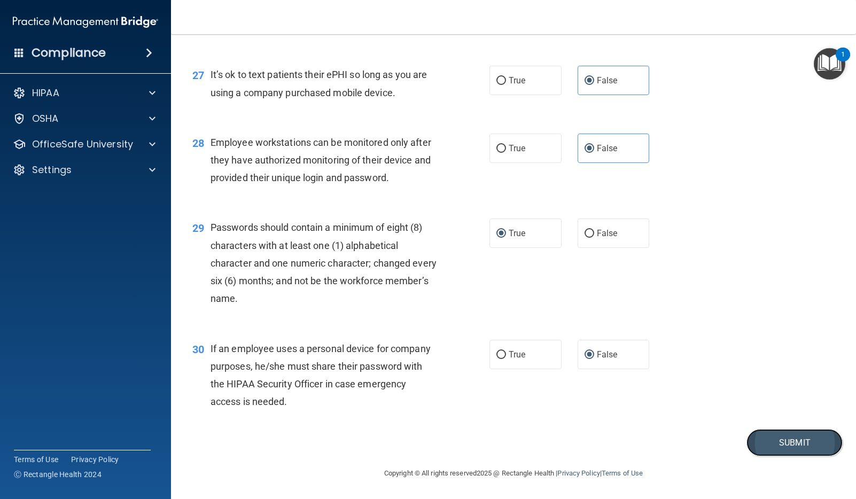
click at [794, 439] on button "Submit" at bounding box center [795, 442] width 96 height 27
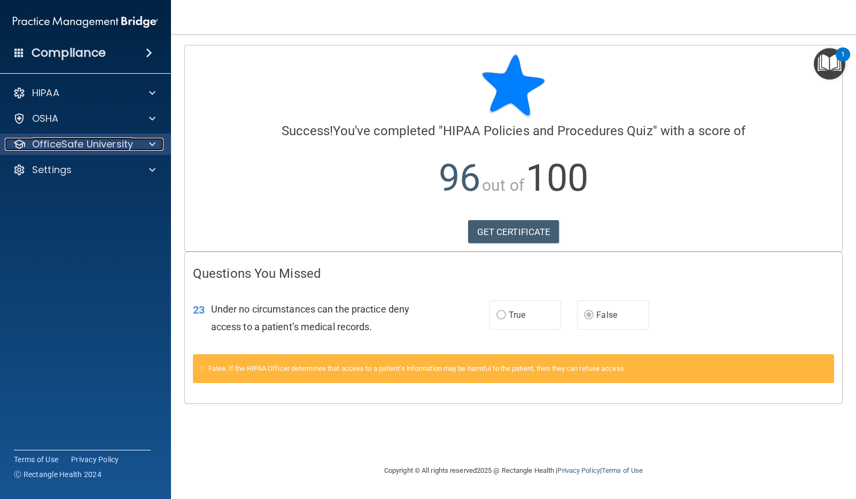
click at [58, 144] on p "OfficeSafe University" at bounding box center [82, 144] width 101 height 13
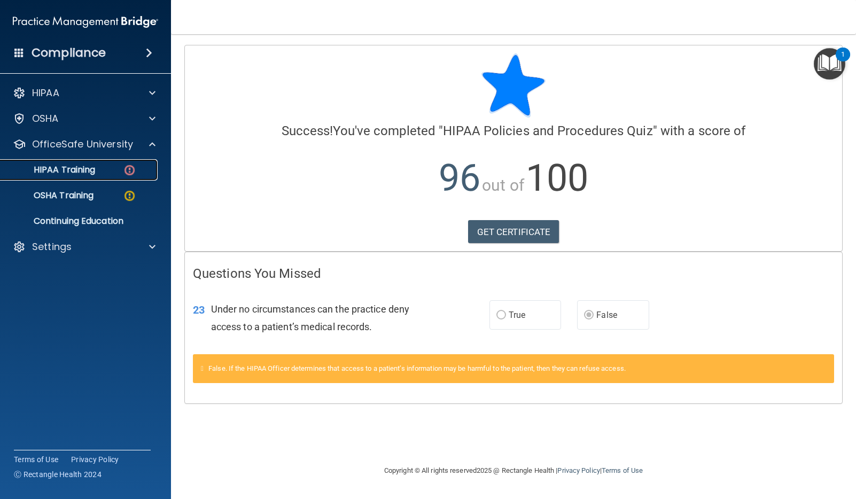
click at [73, 165] on p "HIPAA Training" at bounding box center [51, 170] width 88 height 11
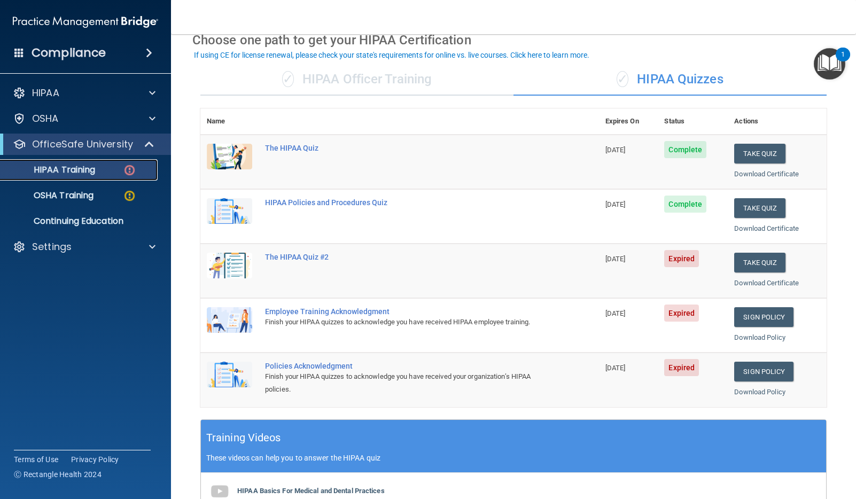
scroll to position [55, 0]
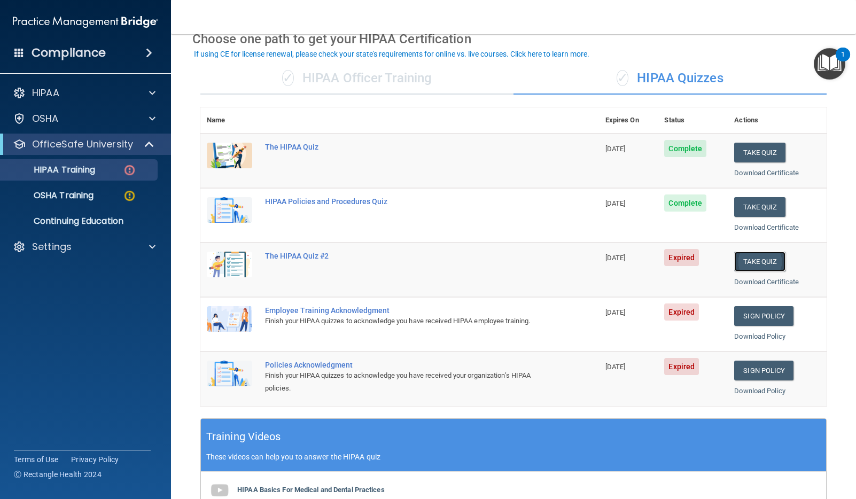
click at [754, 258] on button "Take Quiz" at bounding box center [760, 262] width 51 height 20
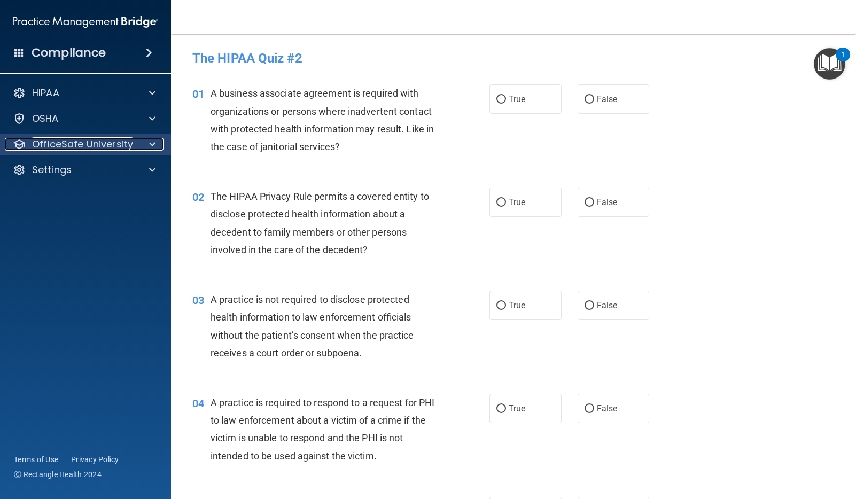
click at [97, 143] on p "OfficeSafe University" at bounding box center [82, 144] width 101 height 13
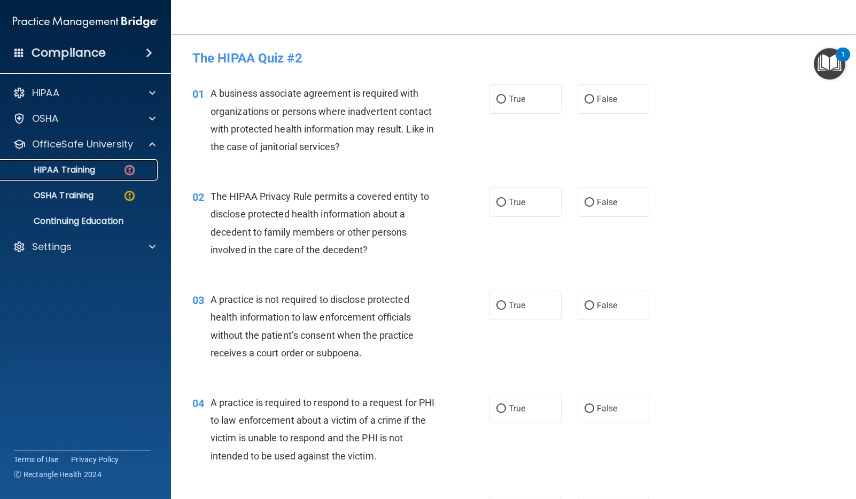
click at [75, 170] on p "HIPAA Training" at bounding box center [51, 170] width 88 height 11
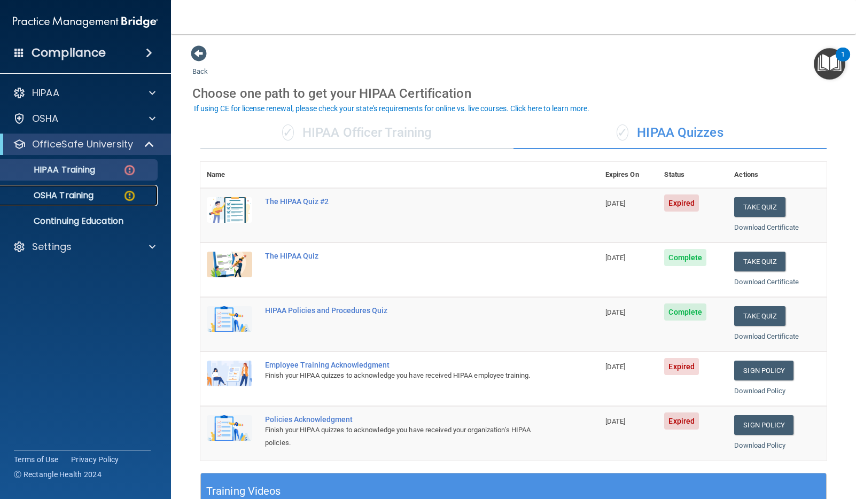
click at [51, 192] on p "OSHA Training" at bounding box center [50, 195] width 87 height 11
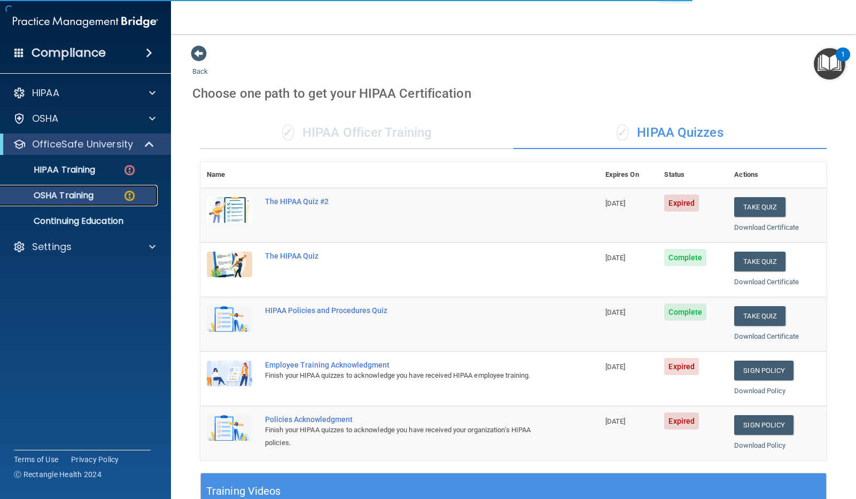
click at [59, 192] on p "OSHA Training" at bounding box center [50, 195] width 87 height 11
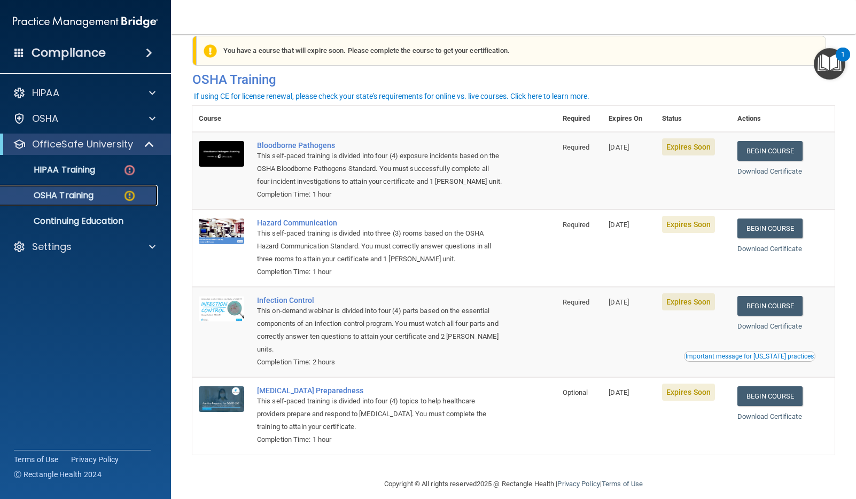
scroll to position [17, 0]
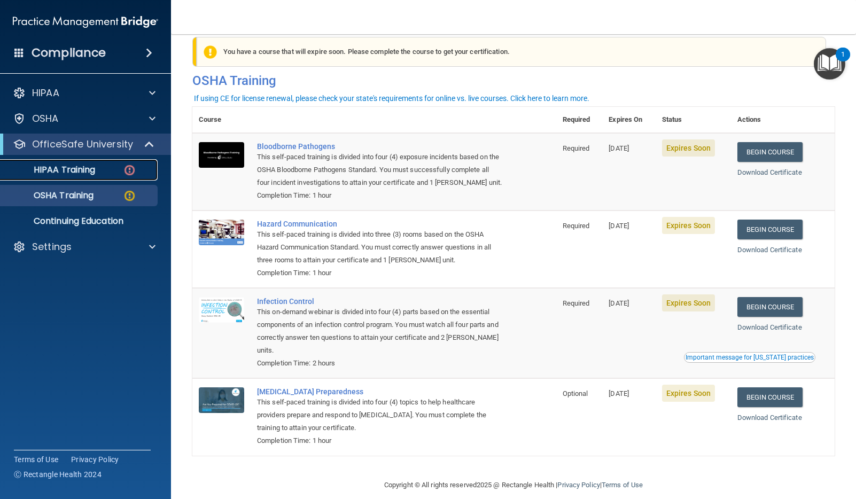
click at [81, 166] on p "HIPAA Training" at bounding box center [51, 170] width 88 height 11
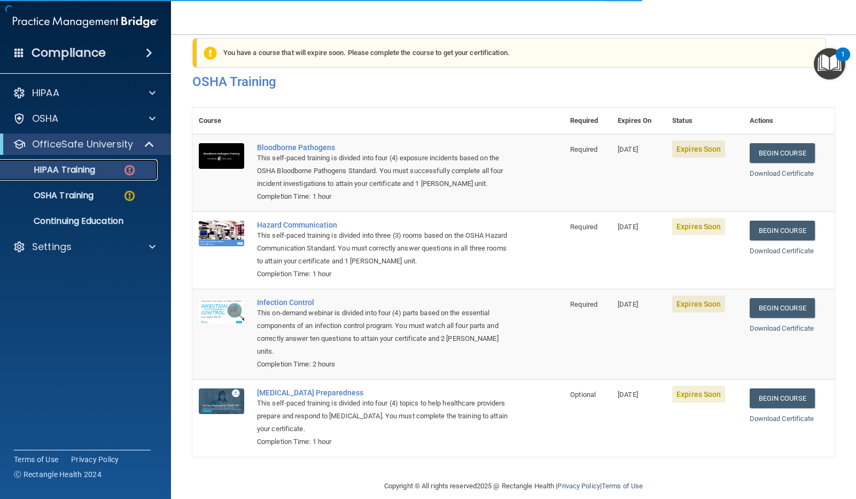
scroll to position [305, 0]
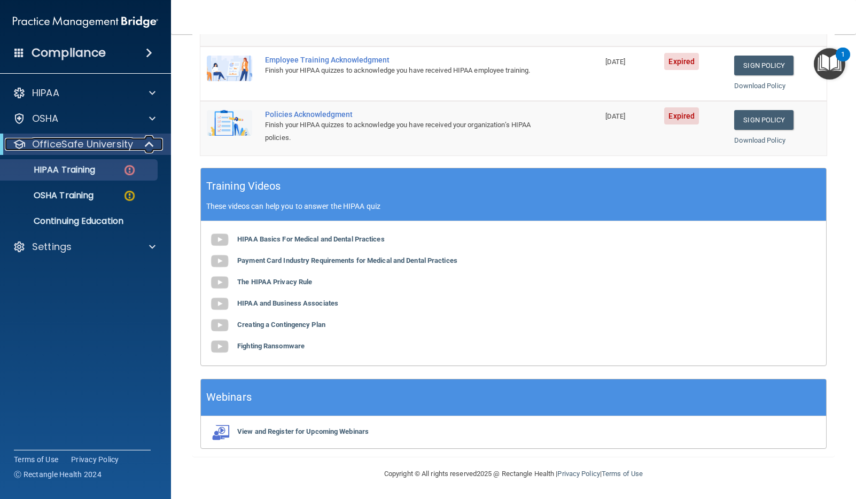
click at [80, 138] on p "OfficeSafe University" at bounding box center [82, 144] width 101 height 13
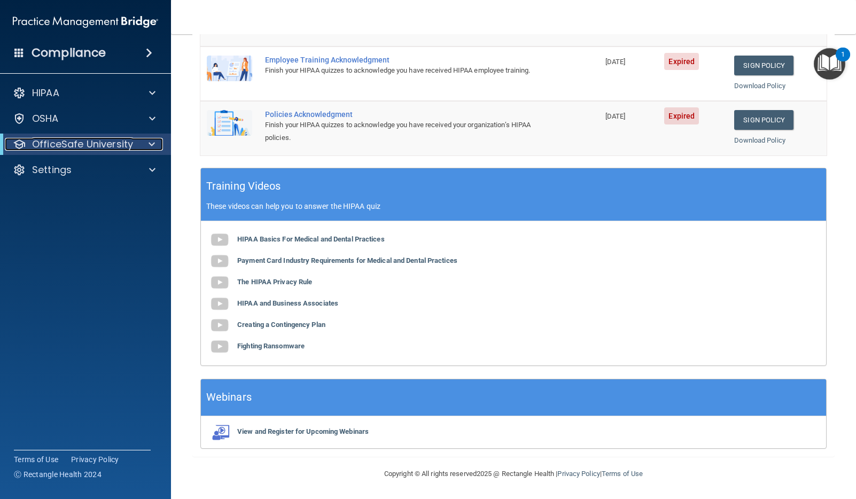
click at [112, 142] on p "OfficeSafe University" at bounding box center [82, 144] width 101 height 13
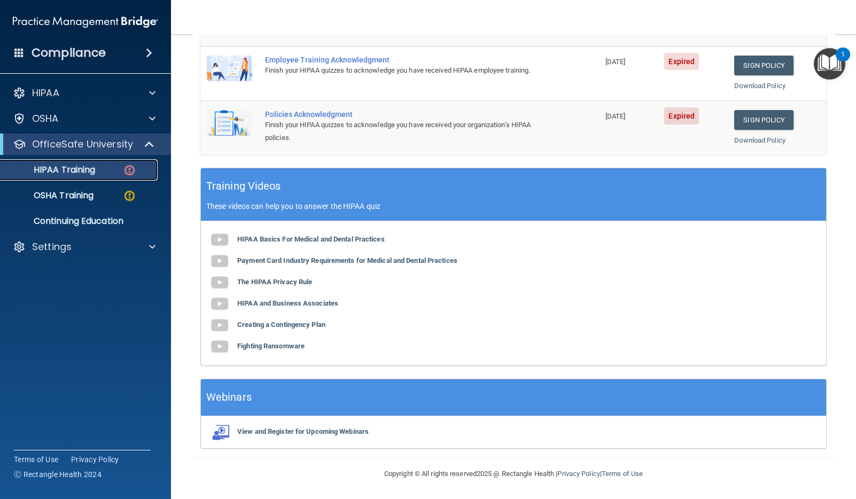
click at [84, 170] on p "HIPAA Training" at bounding box center [51, 170] width 88 height 11
click at [86, 167] on p "HIPAA Training" at bounding box center [51, 170] width 88 height 11
click at [87, 167] on p "HIPAA Training" at bounding box center [51, 170] width 88 height 11
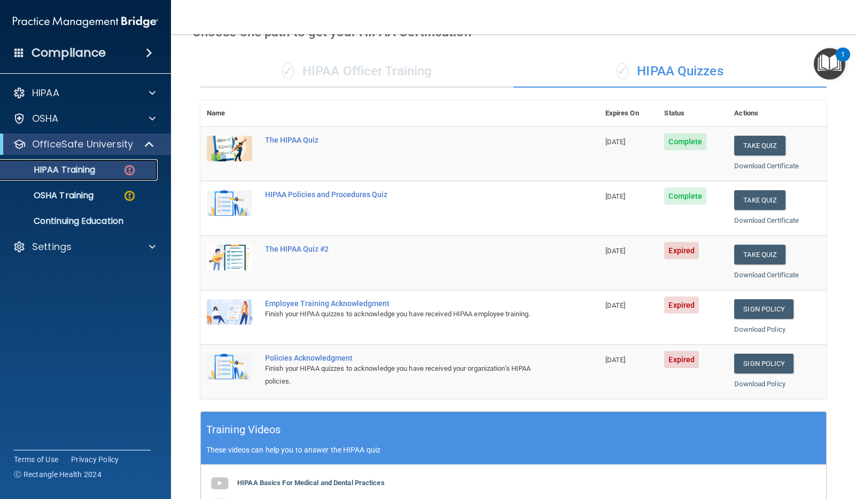
scroll to position [0, 0]
